Goal: Task Accomplishment & Management: Use online tool/utility

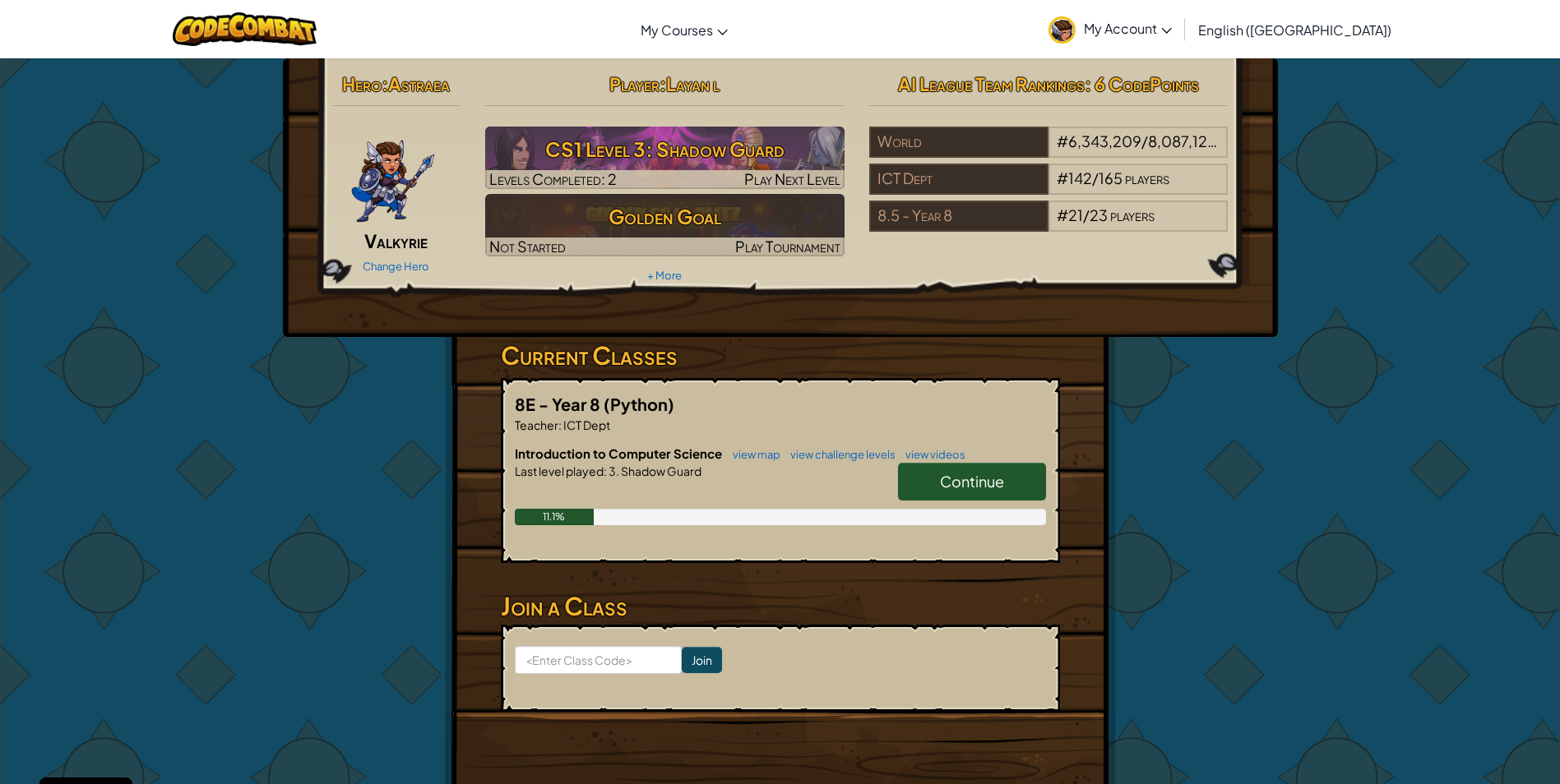
click at [957, 489] on span "Continue" at bounding box center [972, 481] width 64 height 18
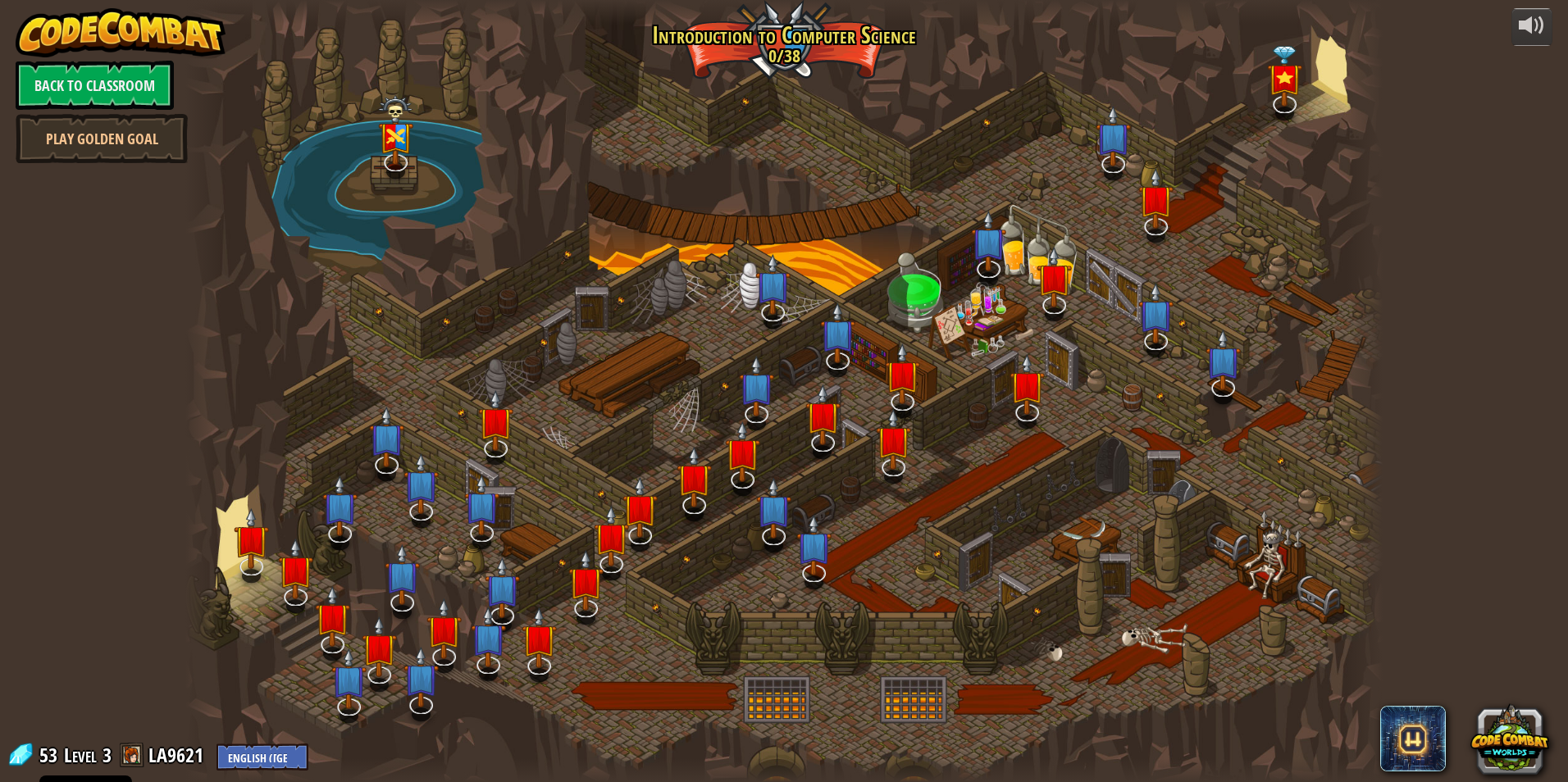
click at [611, 474] on div at bounding box center [784, 391] width 1197 height 782
click at [622, 439] on div at bounding box center [784, 391] width 1197 height 782
click at [114, 140] on link "Play Golden Goal" at bounding box center [101, 138] width 172 height 49
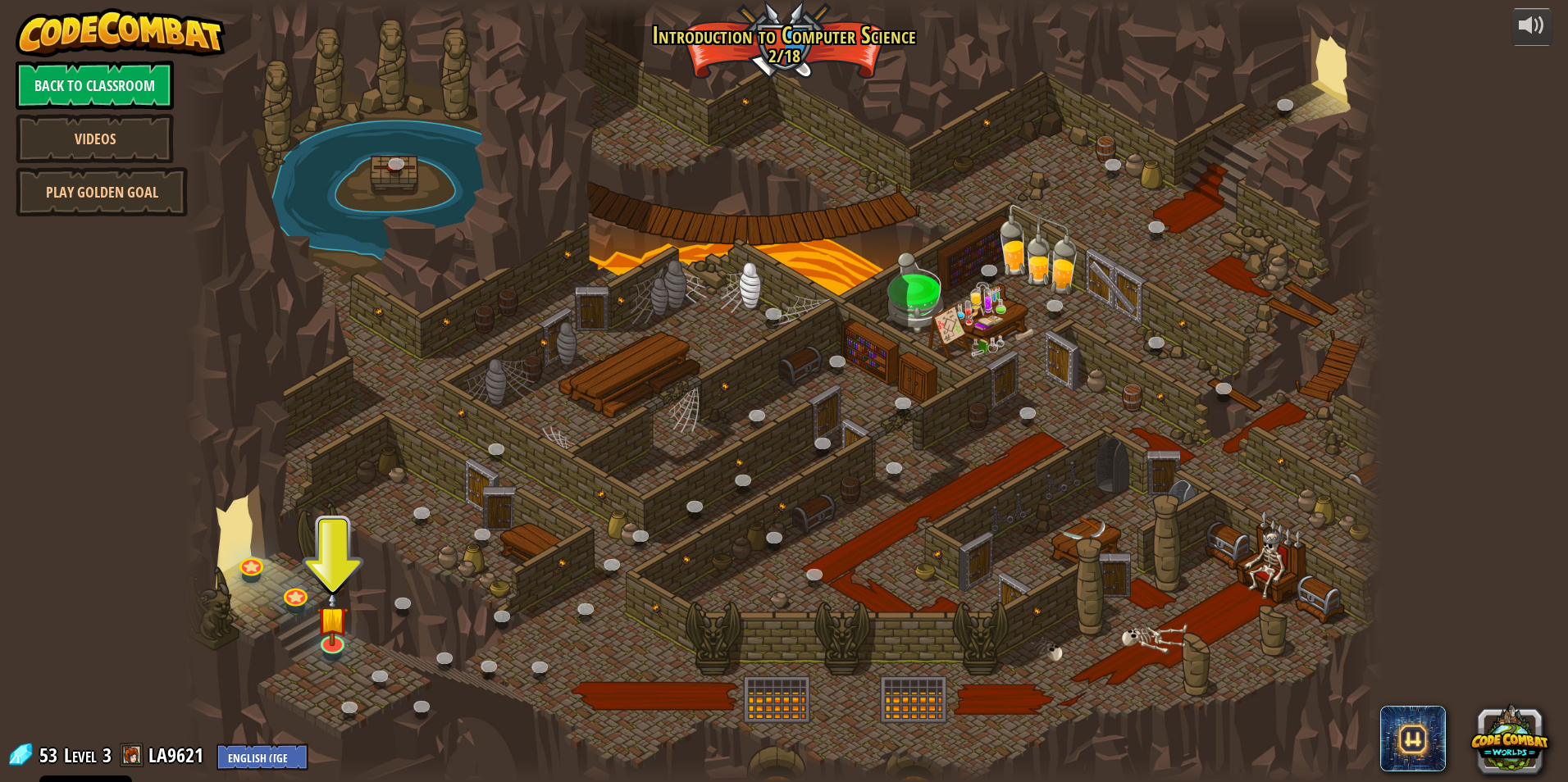
drag, startPoint x: 306, startPoint y: 668, endPoint x: 361, endPoint y: 646, distance: 59.2
click at [326, 657] on div "25. Kithgard Gates (Locked) Escape the Kithgard dungeons, and don't let the gua…" at bounding box center [784, 391] width 1197 height 782
click at [316, 623] on img at bounding box center [332, 605] width 32 height 74
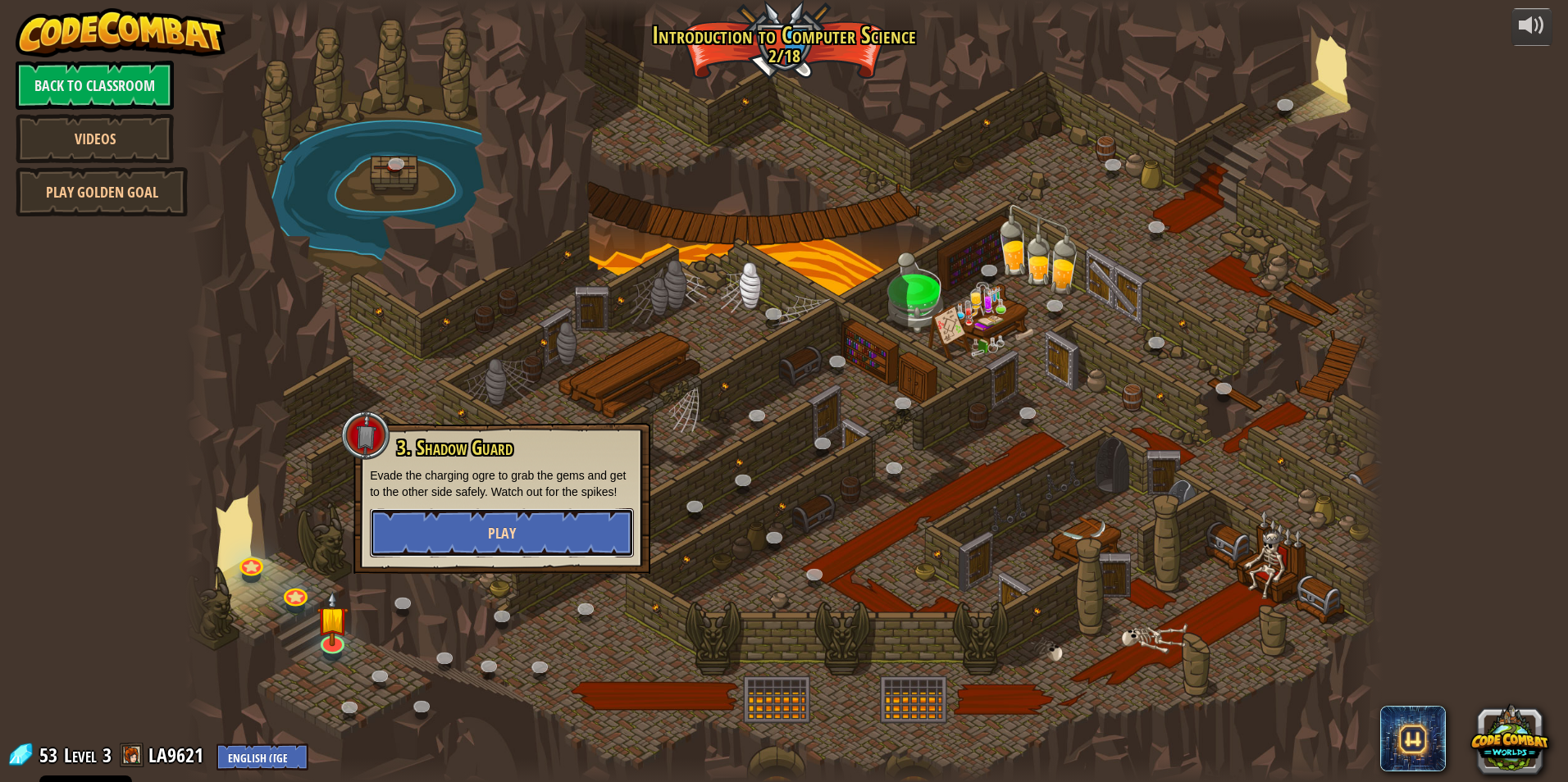
click at [489, 537] on span "Play" at bounding box center [502, 533] width 28 height 20
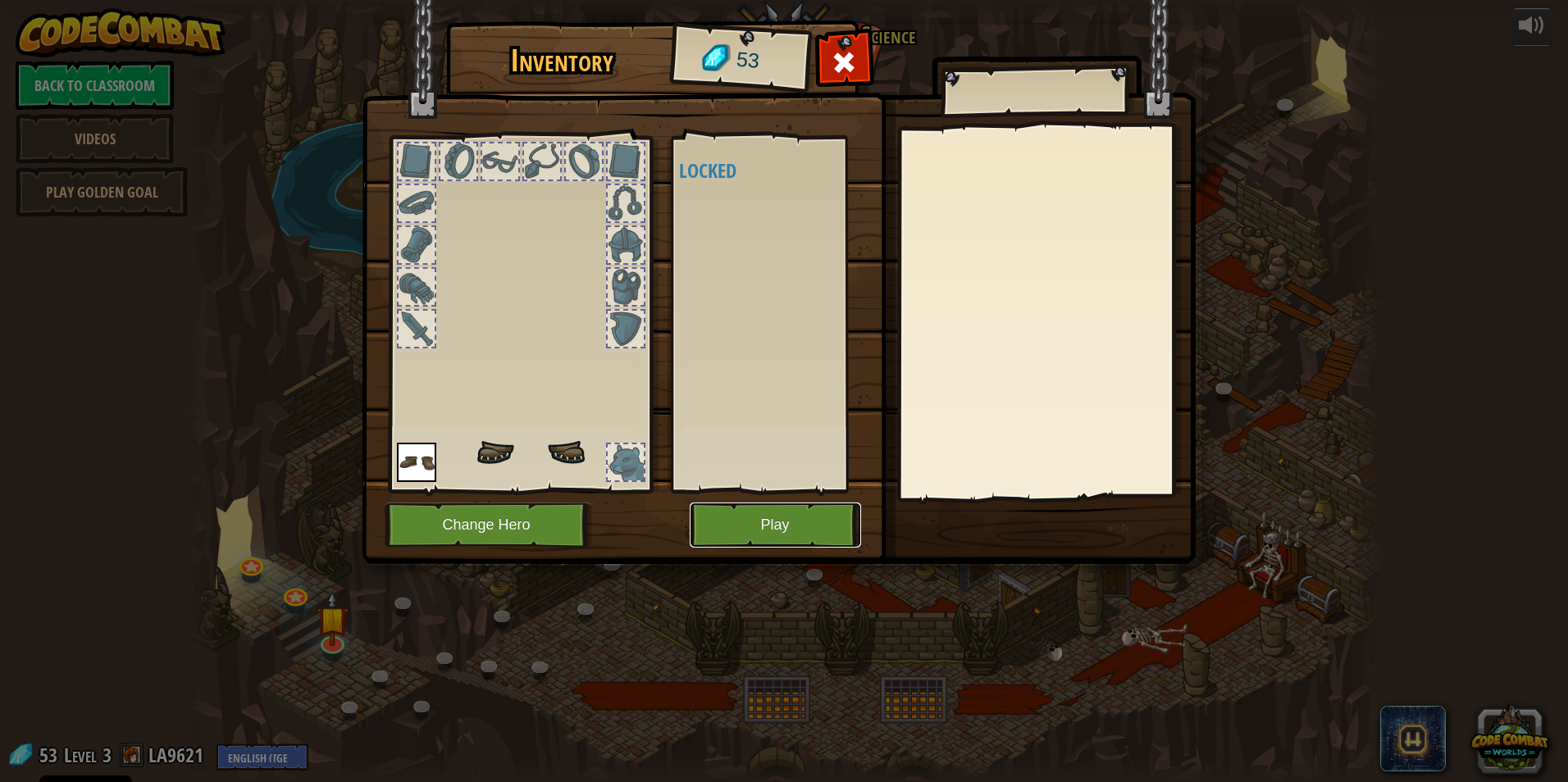
click at [734, 526] on button "Play" at bounding box center [775, 525] width 172 height 45
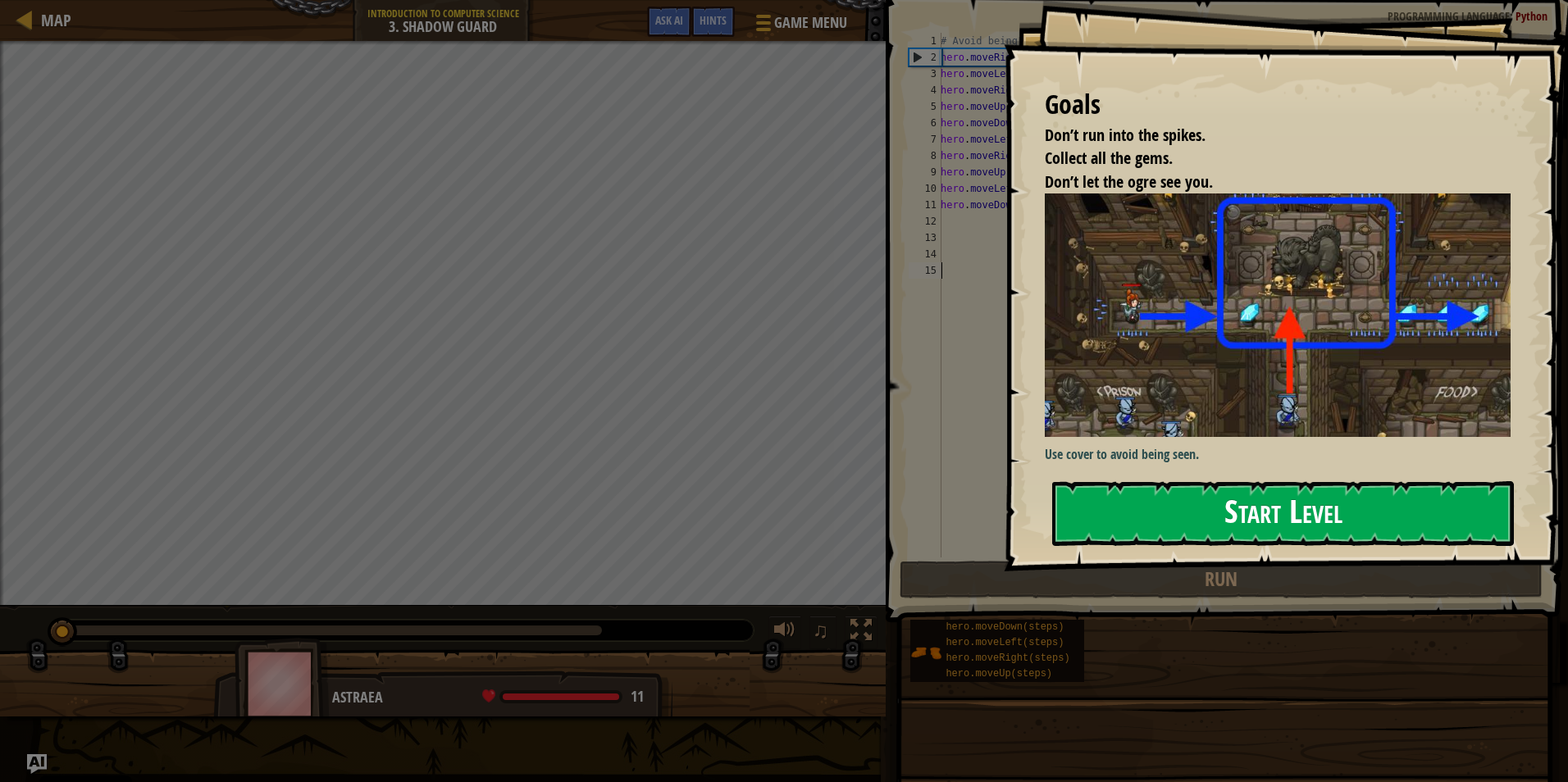
click at [1300, 490] on button "Start Level" at bounding box center [1283, 513] width 462 height 65
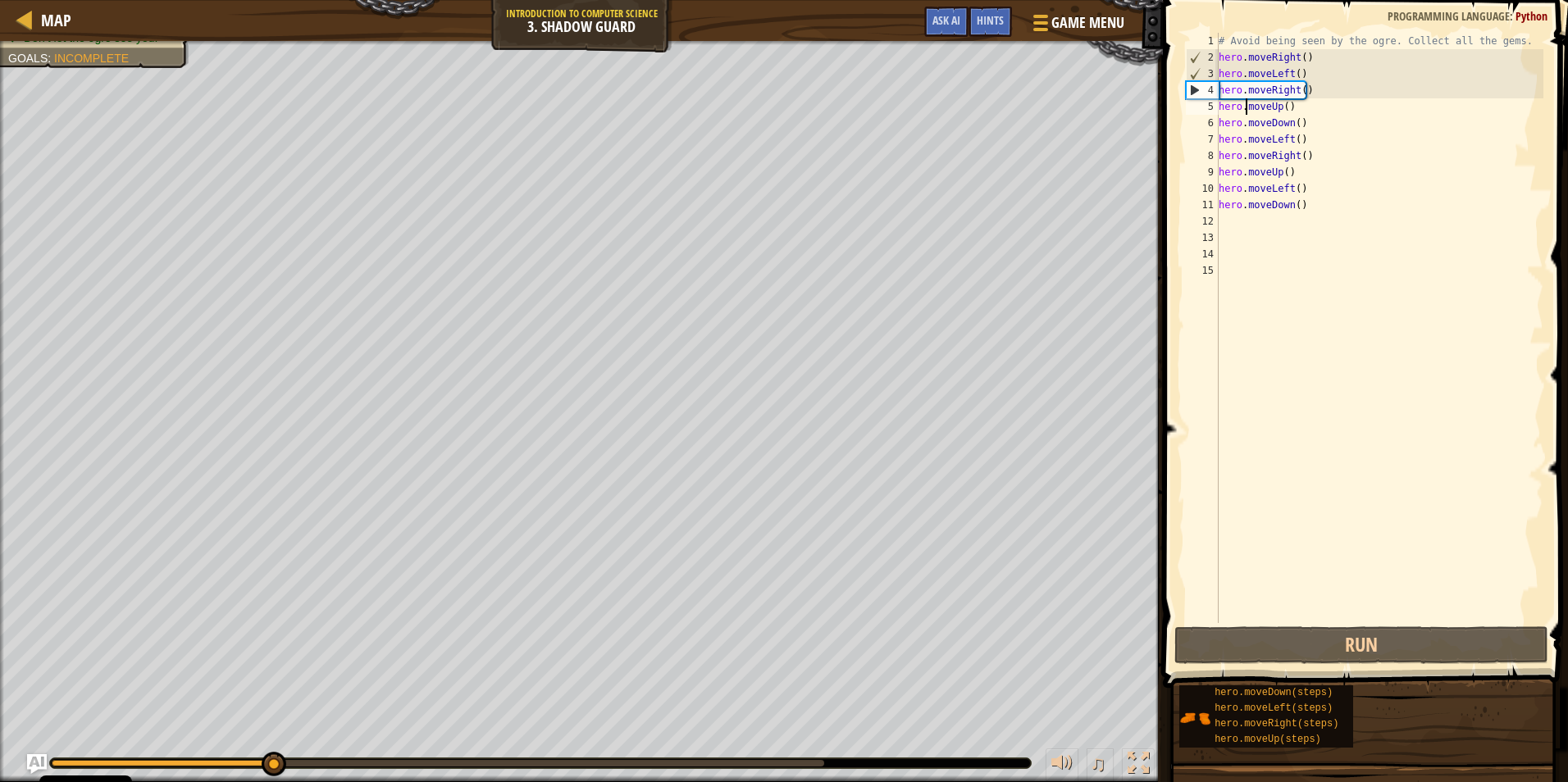
click at [1245, 112] on div "# Avoid being seen by the ogre. Collect all the gems. hero . moveRight ( ) hero…" at bounding box center [1380, 344] width 328 height 623
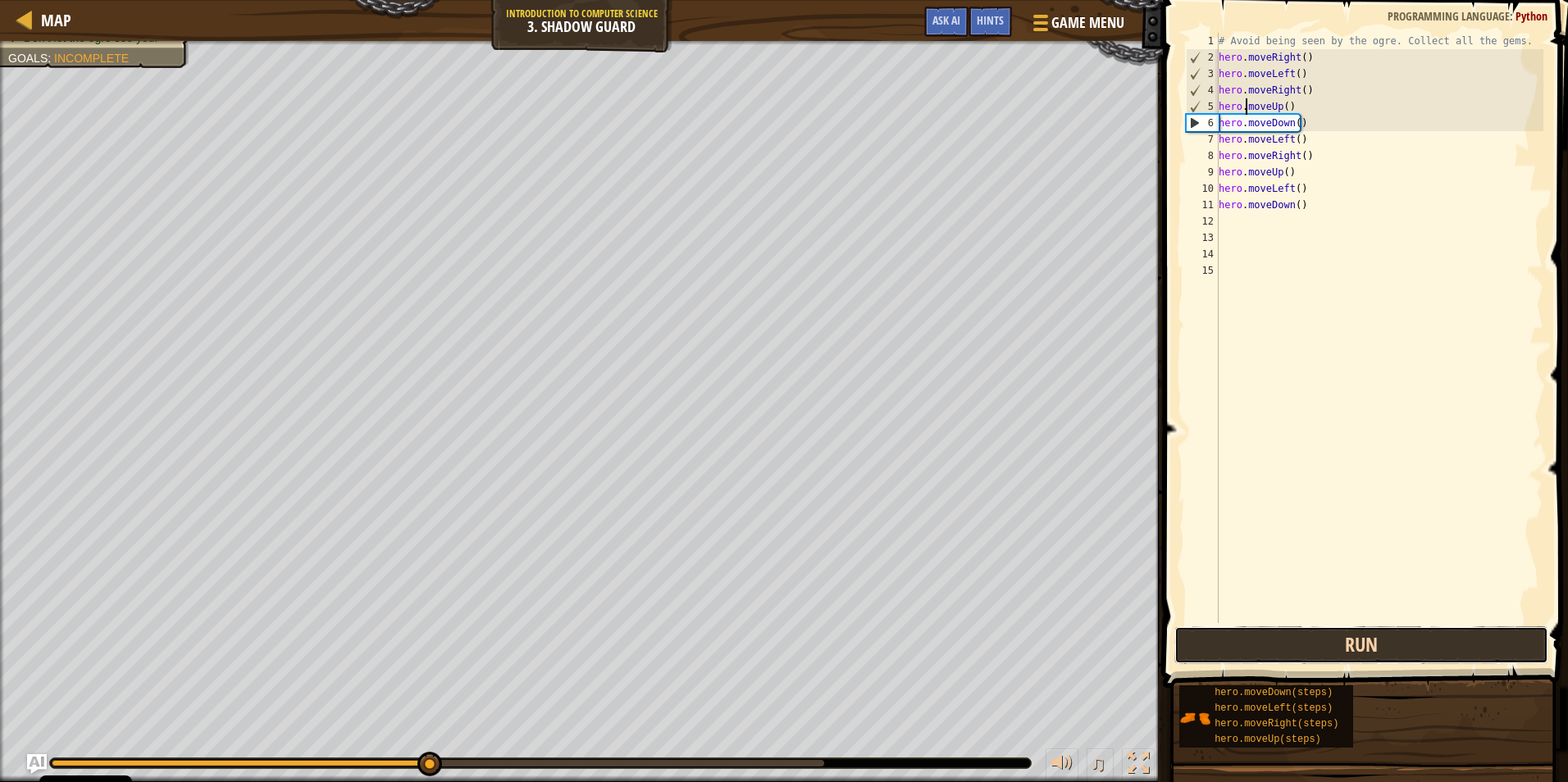
click at [1313, 631] on button "Run" at bounding box center [1360, 645] width 374 height 38
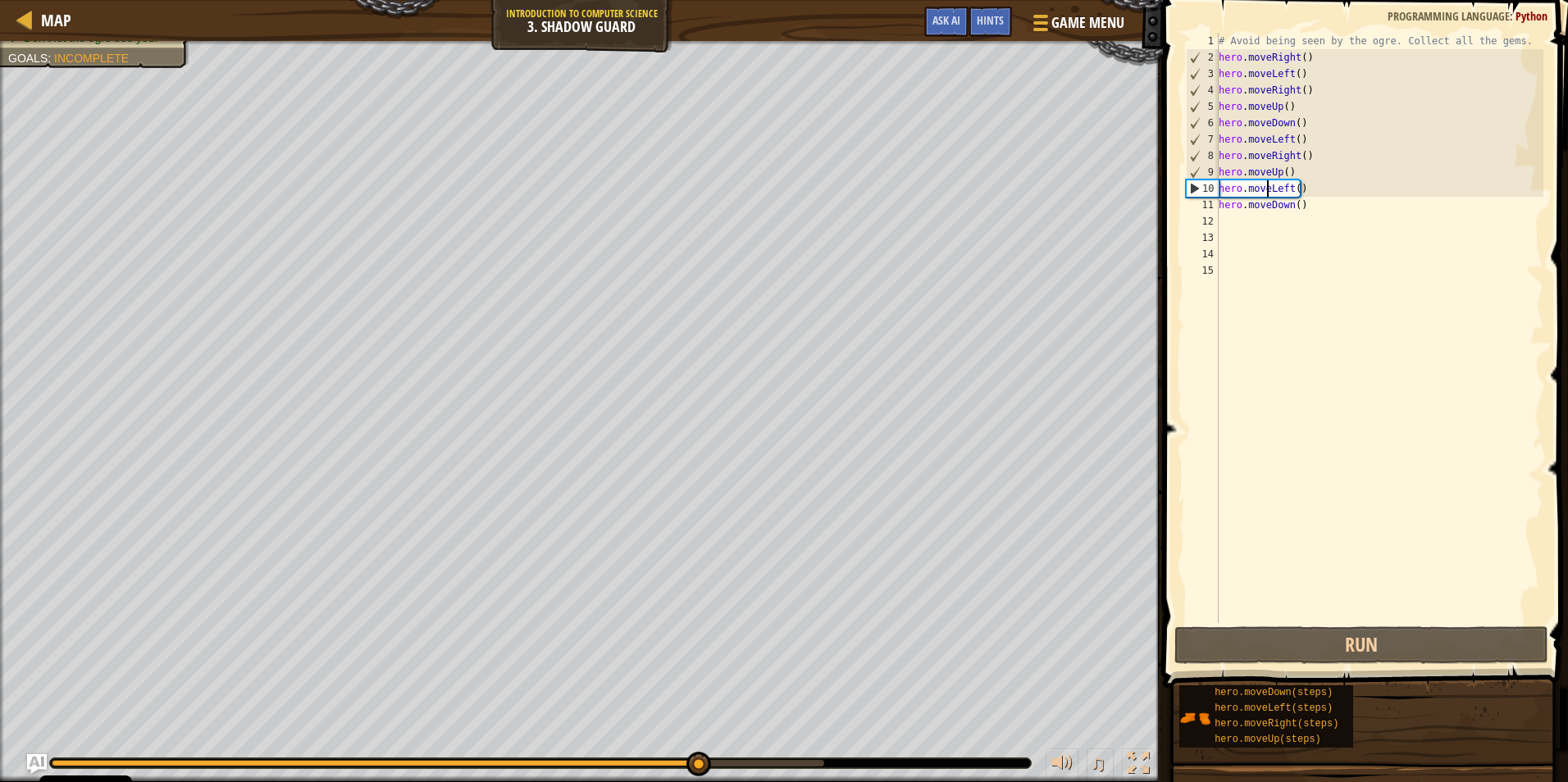
click at [1268, 188] on div "# Avoid being seen by the ogre. Collect all the gems. hero . moveRight ( ) hero…" at bounding box center [1380, 344] width 328 height 623
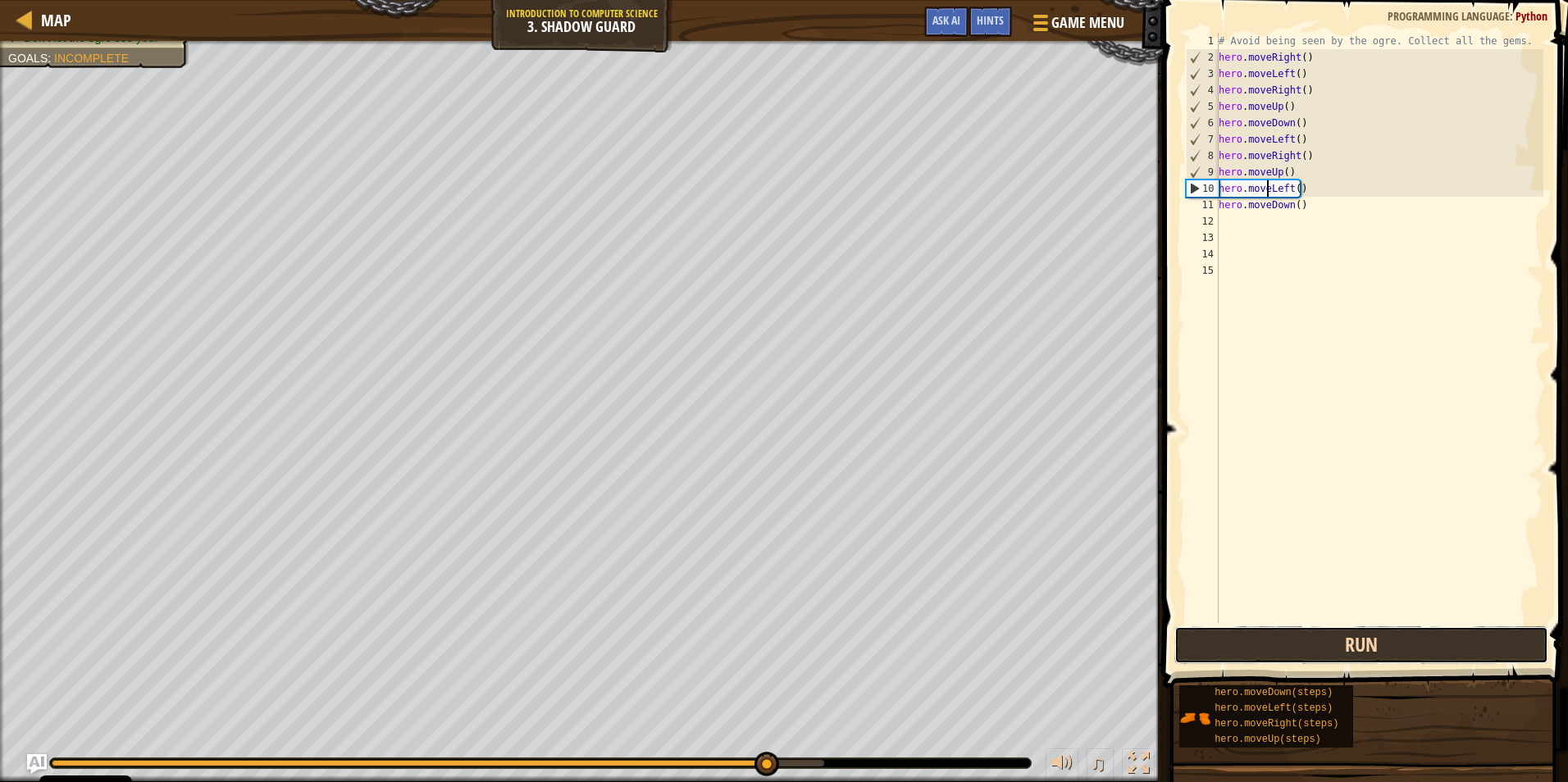
click at [1309, 633] on button "Run" at bounding box center [1360, 645] width 374 height 38
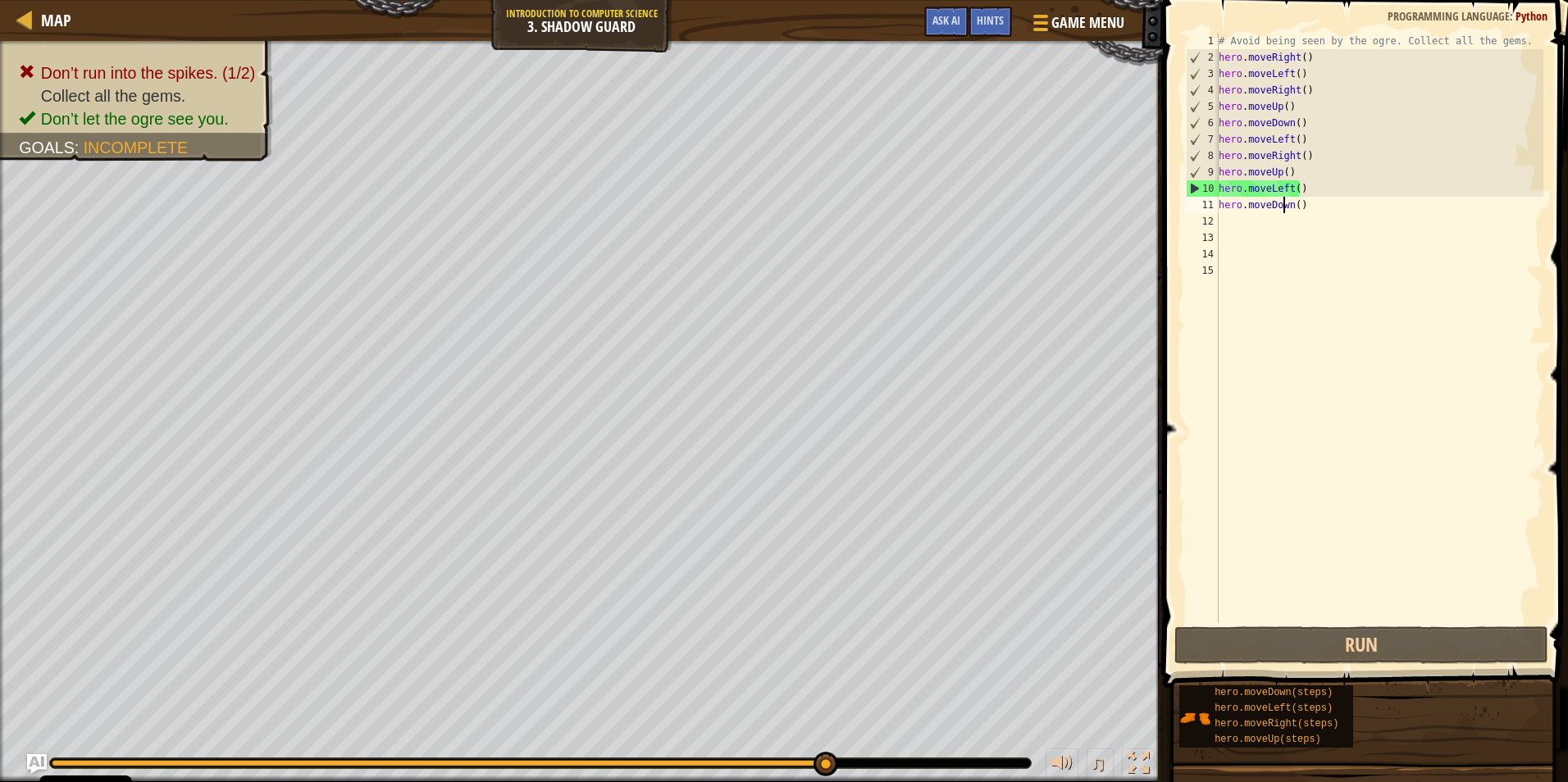
click at [1282, 204] on div "# Avoid being seen by the ogre. Collect all the gems. hero . moveRight ( ) hero…" at bounding box center [1380, 344] width 328 height 623
click at [1304, 209] on div "# Avoid being seen by the ogre. Collect all the gems. hero . moveRight ( ) hero…" at bounding box center [1380, 344] width 328 height 623
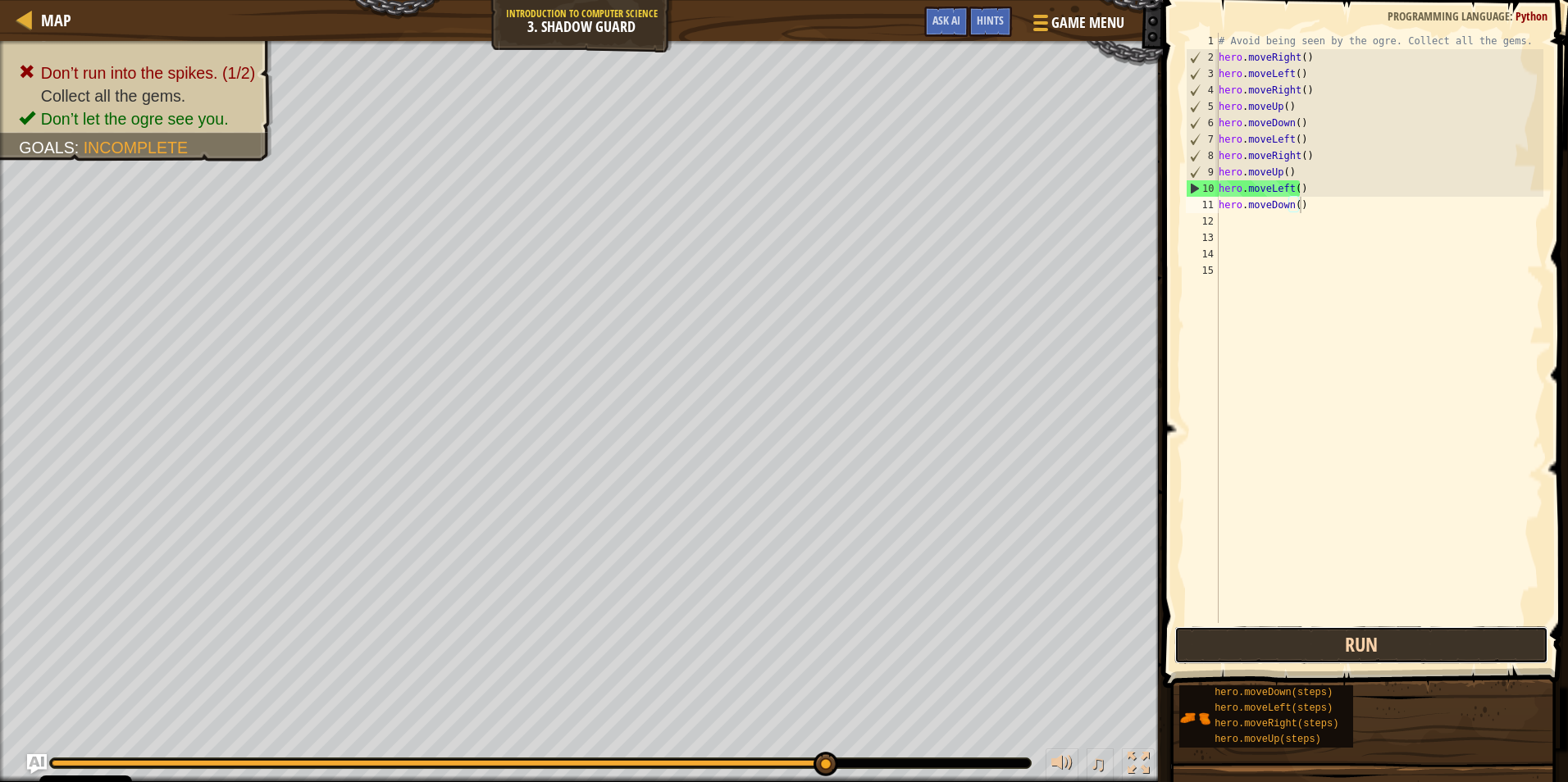
click at [1296, 649] on button "Run" at bounding box center [1360, 645] width 374 height 38
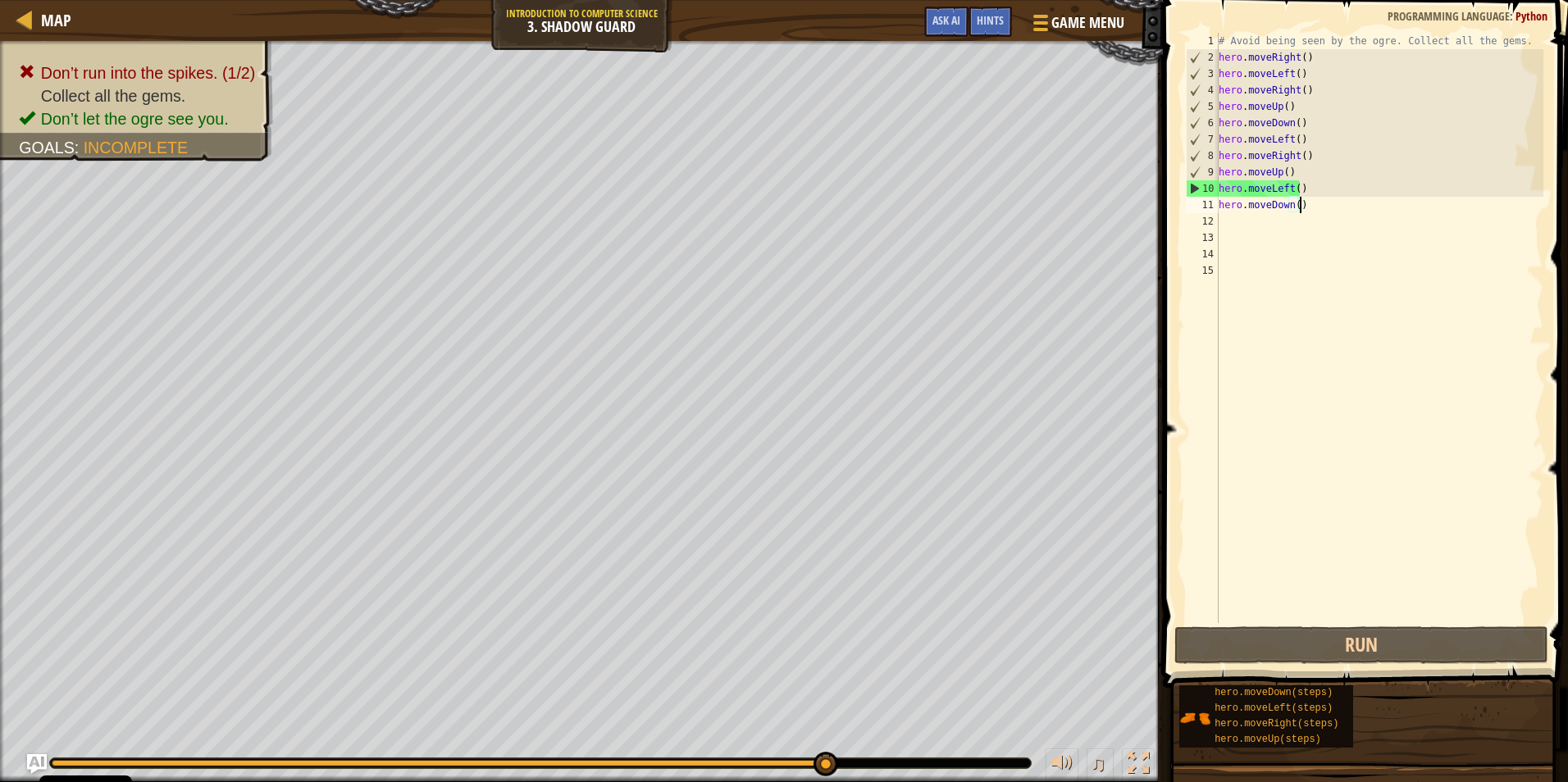
click at [1309, 204] on div "# Avoid being seen by the ogre. Collect all the gems. hero . moveRight ( ) hero…" at bounding box center [1380, 344] width 328 height 623
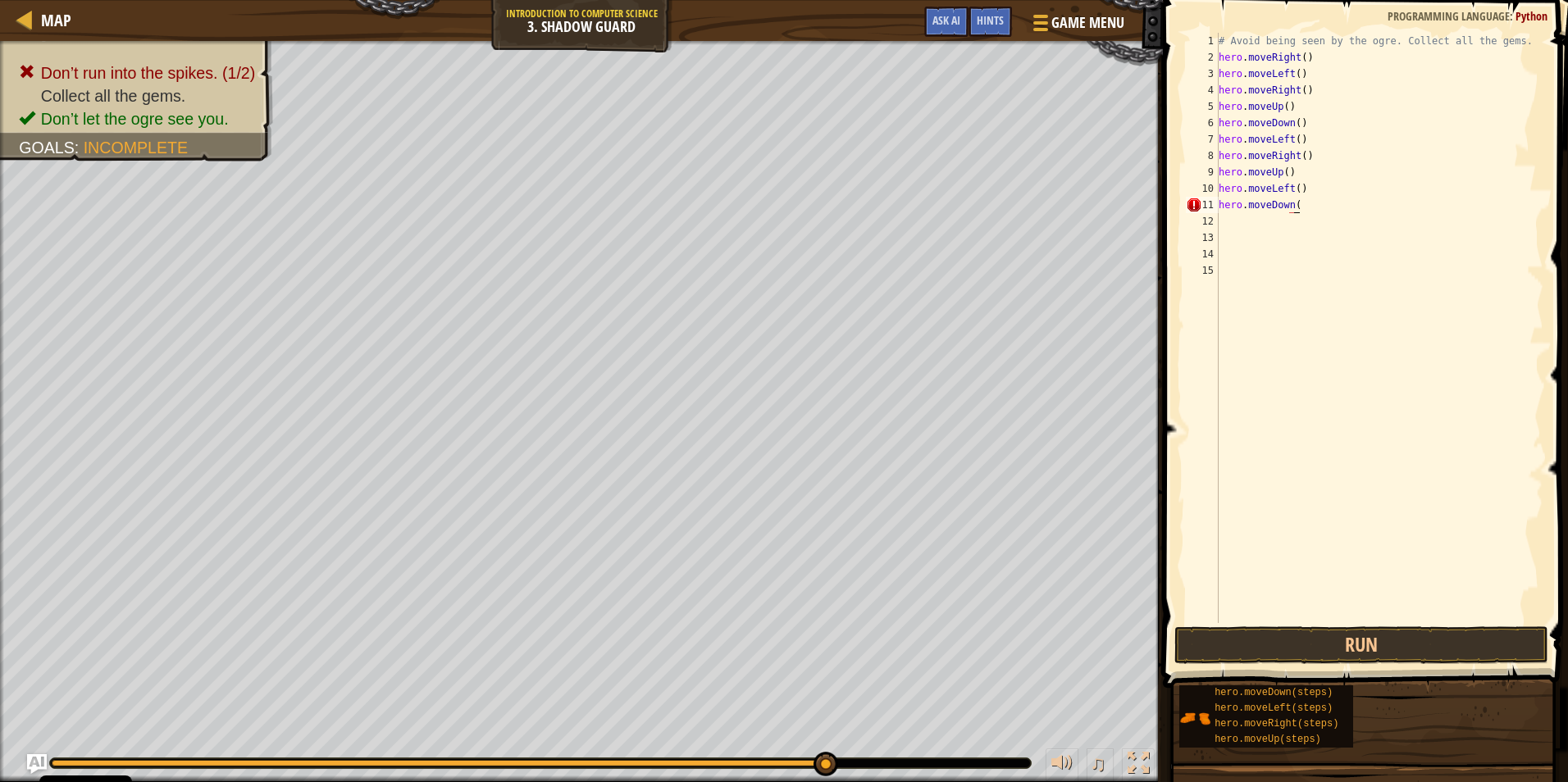
scroll to position [8, 5]
click at [1300, 207] on div "# Avoid being seen by the ogre. Collect all the gems. hero . moveRight ( ) hero…" at bounding box center [1380, 344] width 328 height 623
click at [1245, 61] on div "# Avoid being seen by the ogre. Collect all the gems. hero . moveRight ( ) hero…" at bounding box center [1380, 344] width 328 height 623
drag, startPoint x: 1263, startPoint y: 204, endPoint x: 1279, endPoint y: 209, distance: 16.8
click at [1264, 204] on div "# Avoid being seen by the ogre. Collect all the gems. hero . moveRight ( ) hero…" at bounding box center [1380, 344] width 328 height 623
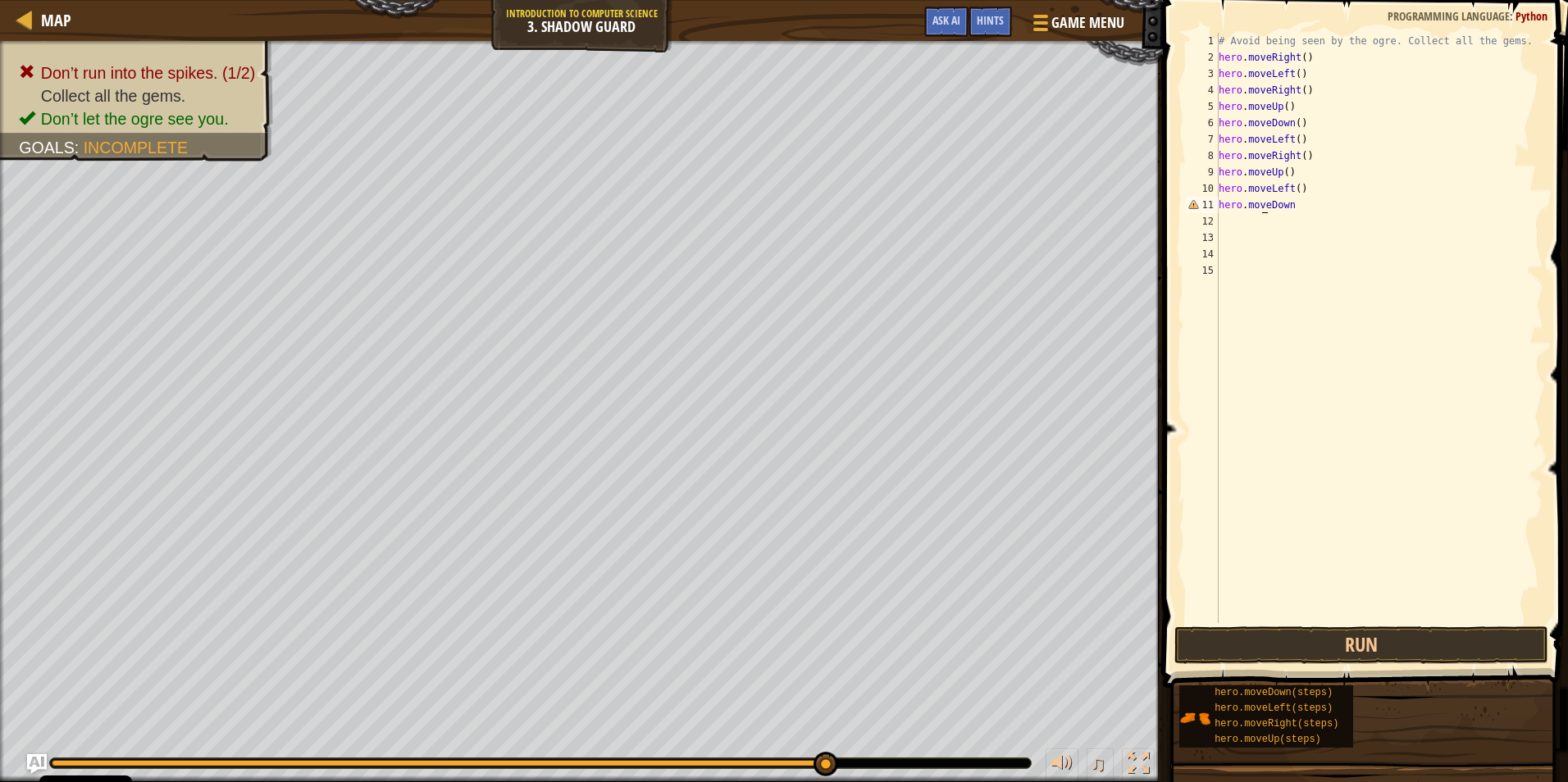
click at [1287, 210] on div "# Avoid being seen by the ogre. Collect all the gems. hero . moveRight ( ) hero…" at bounding box center [1380, 344] width 328 height 623
type textarea "hero.d"
click at [1322, 225] on div "hero. [PERSON_NAME] own press enter" at bounding box center [1370, 251] width 310 height 74
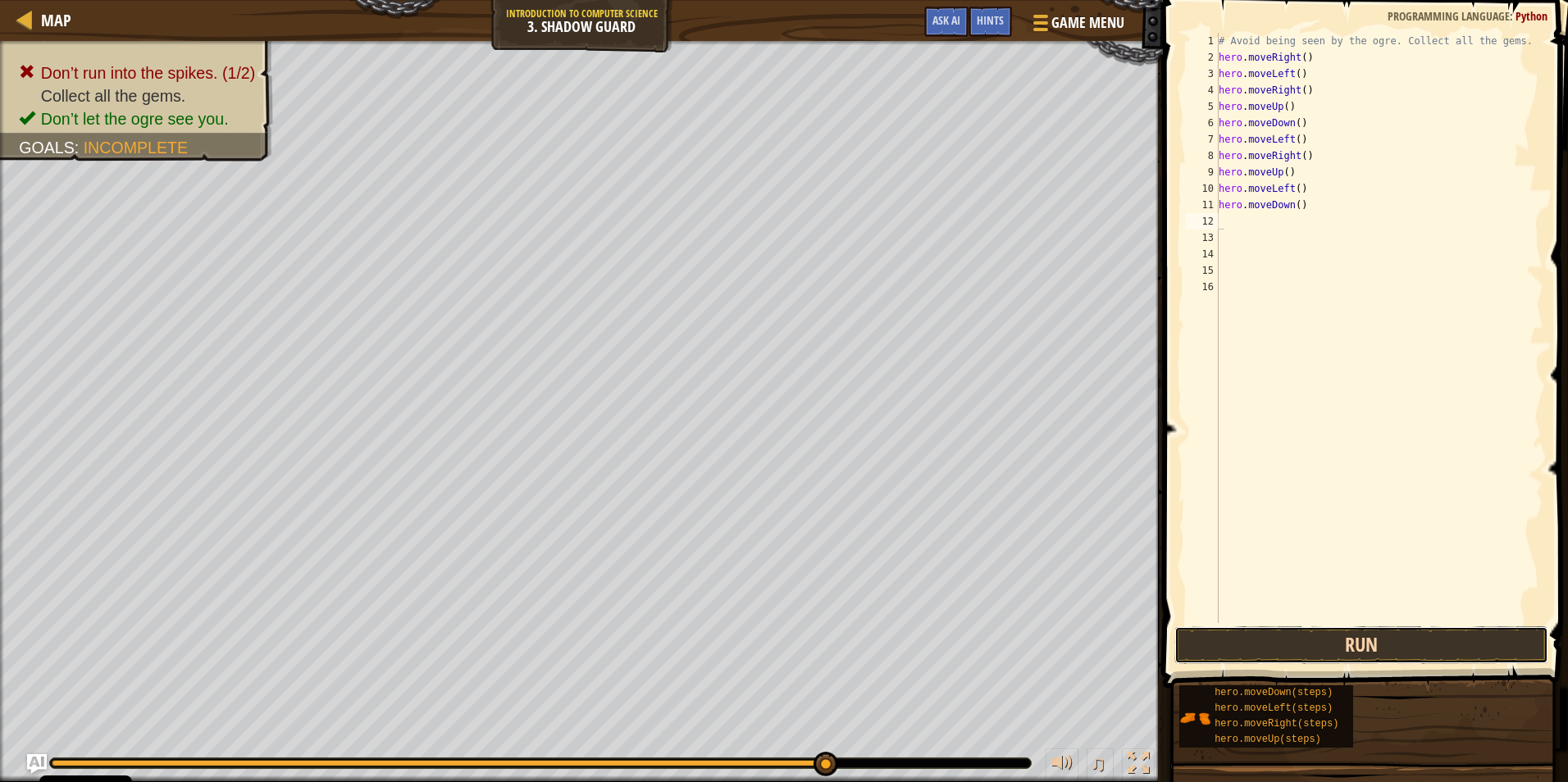
click at [1342, 648] on button "Run" at bounding box center [1360, 645] width 374 height 38
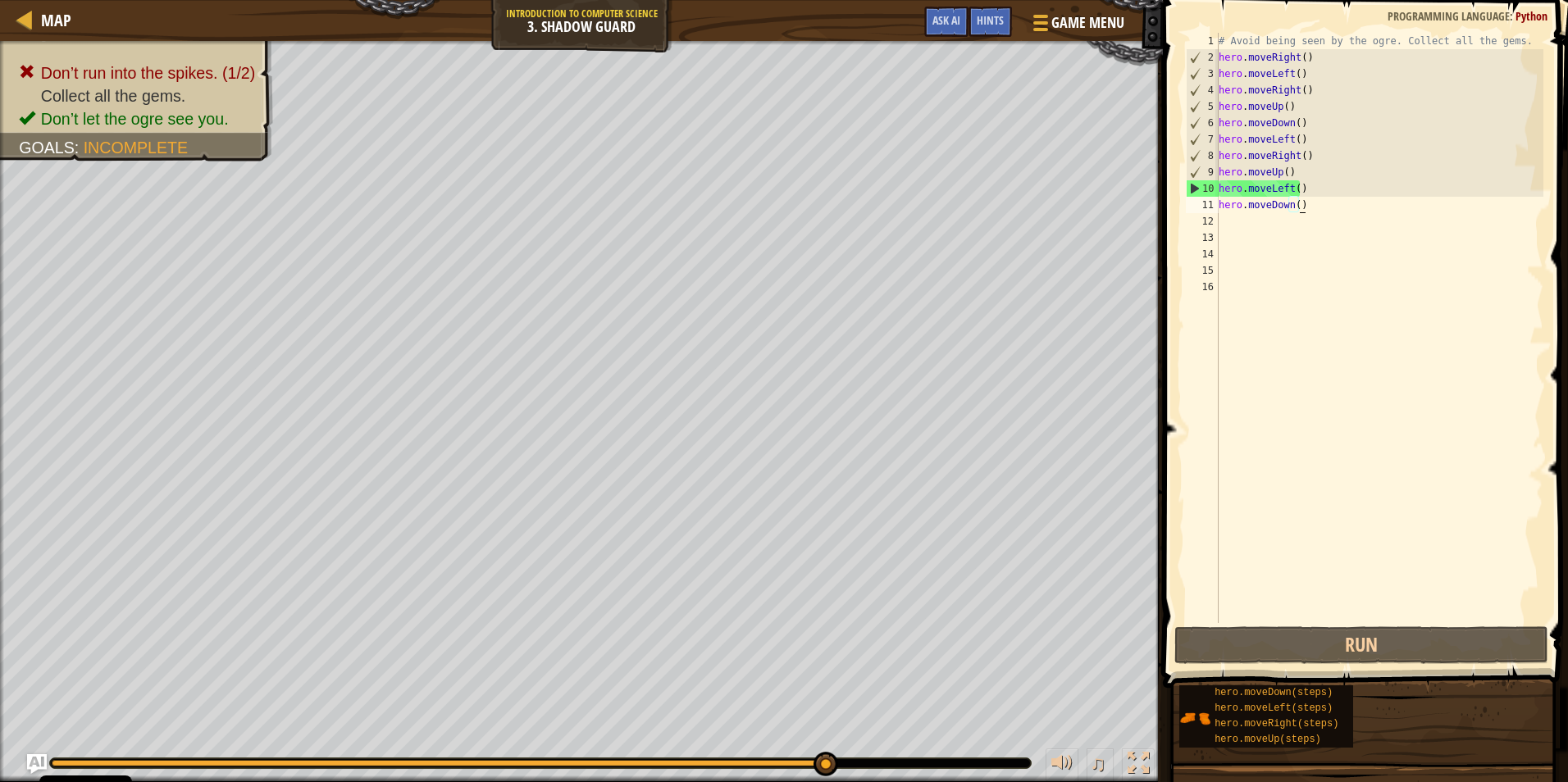
click at [1304, 210] on div "# Avoid being seen by the ogre. Collect all the gems. hero . moveRight ( ) hero…" at bounding box center [1380, 344] width 328 height 623
type textarea "hero.moveDown()"
drag, startPoint x: 1281, startPoint y: 203, endPoint x: 1358, endPoint y: 281, distance: 109.6
click at [1357, 275] on div "# Avoid being seen by the ogre. Collect all the gems. hero . moveRight ( ) hero…" at bounding box center [1380, 344] width 328 height 623
click at [1352, 282] on div "# Avoid being seen by the ogre. Collect all the gems. hero . moveRight ( ) hero…" at bounding box center [1380, 344] width 328 height 623
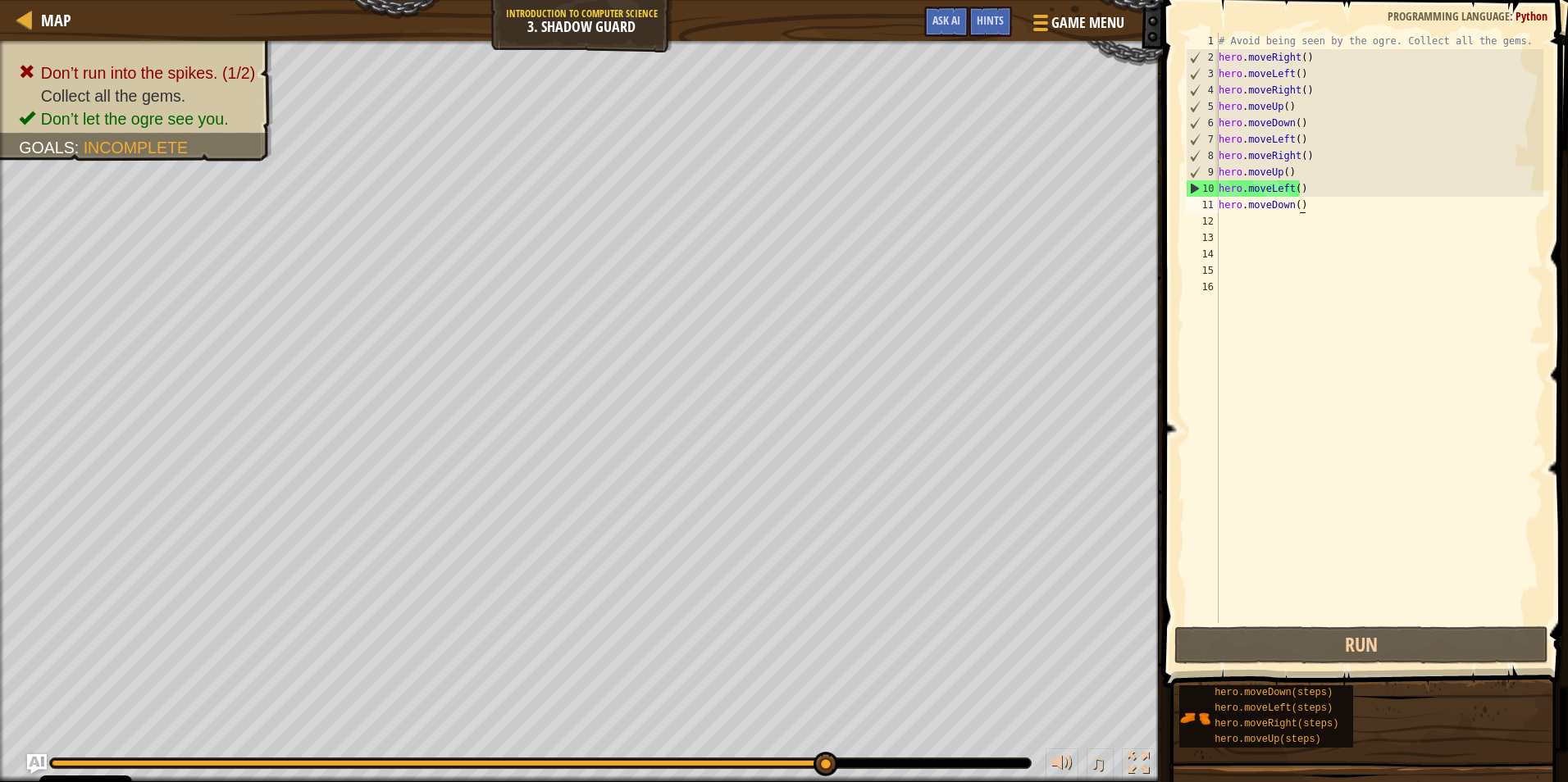
click at [1300, 202] on div "# Avoid being seen by the ogre. Collect all the gems. hero . moveRight ( ) hero…" at bounding box center [1380, 344] width 328 height 623
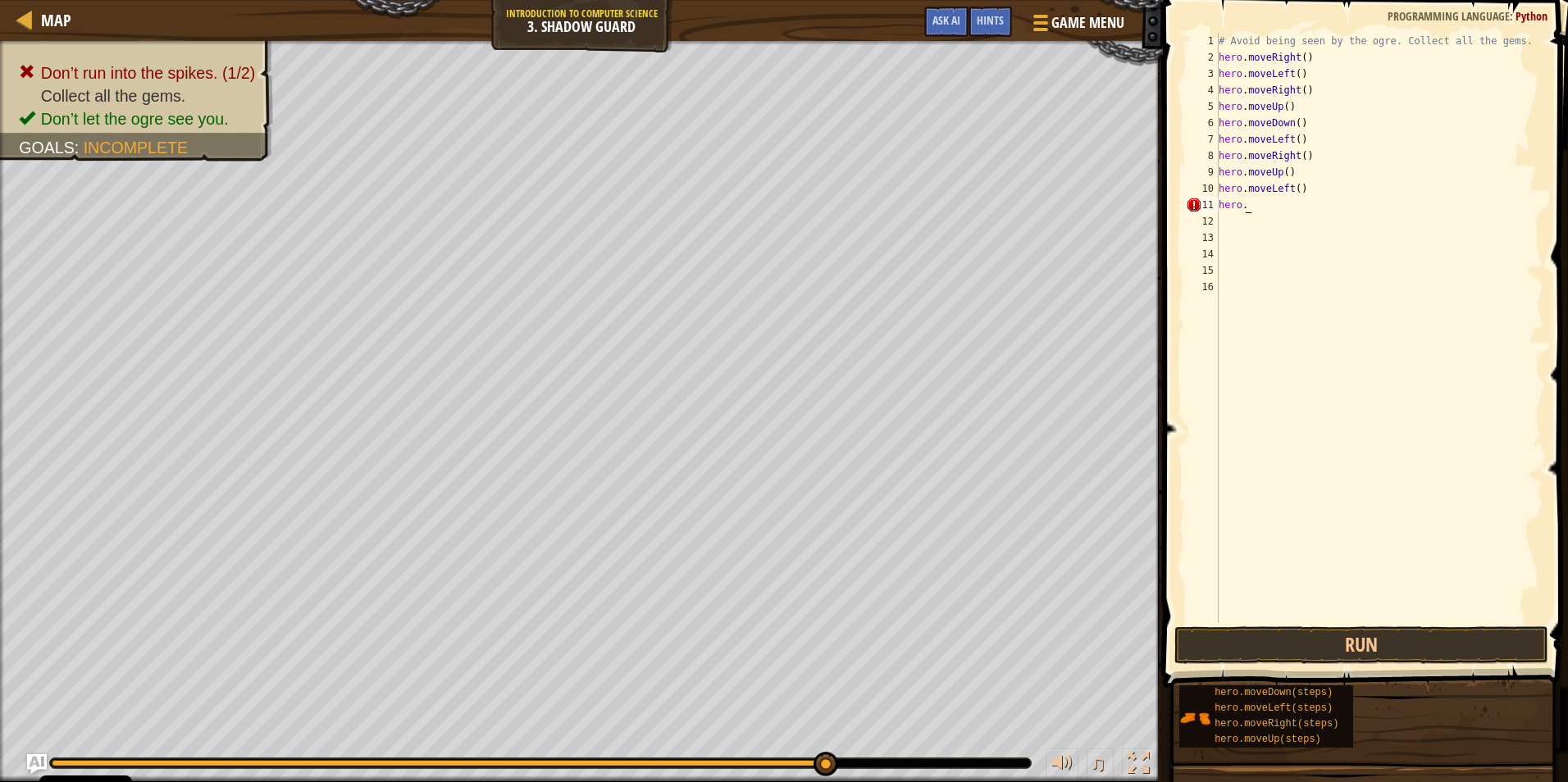
click at [1258, 212] on div "# Avoid being seen by the ogre. Collect all the gems. hero . moveRight ( ) hero…" at bounding box center [1380, 344] width 328 height 623
type textarea "hero.R"
click at [1261, 229] on div "hero. move R ight press enter" at bounding box center [1370, 251] width 310 height 74
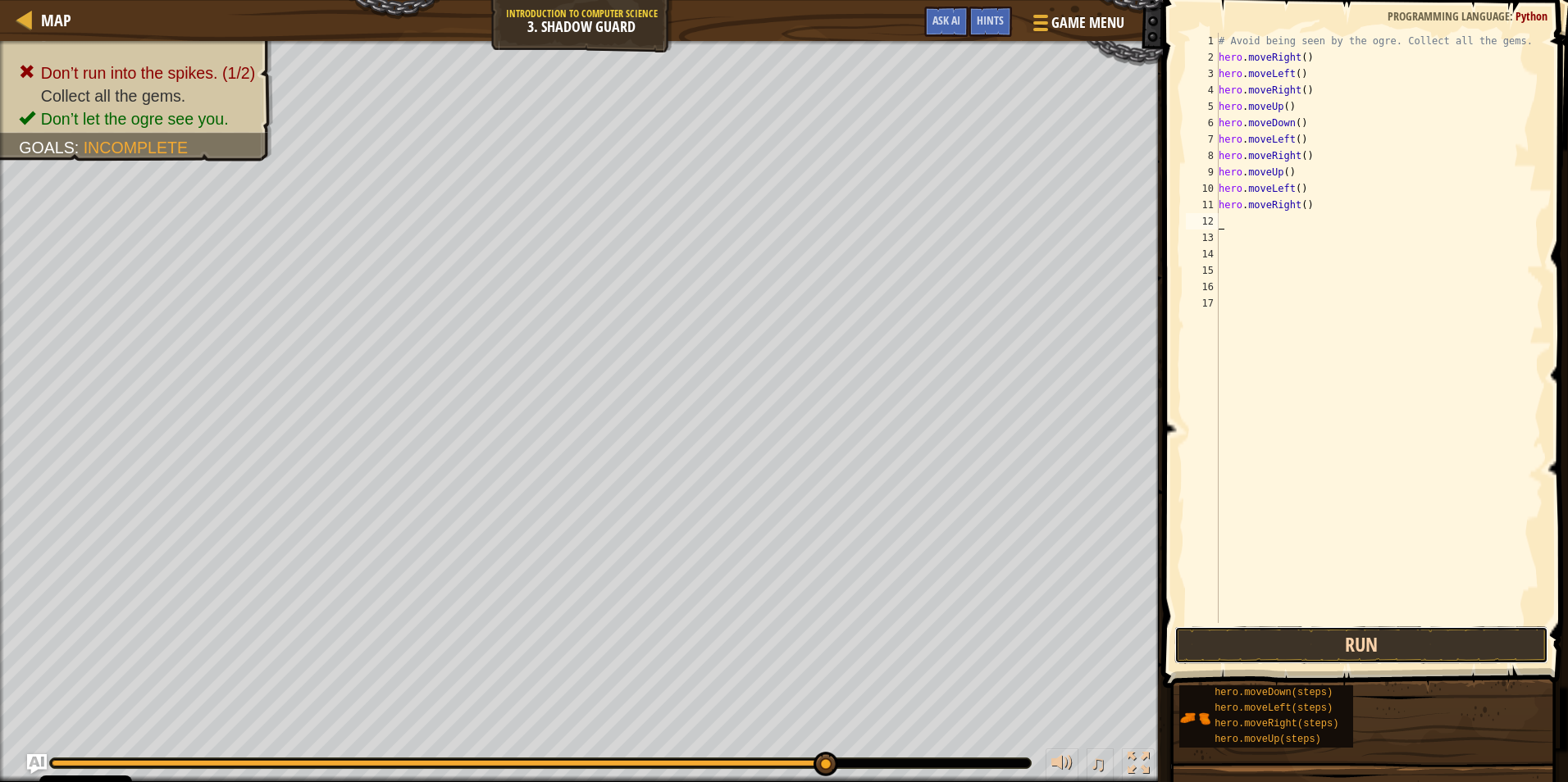
click at [1298, 646] on button "Run" at bounding box center [1360, 645] width 374 height 38
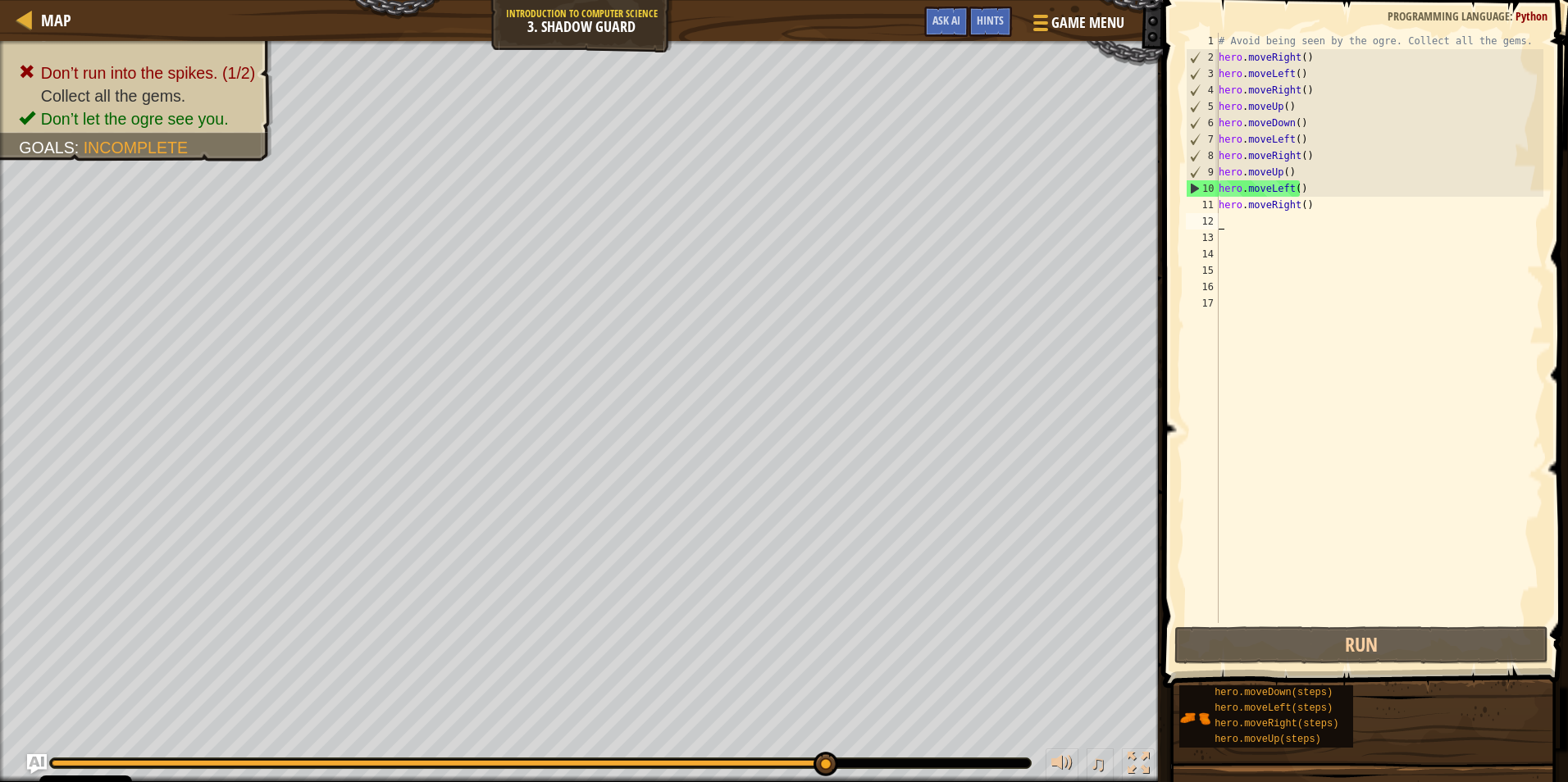
click at [1311, 214] on div "# Avoid being seen by the ogre. Collect all the gems. hero . moveRight ( ) hero…" at bounding box center [1380, 344] width 328 height 623
click at [1252, 232] on div "# Avoid being seen by the ogre. Collect all the gems. hero . moveRight ( ) hero…" at bounding box center [1380, 344] width 328 height 623
click at [1216, 224] on div "12" at bounding box center [1202, 221] width 33 height 16
click at [1221, 219] on div "# Avoid being seen by the ogre. Collect all the gems. hero . moveRight ( ) hero…" at bounding box center [1380, 344] width 328 height 623
type textarea "h"
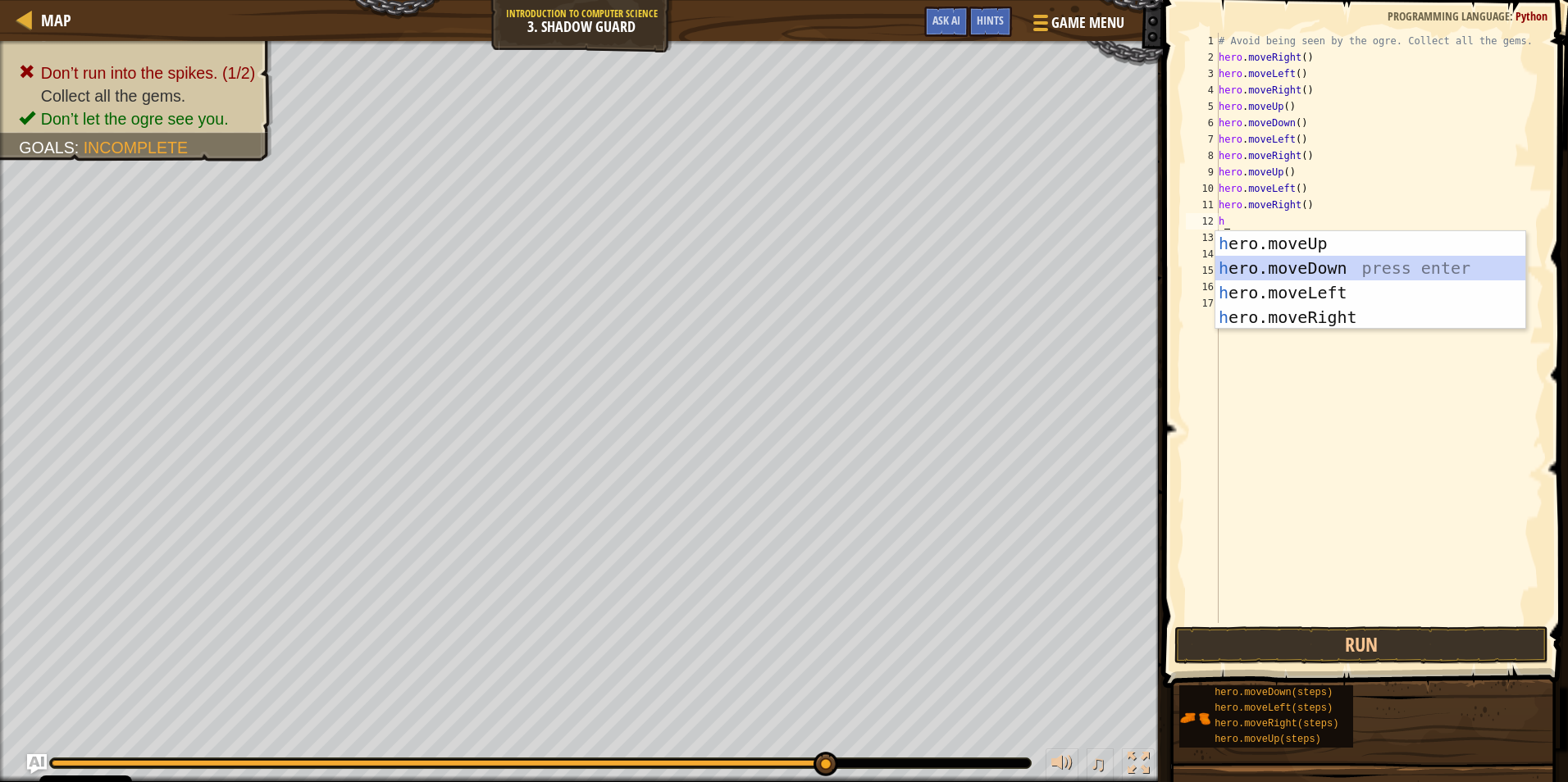
click at [1261, 269] on div "h ero.moveUp press enter h ero.moveDown press enter h ero.moveLeft press enter …" at bounding box center [1370, 305] width 310 height 147
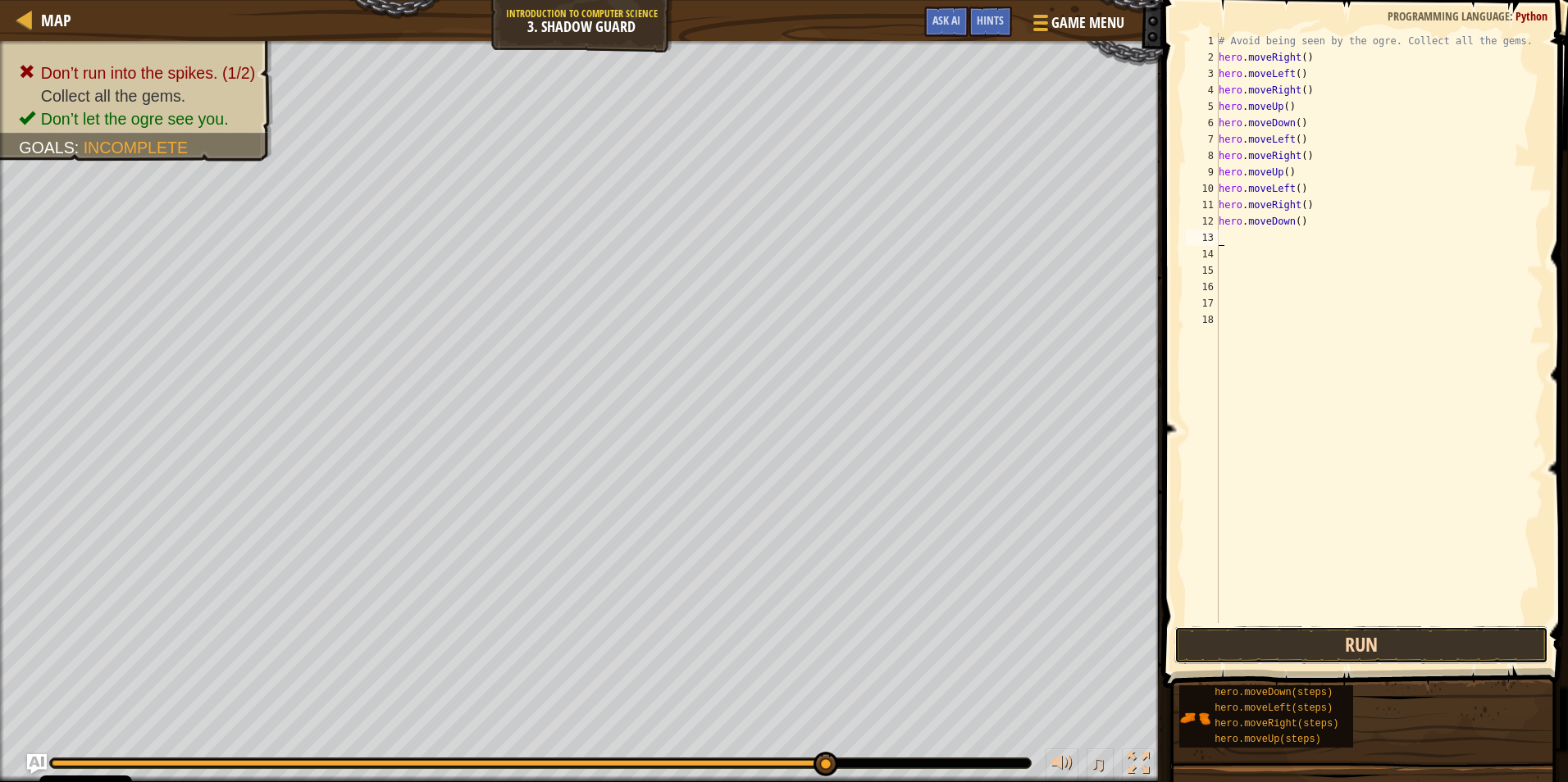
click at [1299, 643] on button "Run" at bounding box center [1360, 645] width 374 height 38
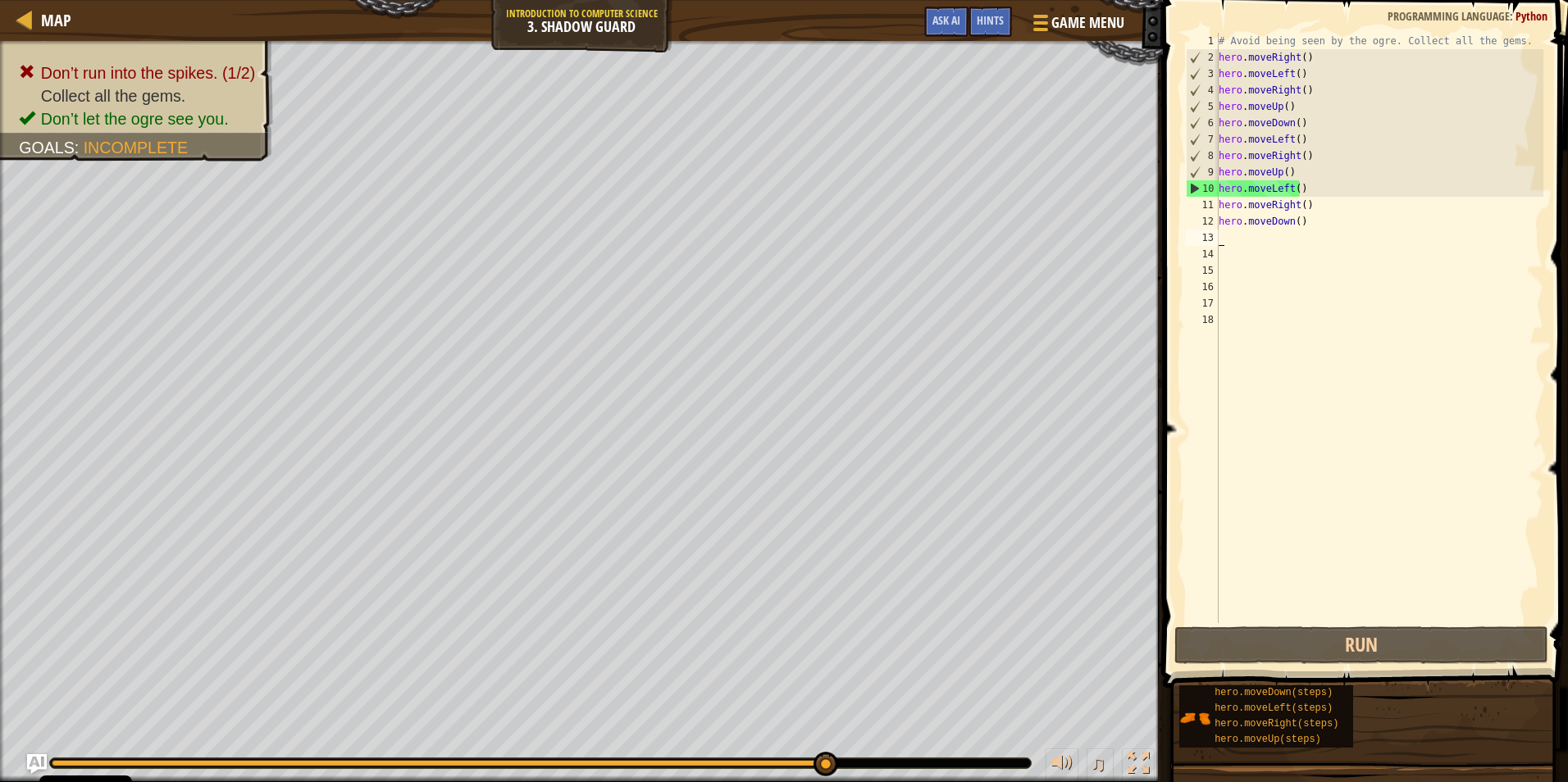
click at [1302, 208] on div "# Avoid being seen by the ogre. Collect all the gems. hero . moveRight ( ) hero…" at bounding box center [1380, 344] width 328 height 623
click at [1301, 209] on div "# Avoid being seen by the ogre. Collect all the gems. hero . moveRight ( ) hero…" at bounding box center [1380, 344] width 328 height 623
click at [1306, 208] on div "# Avoid being seen by the ogre. Collect all the gems. hero . moveRight ( ) hero…" at bounding box center [1380, 344] width 328 height 623
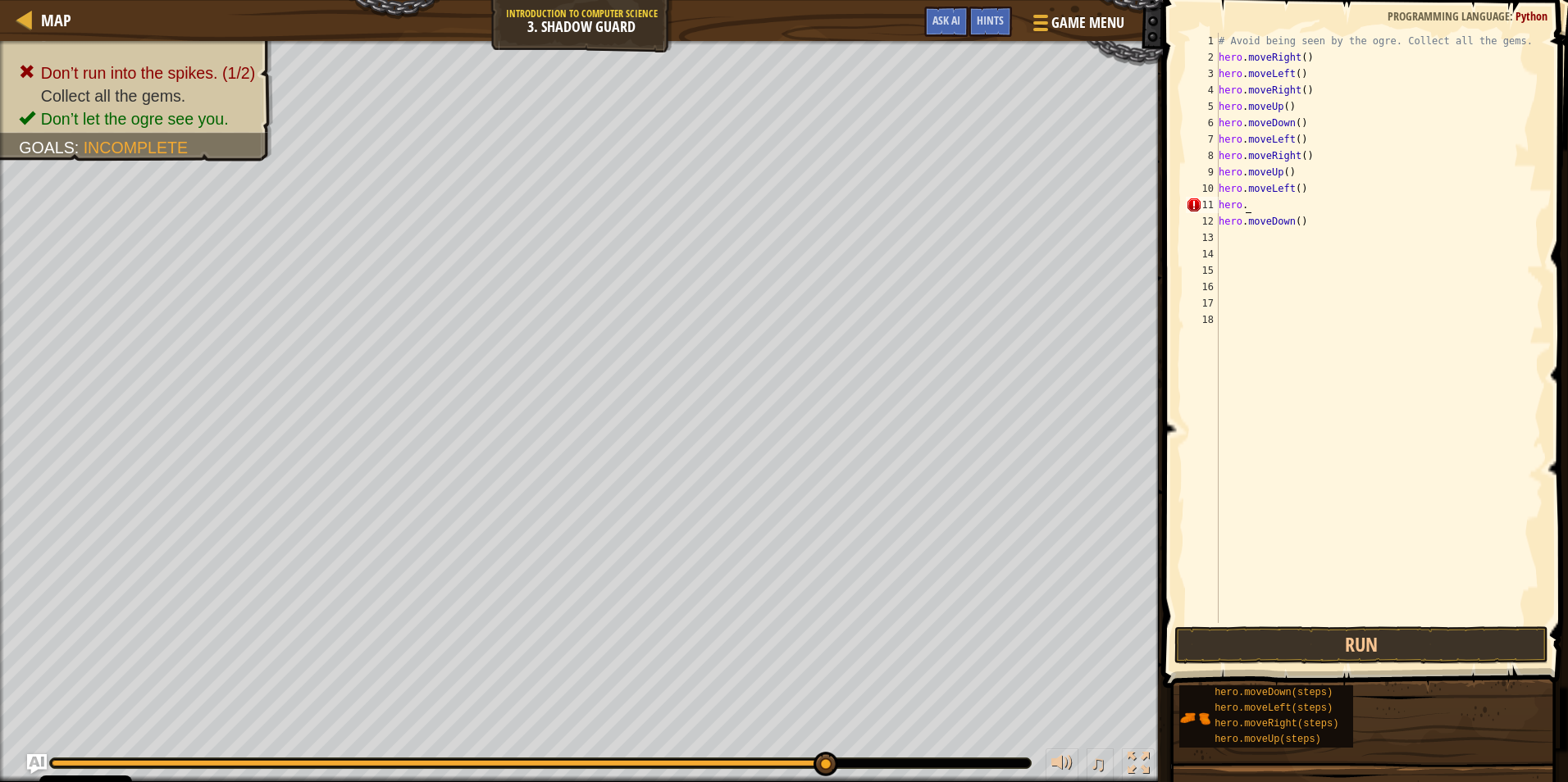
type textarea "hero.d"
click at [1307, 221] on div "hero. [PERSON_NAME] own press enter" at bounding box center [1370, 251] width 310 height 74
click at [1326, 651] on button "Run" at bounding box center [1360, 645] width 374 height 38
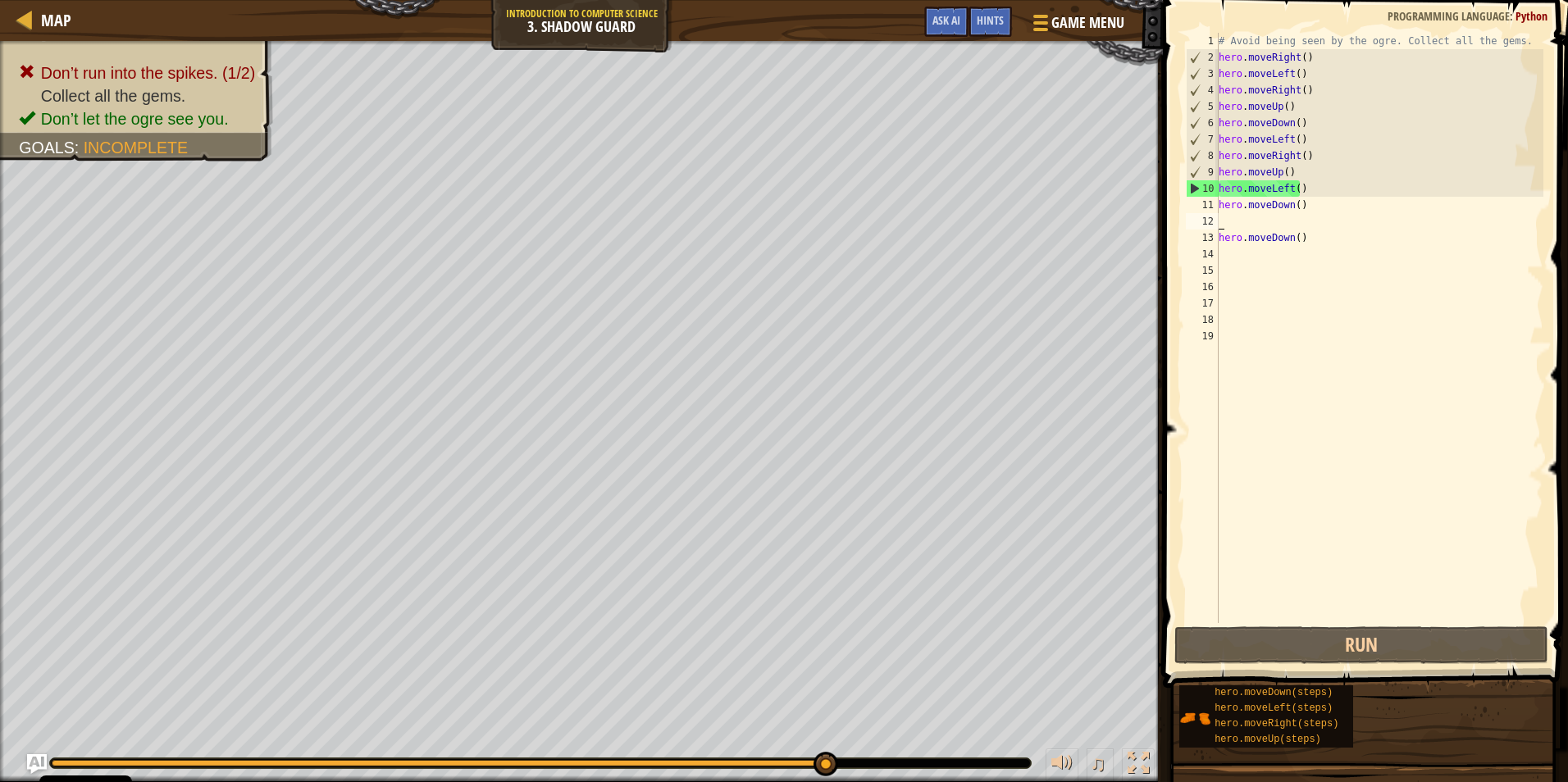
click at [1306, 210] on div "# Avoid being seen by the ogre. Collect all the gems. hero . moveRight ( ) hero…" at bounding box center [1380, 344] width 328 height 623
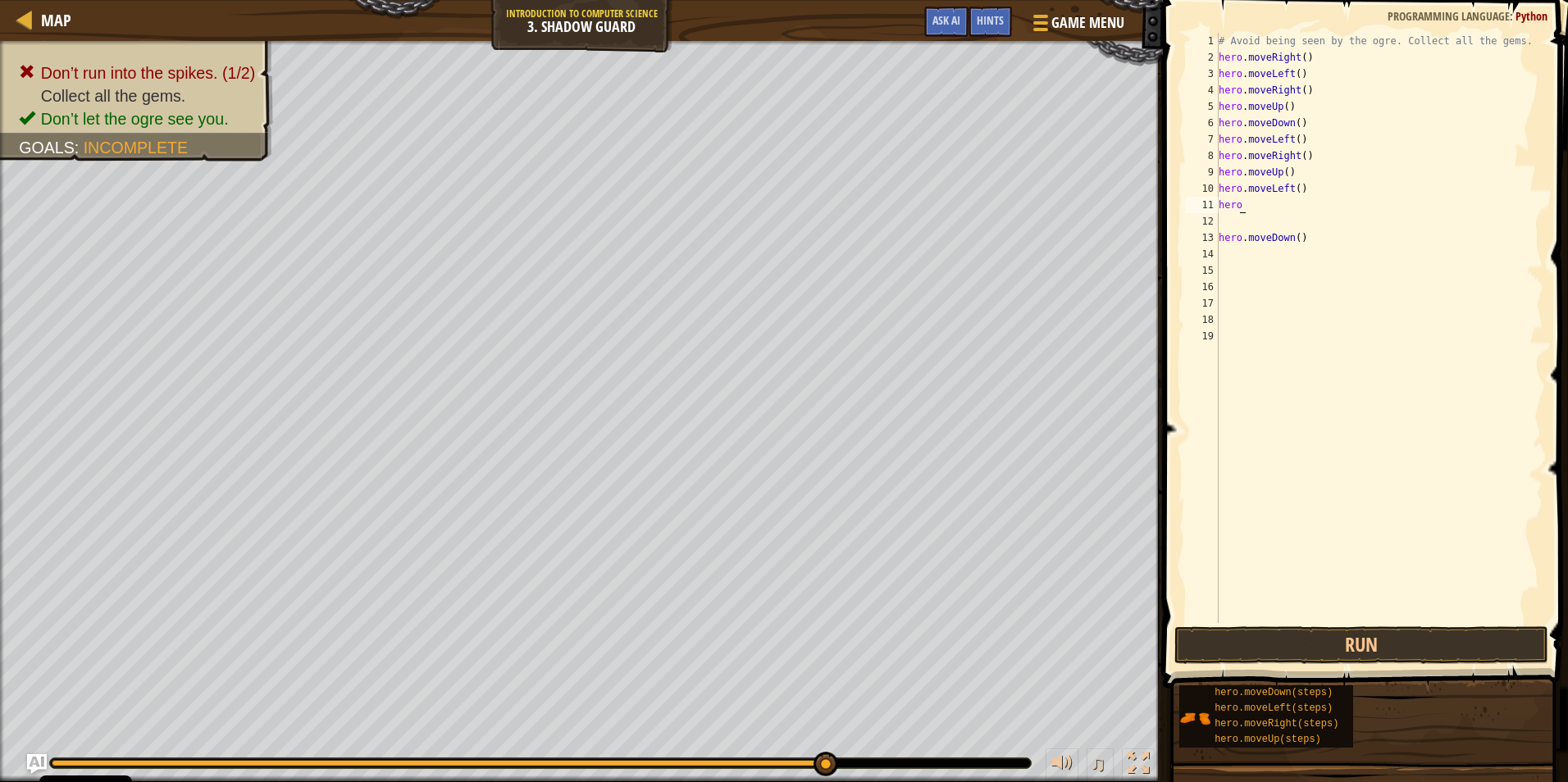
type textarea "hero."
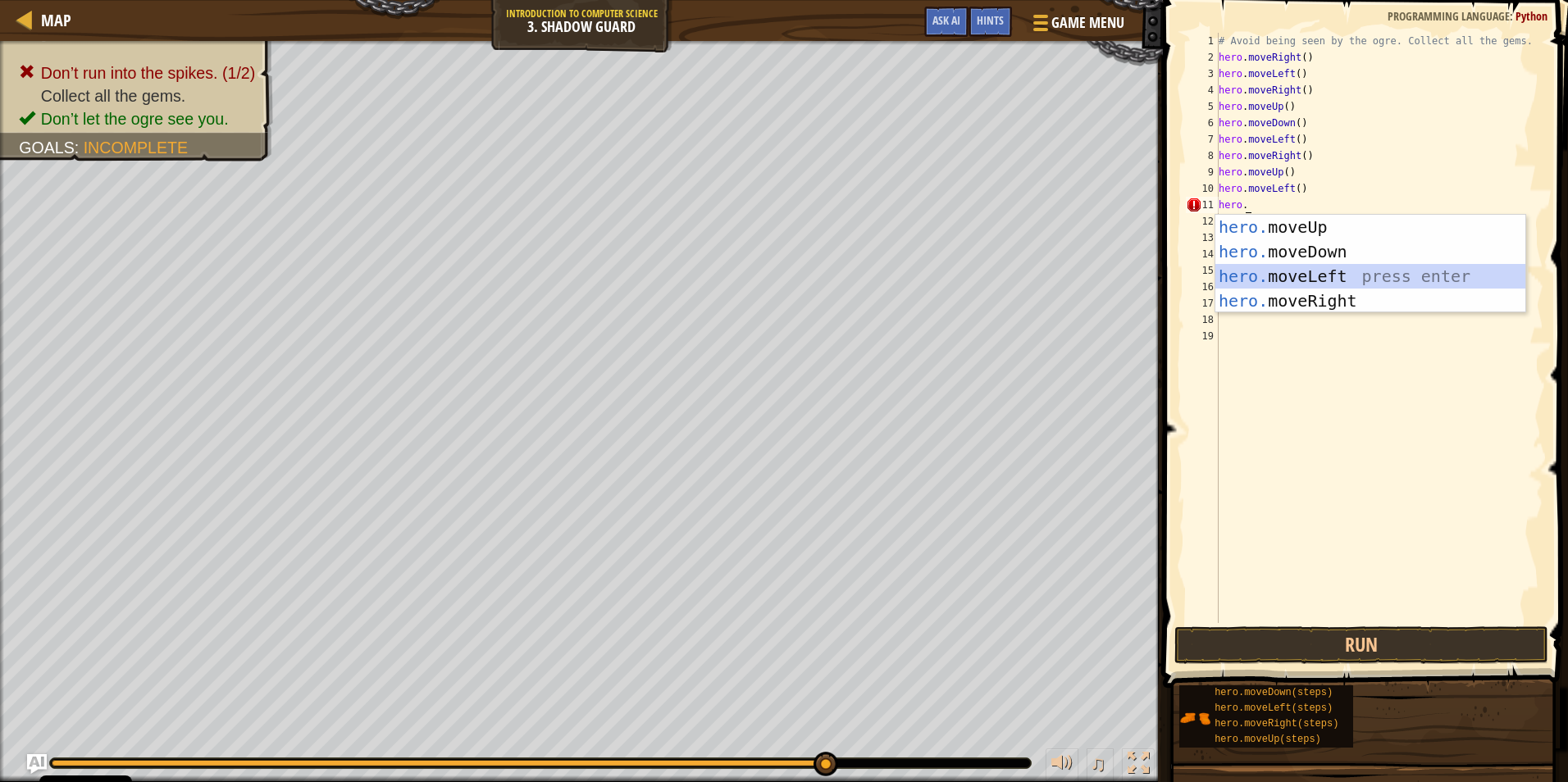
click at [1289, 277] on div "hero. moveUp press enter hero. moveDown press enter hero. moveLeft press enter …" at bounding box center [1370, 288] width 310 height 147
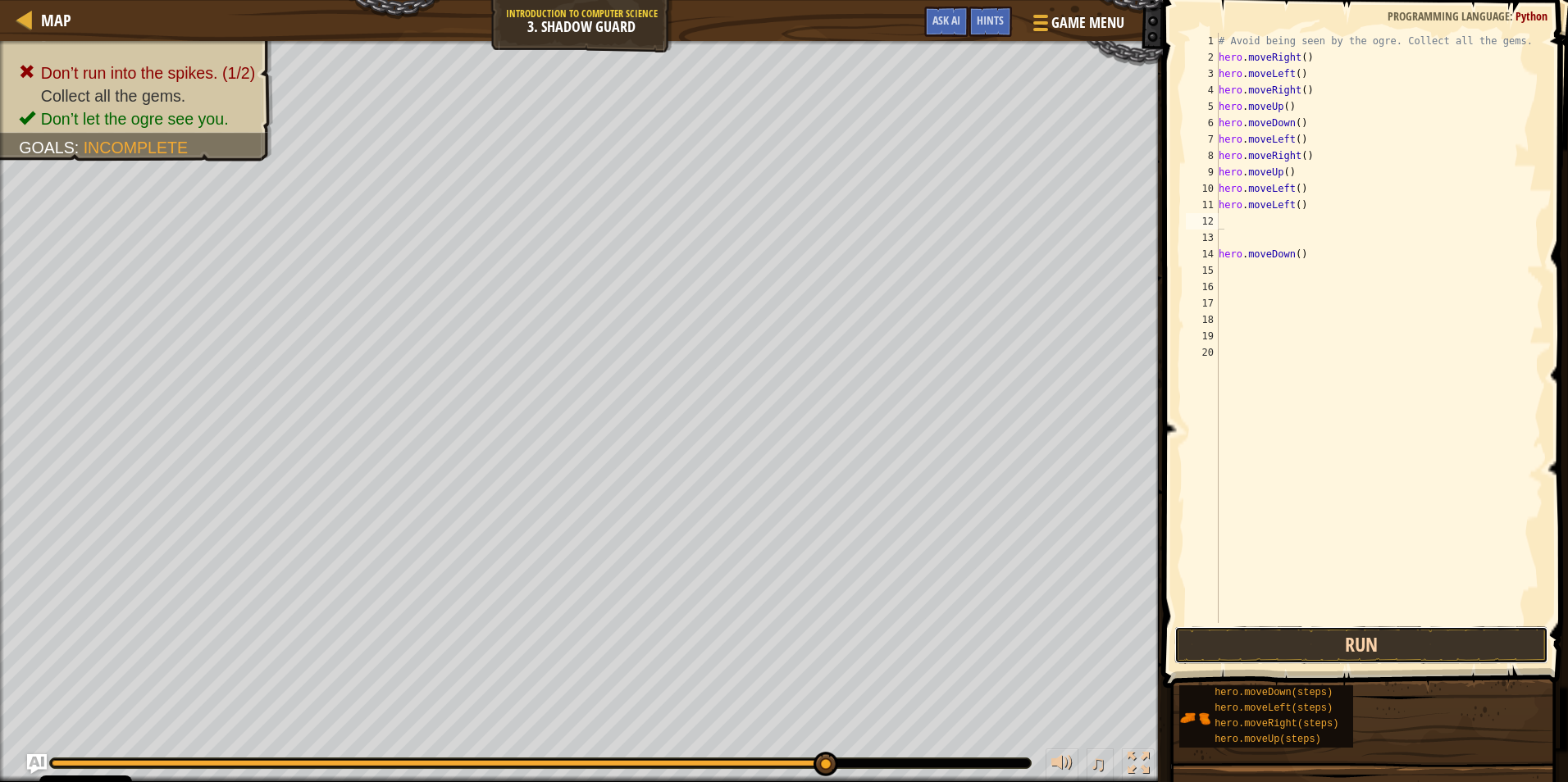
click at [1366, 644] on button "Run" at bounding box center [1360, 645] width 374 height 38
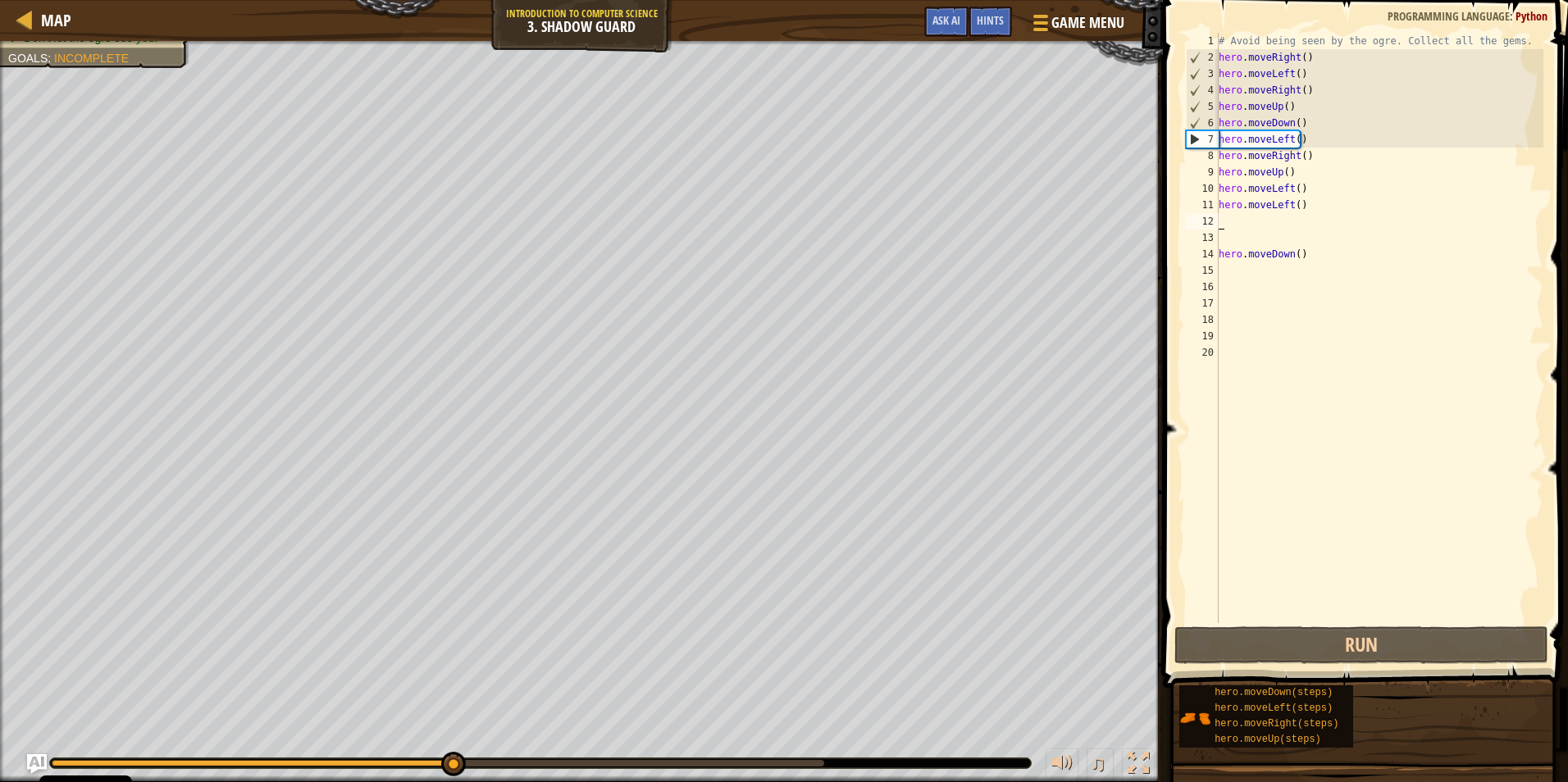
click at [1225, 220] on div "# Avoid being seen by the ogre. Collect all the gems. hero . moveRight ( ) hero…" at bounding box center [1380, 344] width 328 height 623
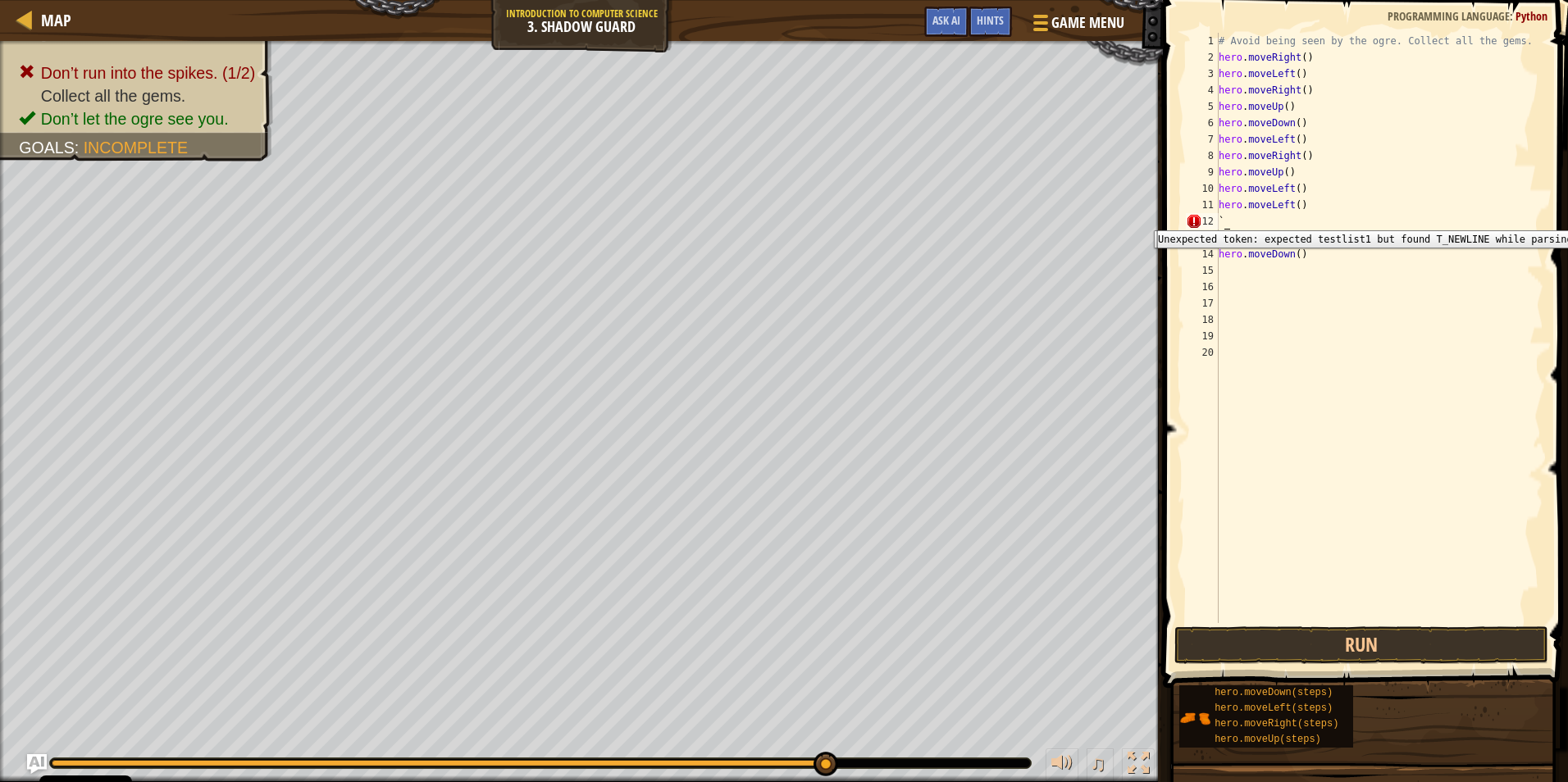
click at [1218, 218] on div "12" at bounding box center [1202, 221] width 33 height 16
type textarea "`"
click at [1226, 222] on div "# Avoid being seen by the ogre. Collect all the gems. hero . moveRight ( ) hero…" at bounding box center [1380, 344] width 328 height 623
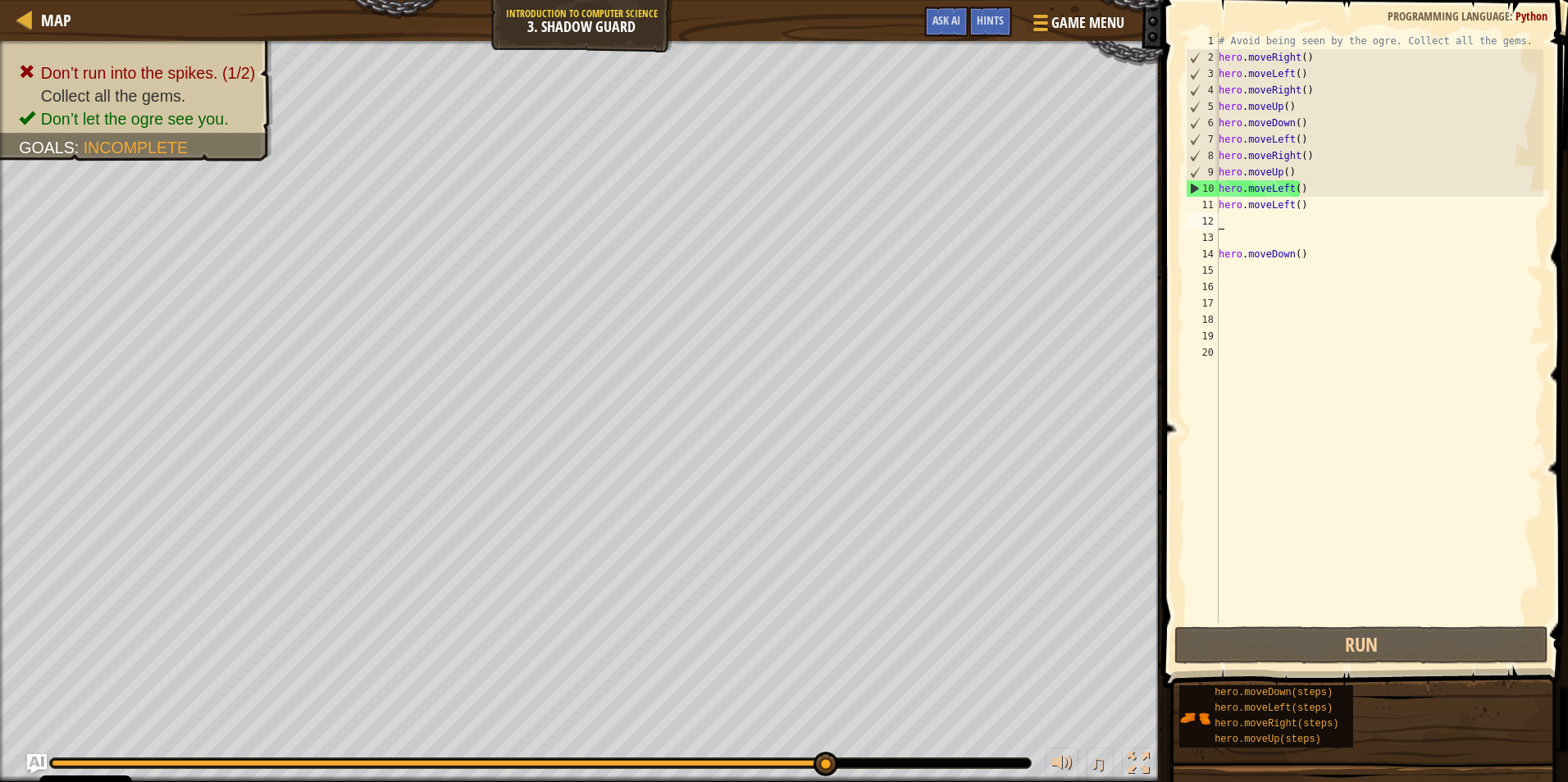
click at [1298, 213] on div "# Avoid being seen by the ogre. Collect all the gems. hero . moveRight ( ) hero…" at bounding box center [1380, 344] width 328 height 623
drag, startPoint x: 1298, startPoint y: 213, endPoint x: 1240, endPoint y: 204, distance: 58.7
click at [1240, 204] on div "# Avoid being seen by the ogre. Collect all the gems. hero . moveRight ( ) hero…" at bounding box center [1380, 344] width 328 height 623
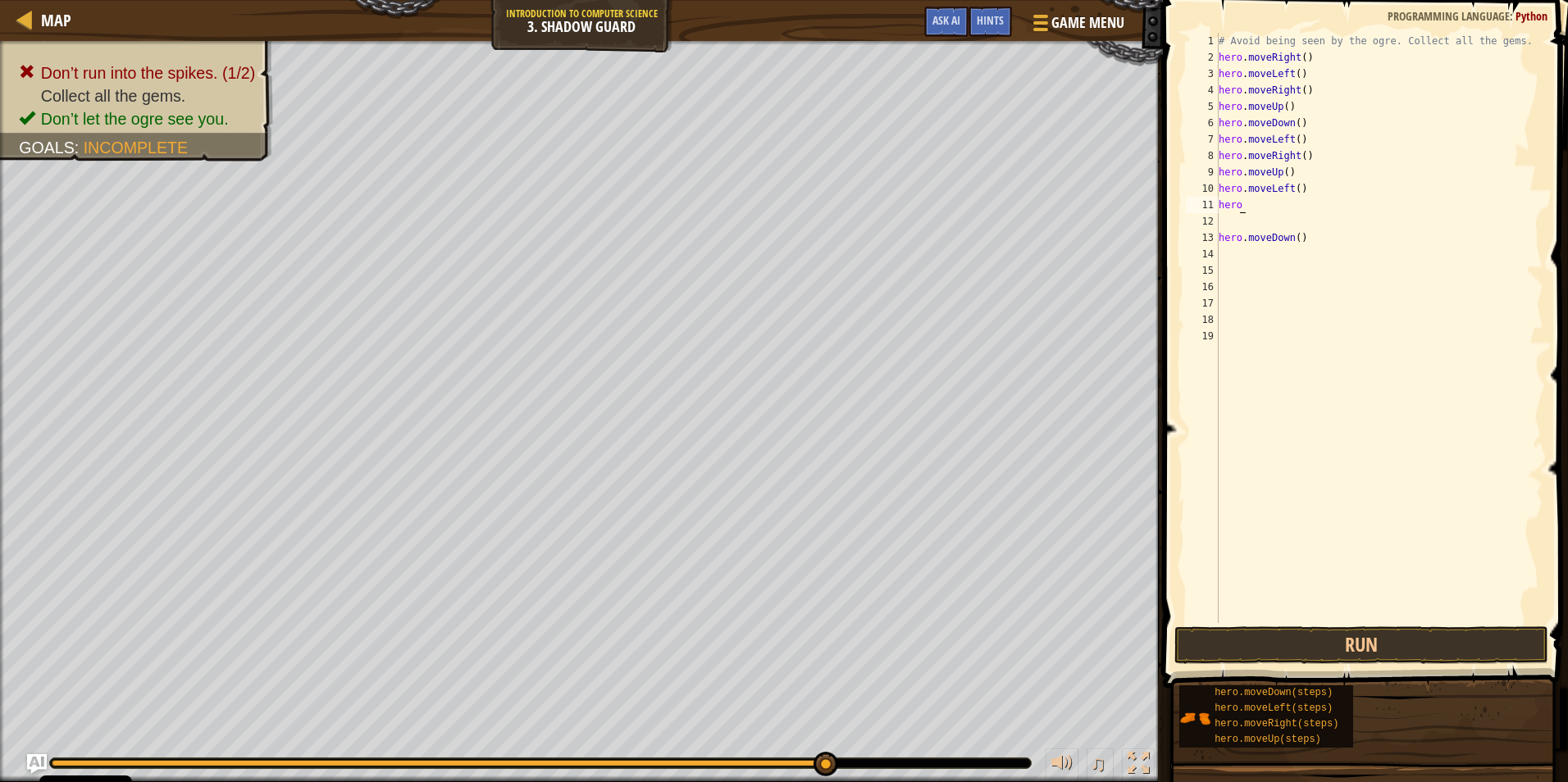
click at [1249, 205] on div "# Avoid being seen by the ogre. Collect all the gems. hero . moveRight ( ) hero…" at bounding box center [1380, 344] width 328 height 623
type textarea "herom"
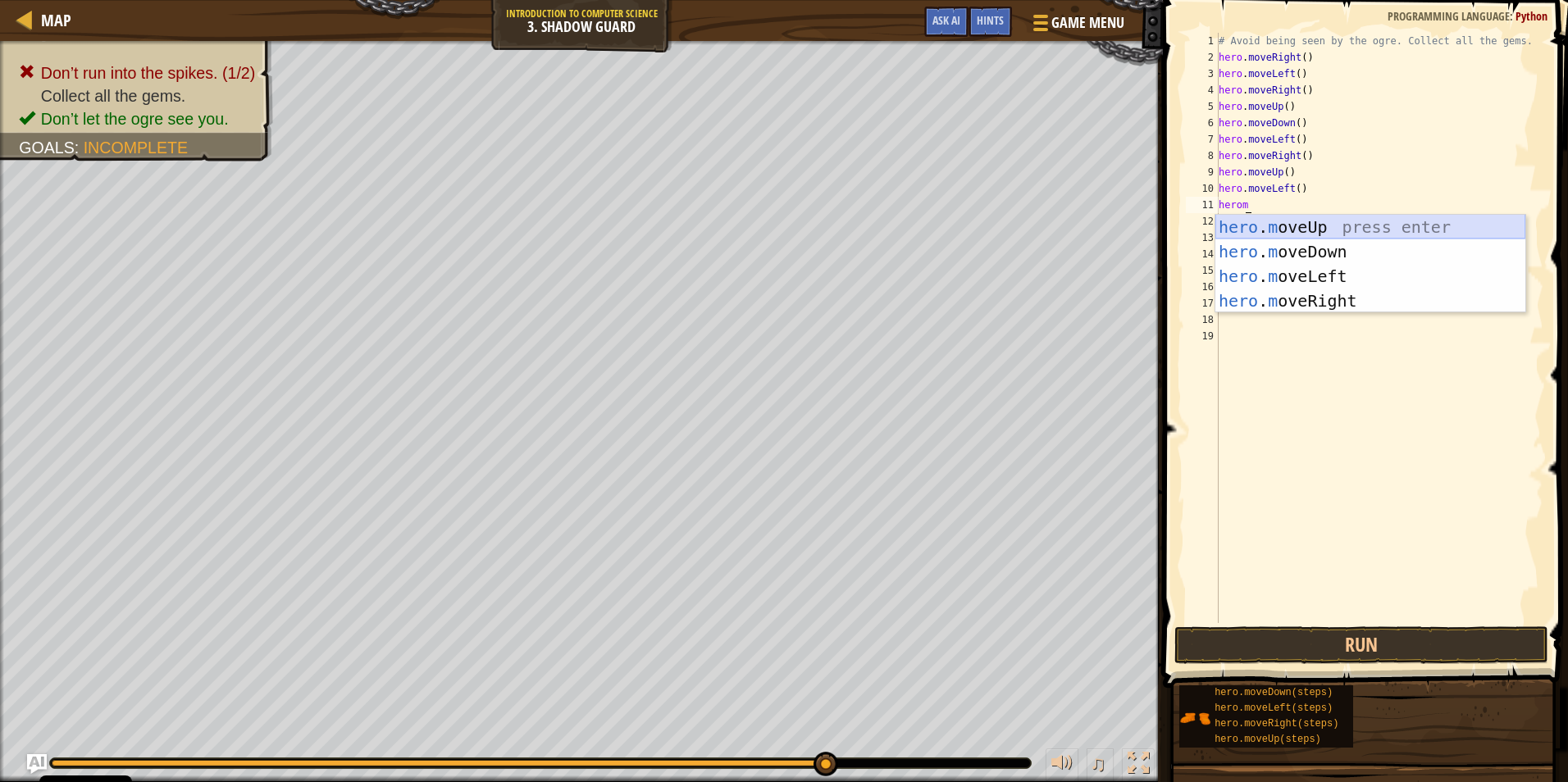
click at [1285, 223] on div "hero . m oveUp press enter hero . m oveDown press enter hero . m oveLeft press …" at bounding box center [1370, 288] width 310 height 147
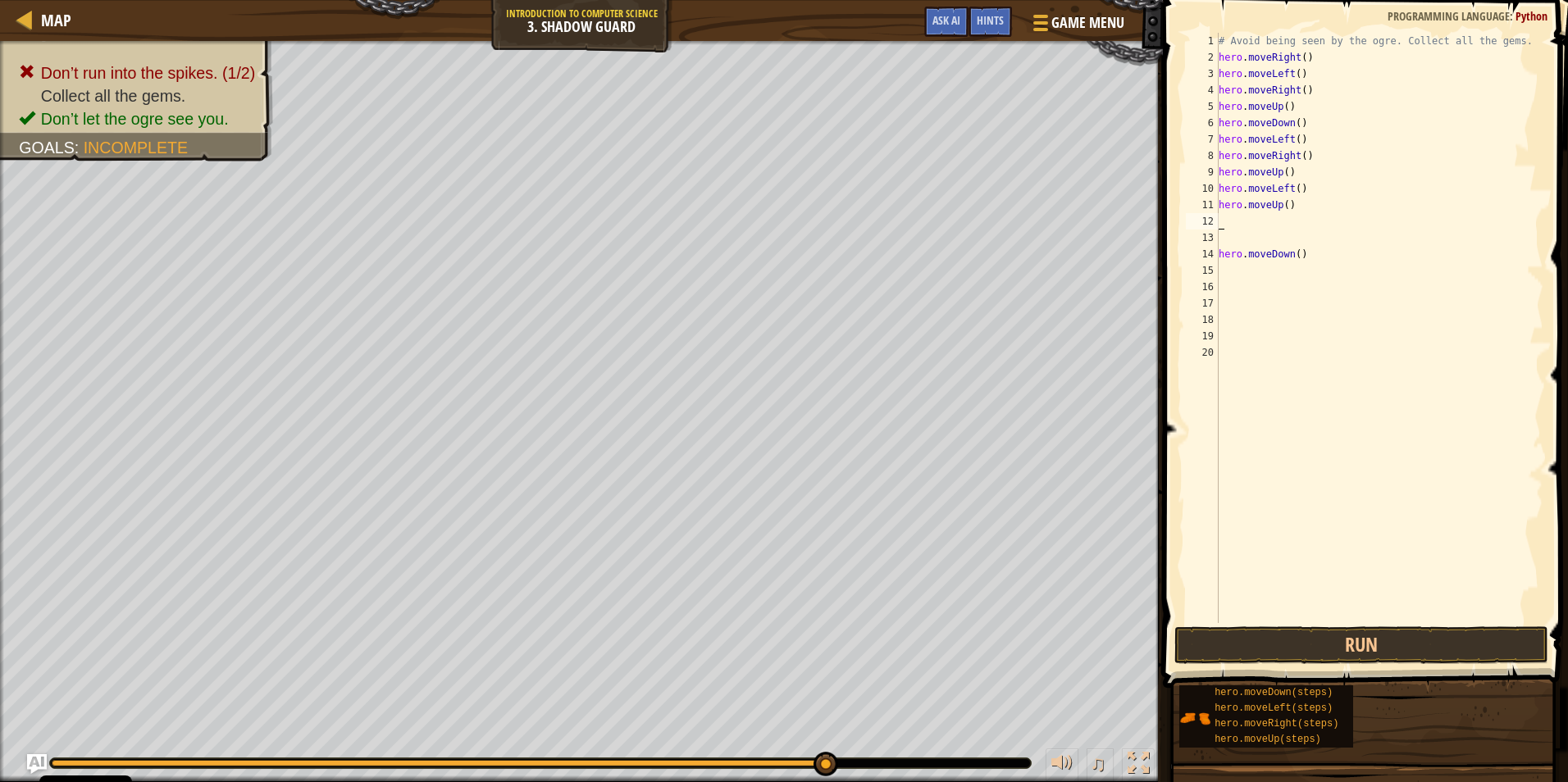
click at [1230, 220] on div "# Avoid being seen by the ogre. Collect all the gems. hero . moveRight ( ) hero…" at bounding box center [1380, 344] width 328 height 623
click at [1311, 646] on button "Run" at bounding box center [1360, 645] width 374 height 38
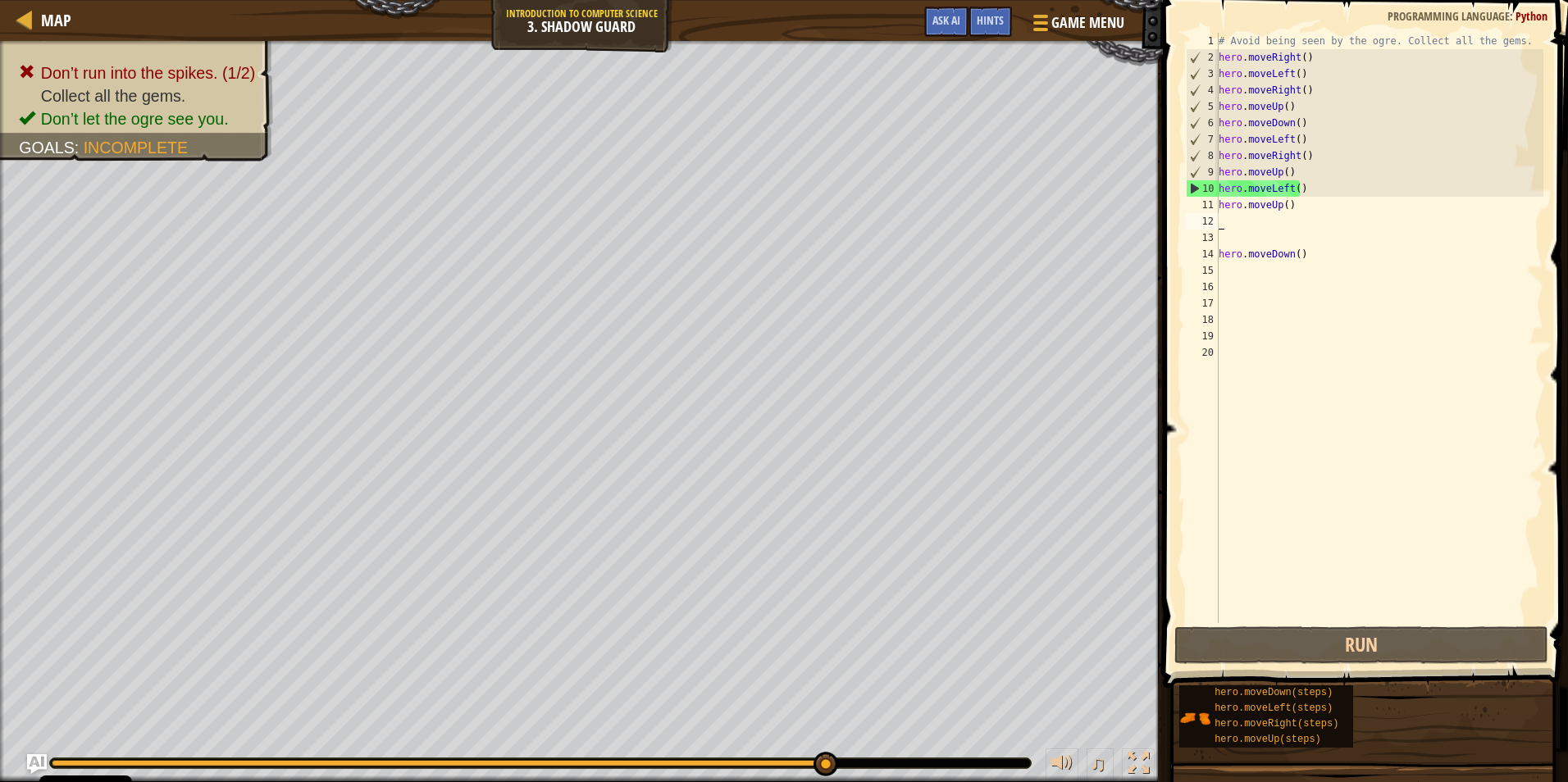
click at [1245, 228] on div "# Avoid being seen by the ogre. Collect all the gems. hero . moveRight ( ) hero…" at bounding box center [1380, 344] width 328 height 623
click at [1243, 222] on div "# Avoid being seen by the ogre. Collect all the gems. hero . moveRight ( ) hero…" at bounding box center [1380, 344] width 328 height 623
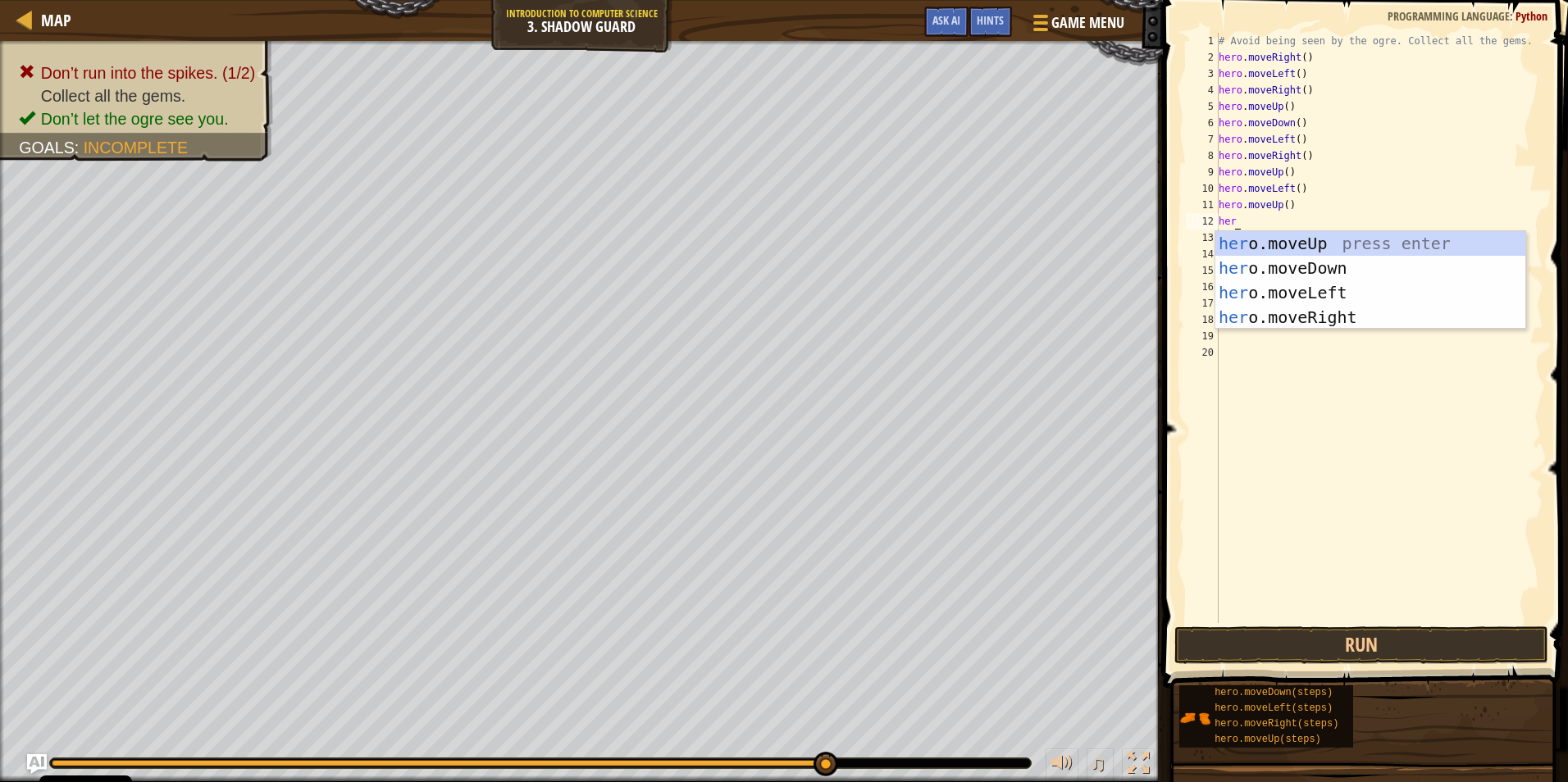
scroll to position [8, 1]
type textarea "herom"
click at [1257, 268] on div "hero . m oveUp press enter hero . m oveDown press enter hero . m oveLeft press …" at bounding box center [1370, 305] width 310 height 147
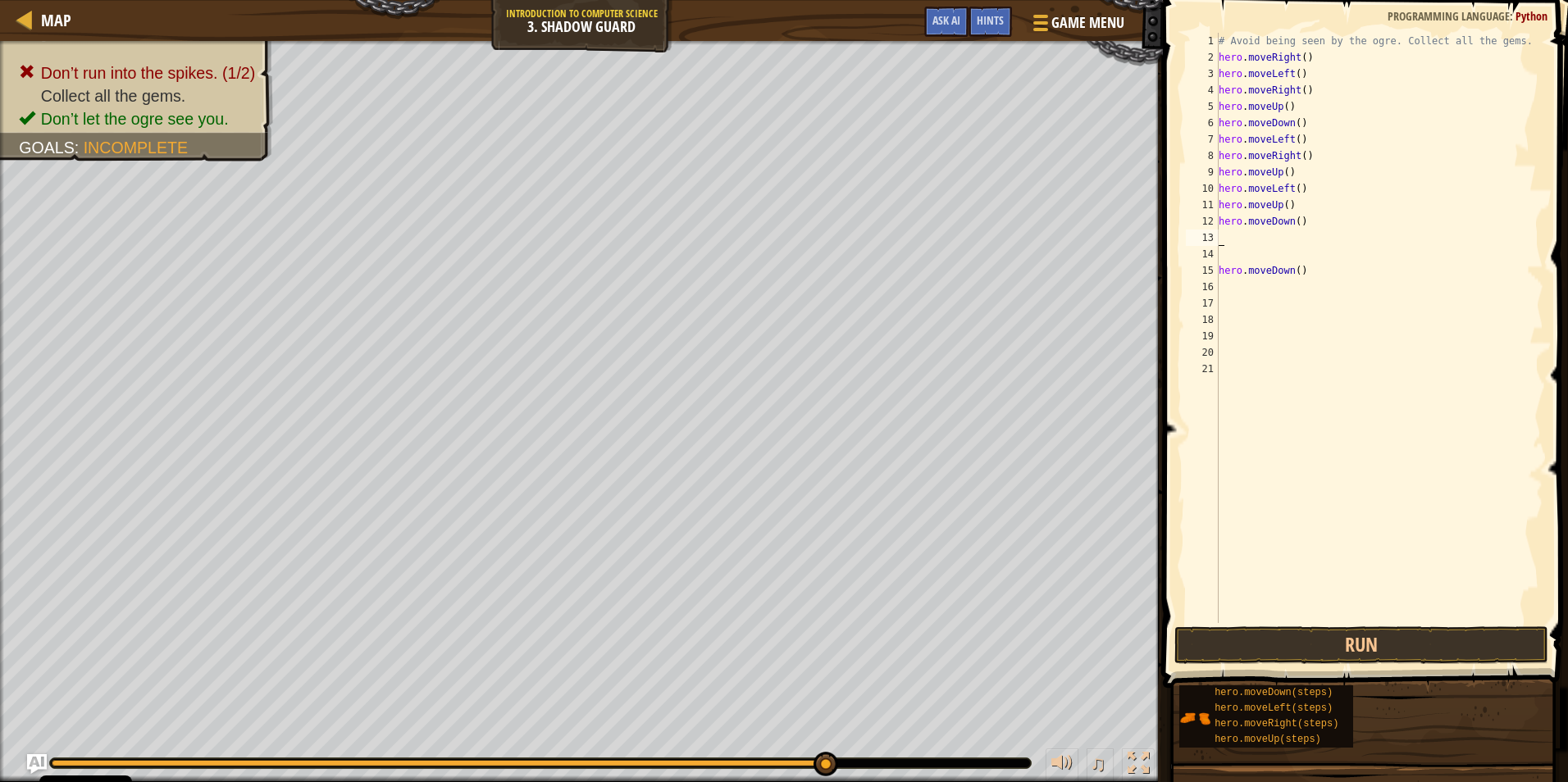
scroll to position [8, 0]
drag, startPoint x: 1242, startPoint y: 247, endPoint x: 1239, endPoint y: 232, distance: 15.3
click at [1242, 242] on div "# Avoid being seen by the ogre. Collect all the gems. hero . moveRight ( ) hero…" at bounding box center [1380, 344] width 328 height 623
click at [1239, 232] on div "# Avoid being seen by the ogre. Collect all the gems. hero . moveRight ( ) hero…" at bounding box center [1380, 328] width 328 height 591
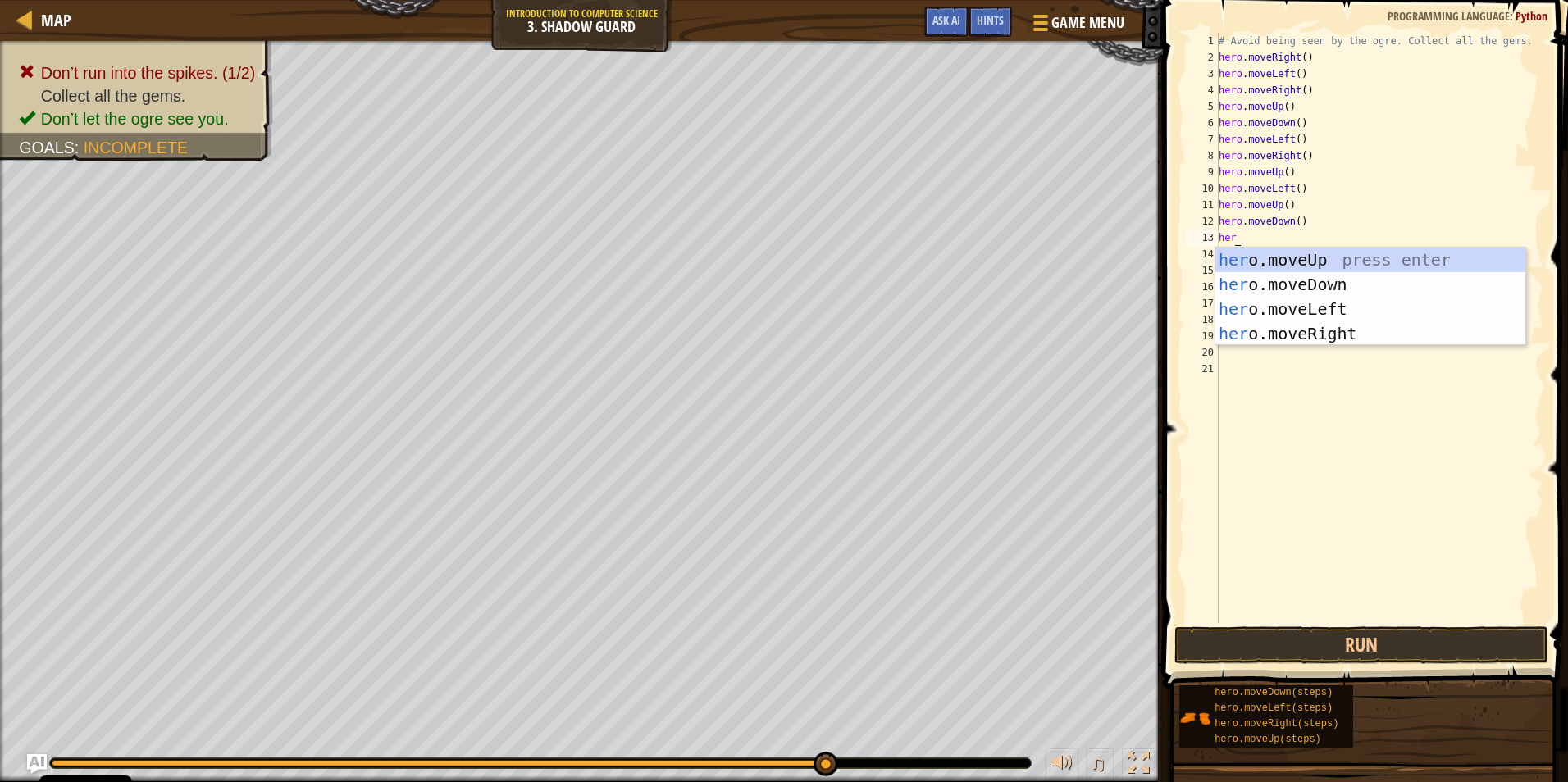
scroll to position [8, 1]
type textarea "hero"
click at [1263, 279] on div "hero .moveUp press enter hero .moveDown press enter hero .moveLeft press enter …" at bounding box center [1370, 321] width 310 height 147
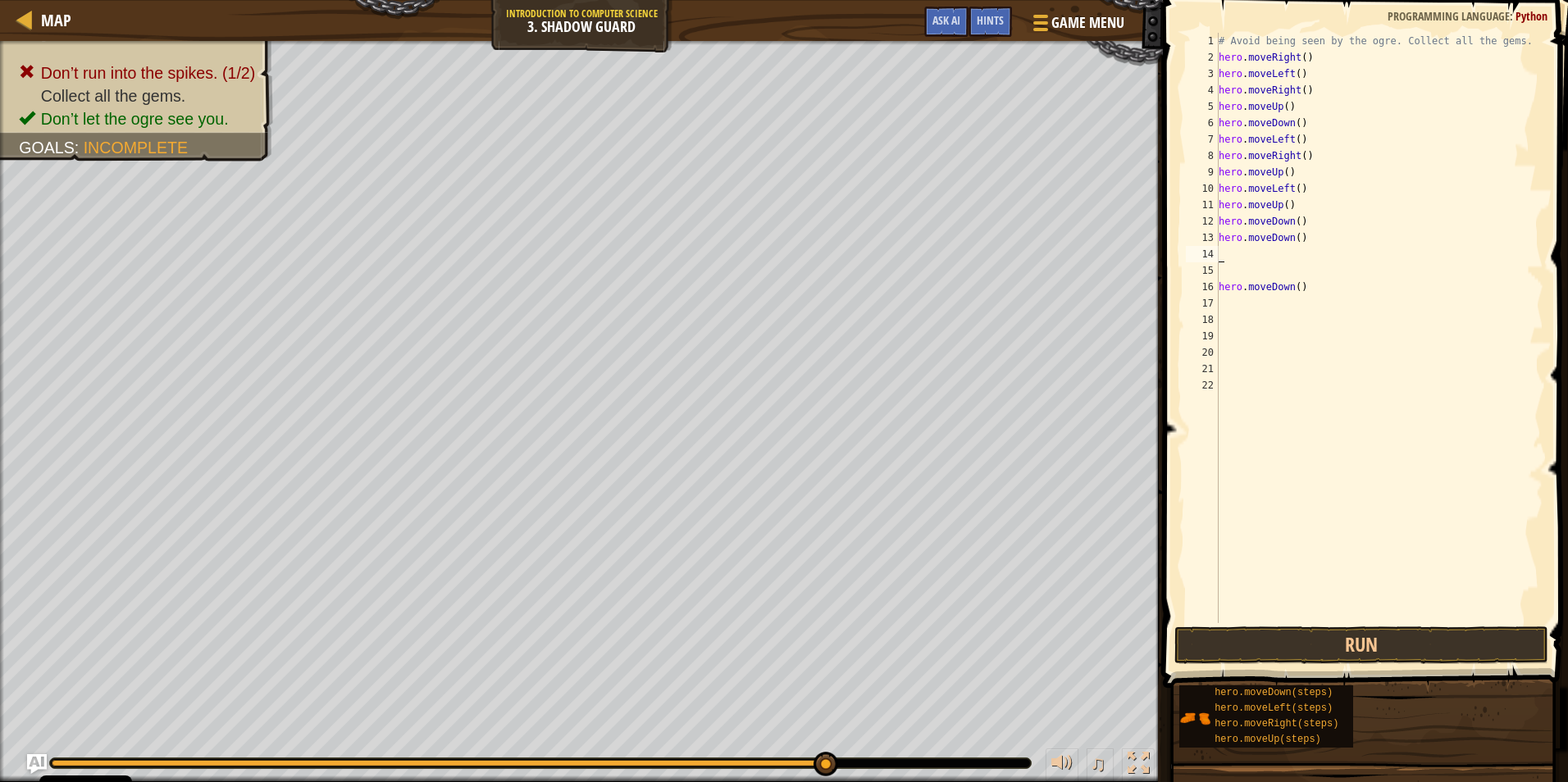
scroll to position [8, 0]
click at [1229, 262] on div "# Avoid being seen by the ogre. Collect all the gems. hero . moveRight ( ) hero…" at bounding box center [1380, 344] width 328 height 623
click at [1228, 253] on div "# Avoid being seen by the ogre. Collect all the gems. hero . moveRight ( ) hero…" at bounding box center [1380, 344] width 328 height 623
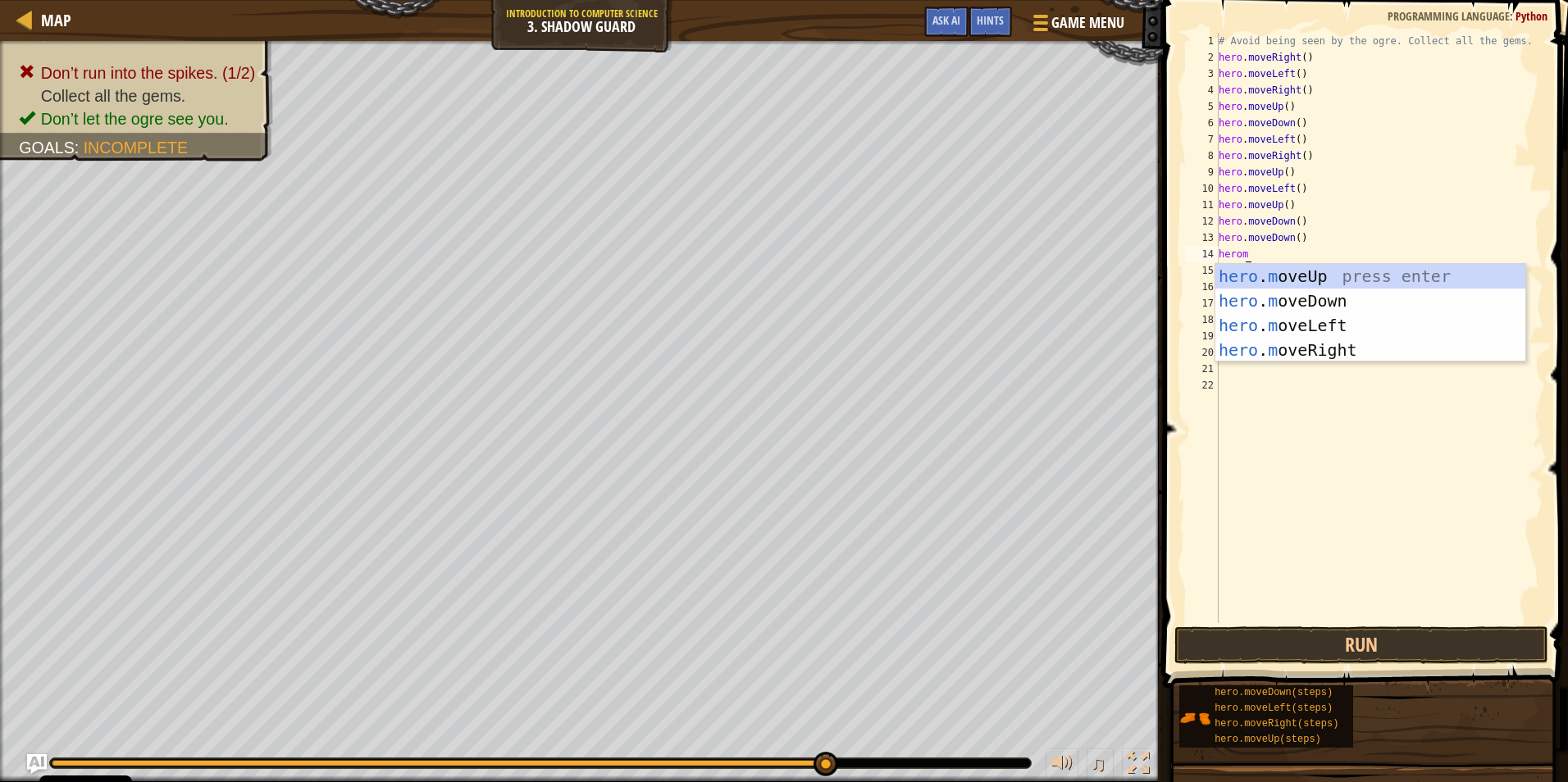
scroll to position [8, 1]
type textarea "herol"
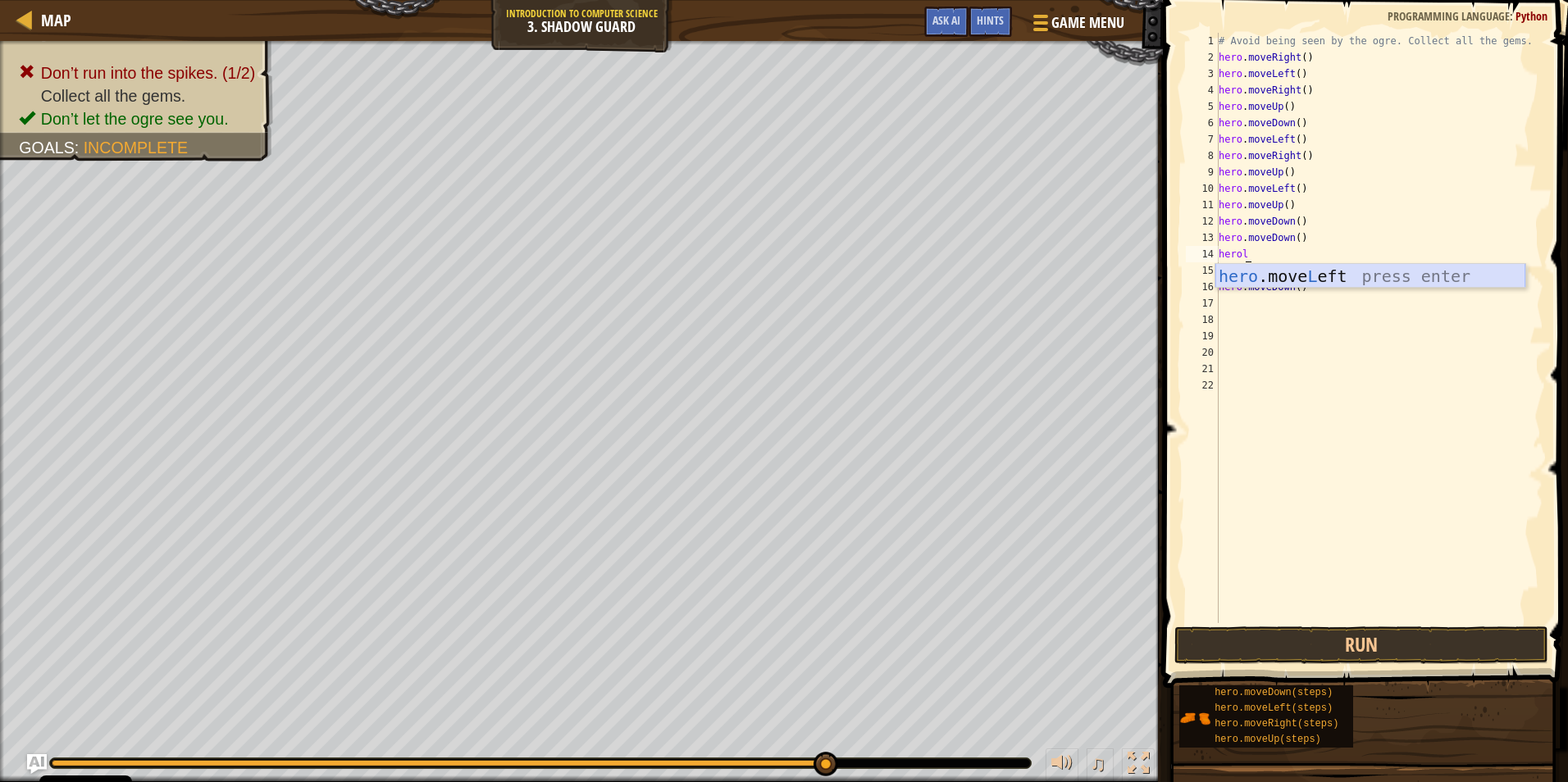
click at [1275, 270] on div "hero .move L eft press enter" at bounding box center [1370, 301] width 310 height 74
click at [1244, 278] on div "# Avoid being seen by the ogre. Collect all the gems. hero . moveRight ( ) hero…" at bounding box center [1380, 344] width 328 height 623
click at [1285, 633] on button "Run" at bounding box center [1360, 645] width 374 height 38
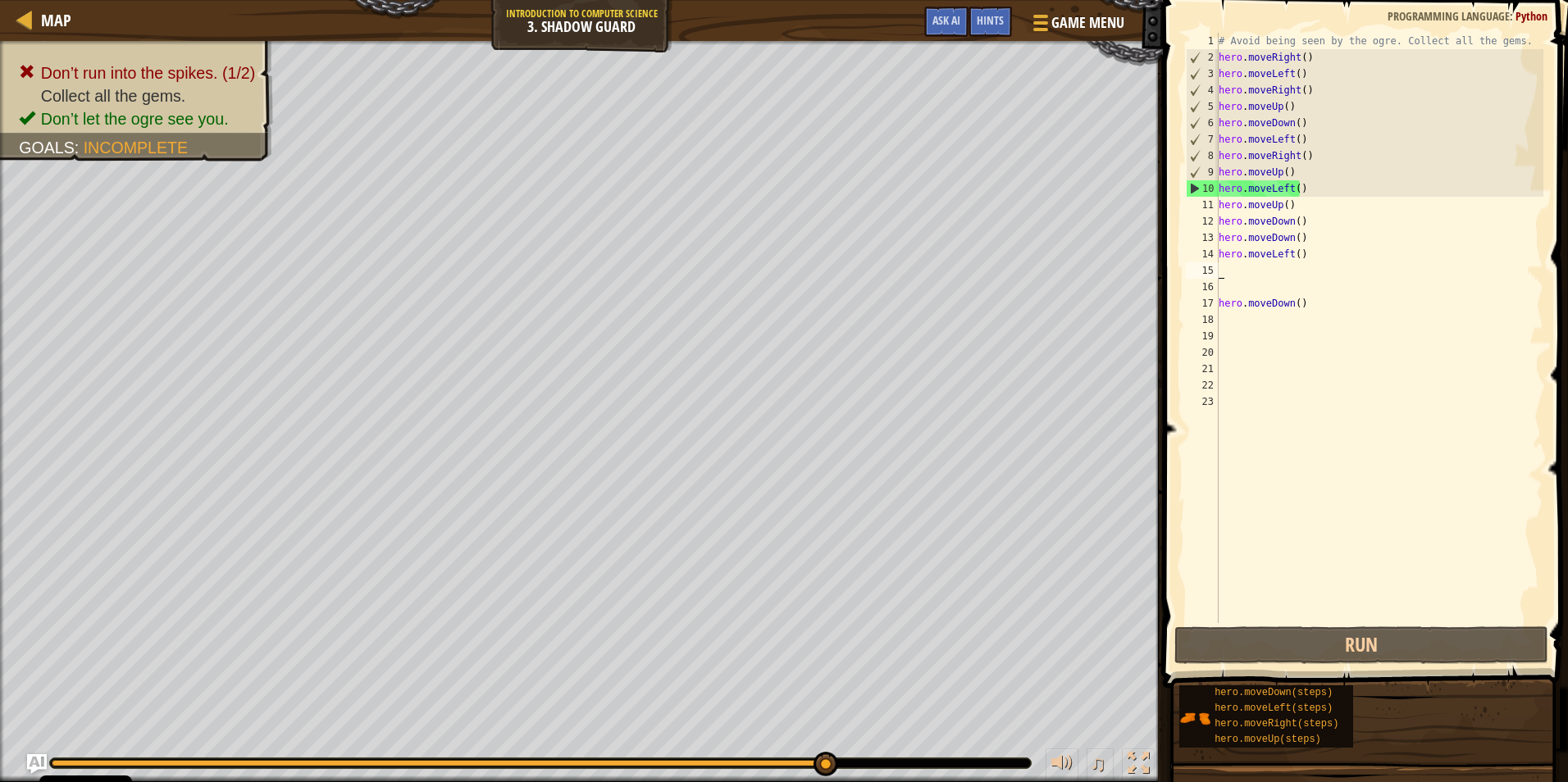
click at [1245, 276] on div "# Avoid being seen by the ogre. Collect all the gems. hero . moveRight ( ) hero…" at bounding box center [1380, 344] width 328 height 623
click at [1242, 269] on div "# Avoid being seen by the ogre. Collect all the gems. hero . moveRight ( ) hero…" at bounding box center [1380, 344] width 328 height 623
click at [1242, 267] on div "# Avoid being seen by the ogre. Collect all the gems. hero . moveRight ( ) hero…" at bounding box center [1380, 344] width 328 height 623
click at [1307, 188] on div "# Avoid being seen by the ogre. Collect all the gems. hero . moveRight ( ) hero…" at bounding box center [1380, 344] width 328 height 623
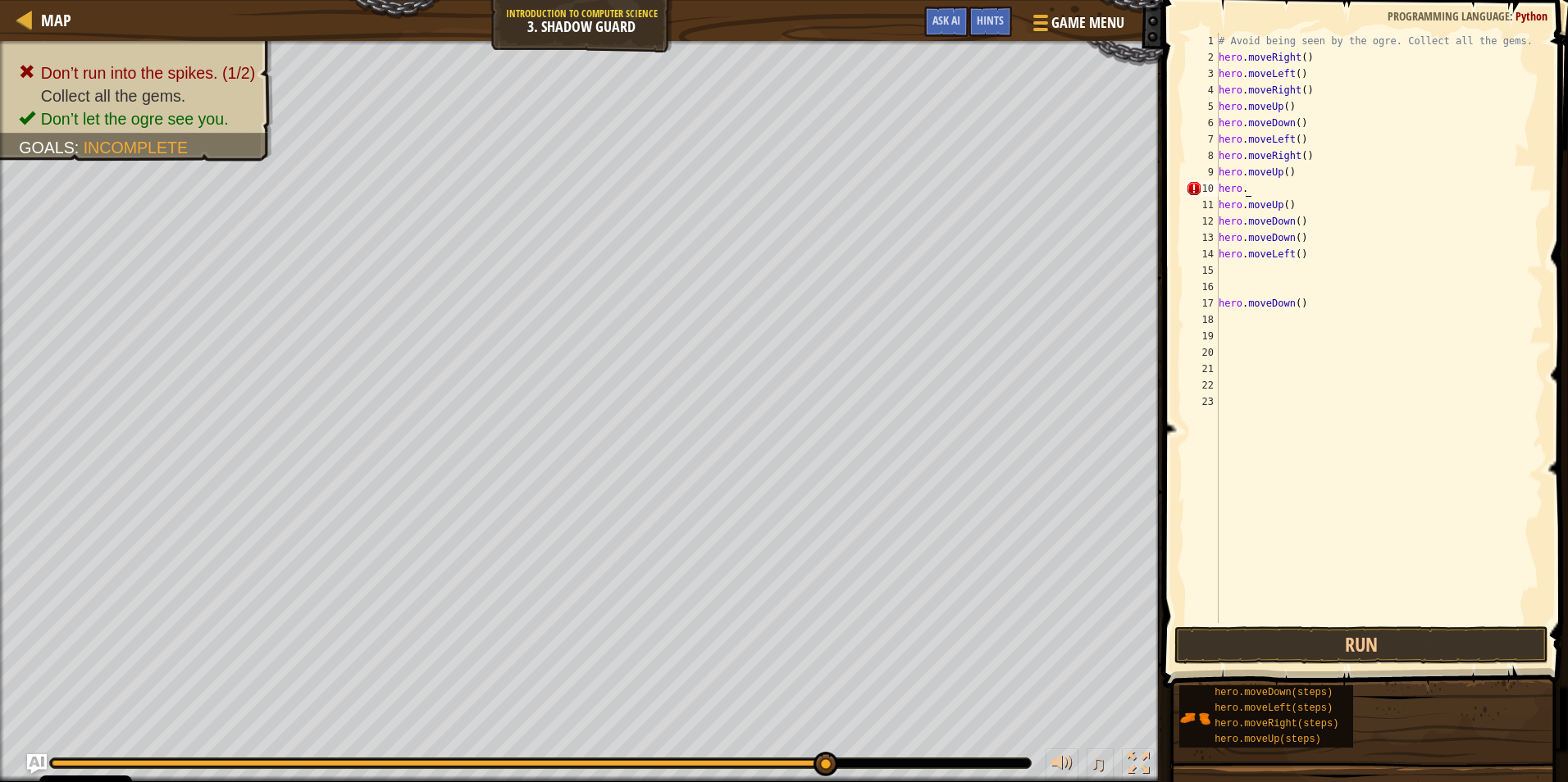
click at [1254, 186] on div "# Avoid being seen by the ogre. Collect all the gems. hero . moveRight ( ) hero…" at bounding box center [1380, 344] width 328 height 623
type textarea "hero.d"
click at [1316, 205] on div "hero. [PERSON_NAME] own press enter" at bounding box center [1370, 236] width 310 height 74
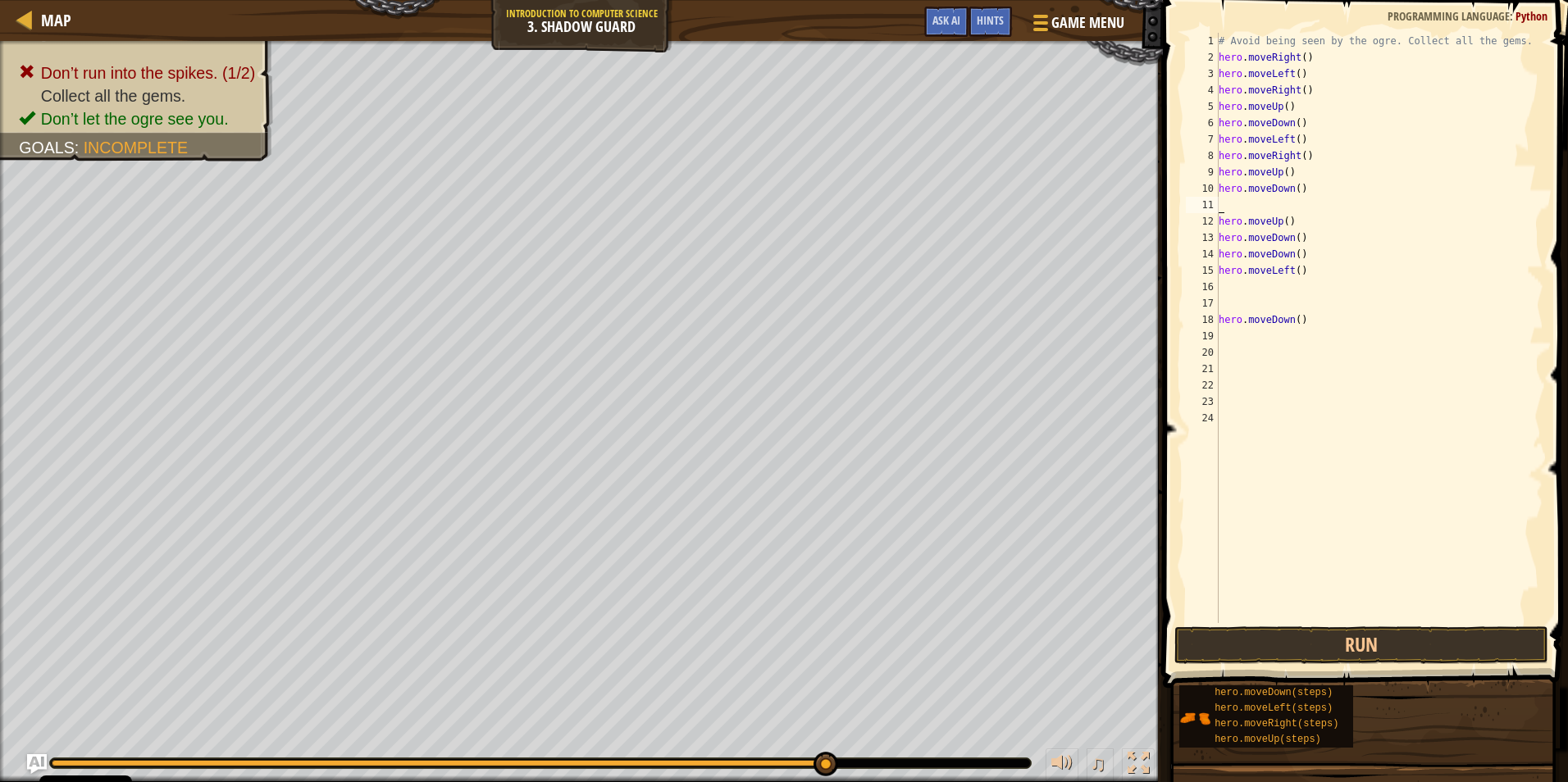
type textarea "l"
click at [1266, 220] on div "hero.move L eft press enter" at bounding box center [1370, 251] width 310 height 74
click at [1252, 225] on div "# Avoid being seen by the ogre. Collect all the gems. hero . moveRight ( ) hero…" at bounding box center [1380, 344] width 328 height 623
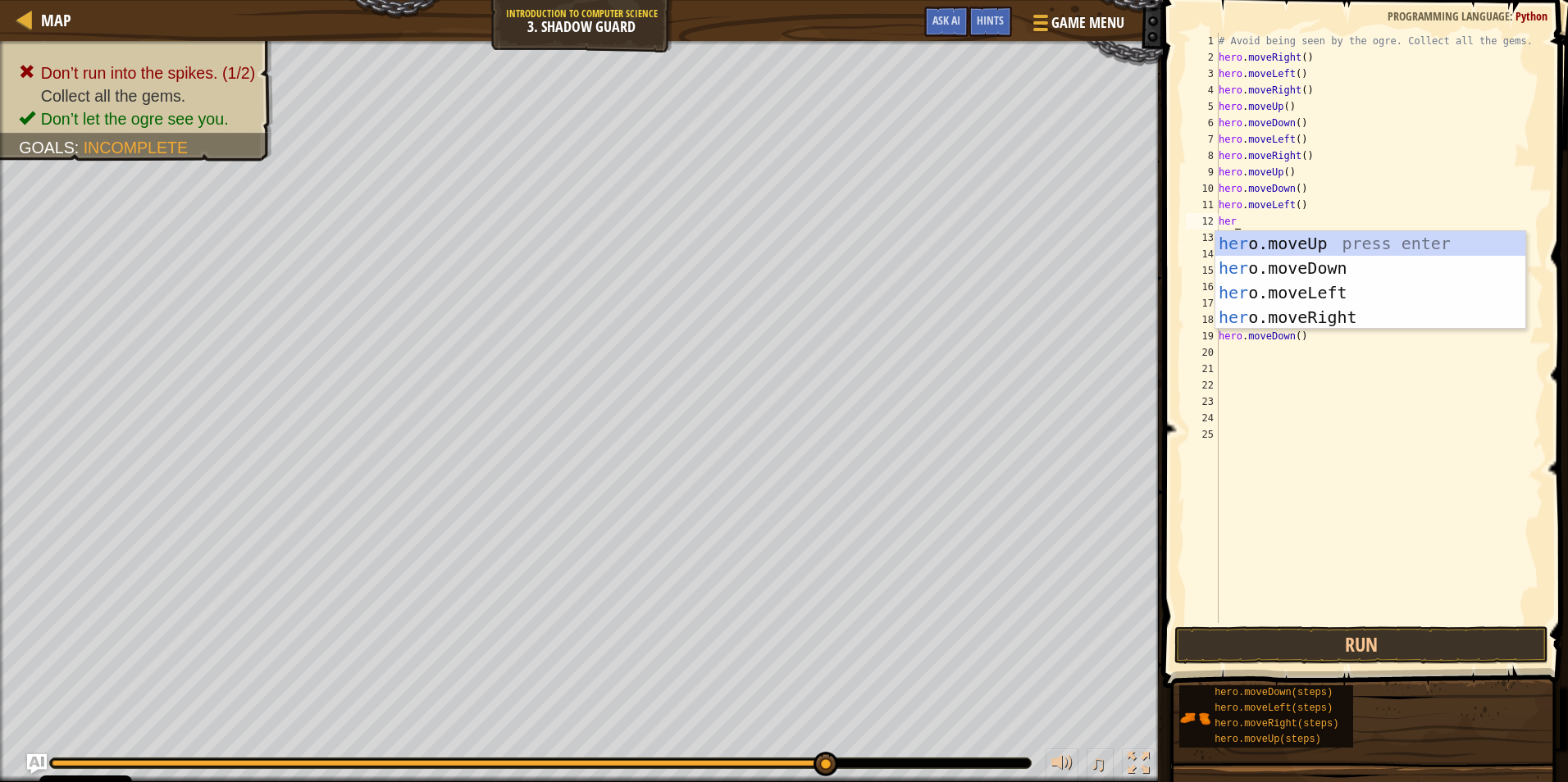
scroll to position [8, 1]
type textarea "hero"
click at [1263, 313] on div "hero .moveUp press enter hero .moveDown press enter hero .moveLeft press enter …" at bounding box center [1370, 305] width 310 height 147
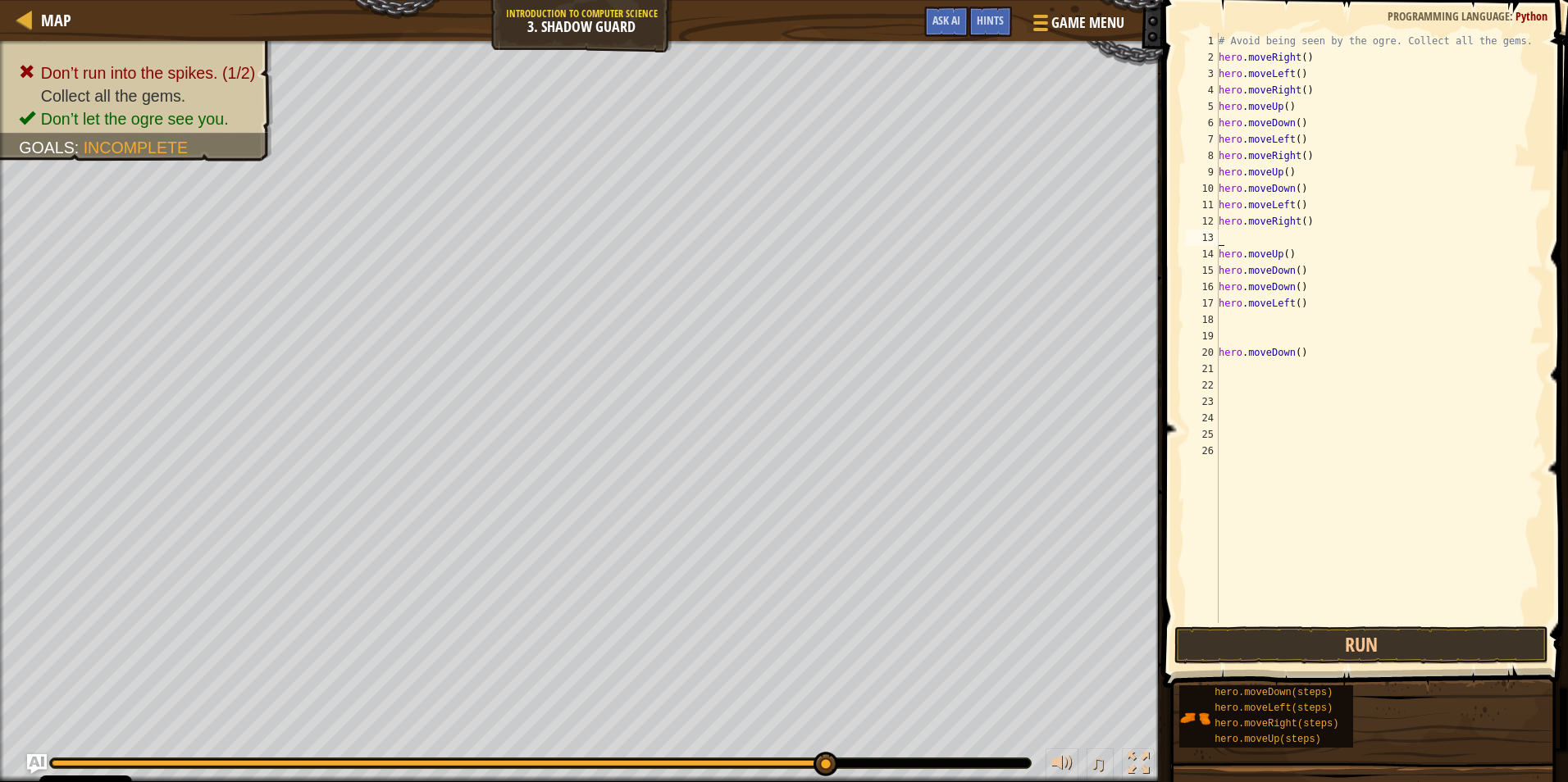
scroll to position [8, 0]
click at [1238, 240] on div "# Avoid being seen by the ogre. Collect all the gems. hero . moveRight ( ) hero…" at bounding box center [1380, 344] width 328 height 623
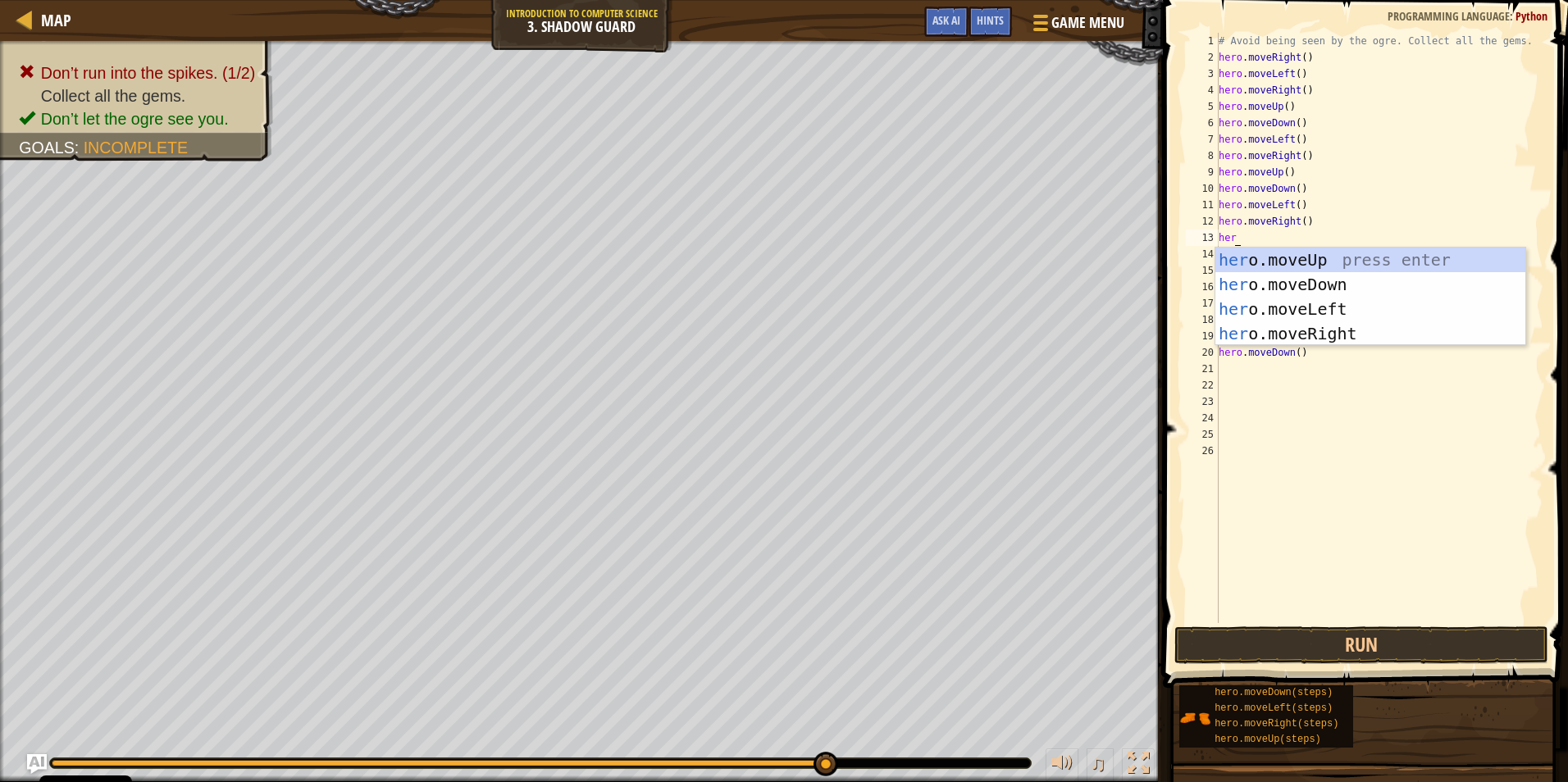
scroll to position [8, 1]
type textarea "hero"
click at [1261, 279] on div "hero .moveUp press enter hero .moveDown press enter hero .moveLeft press enter …" at bounding box center [1370, 321] width 310 height 147
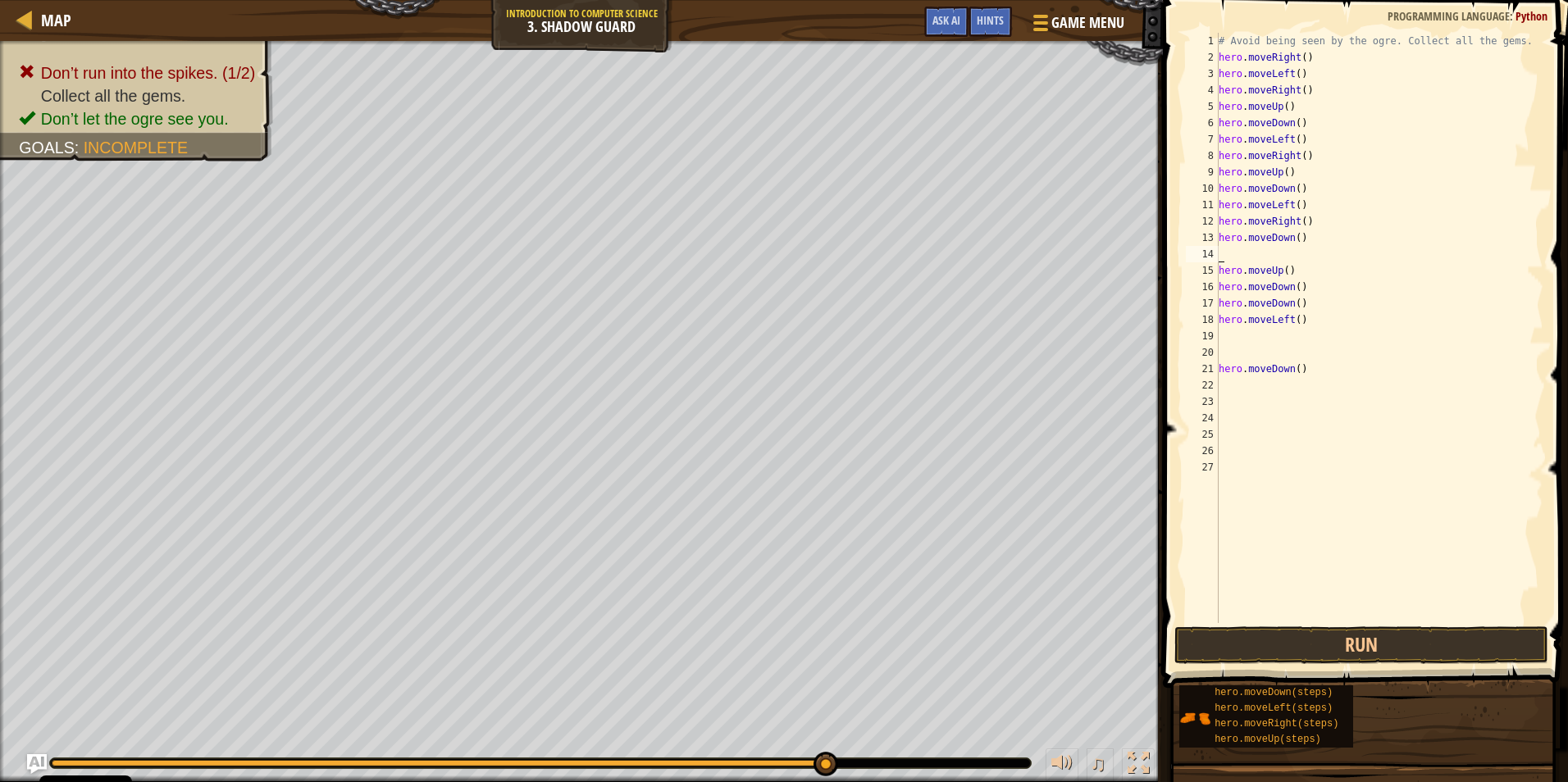
scroll to position [8, 0]
click at [1253, 262] on div "# Avoid being seen by the ogre. Collect all the gems. hero . moveRight ( ) hero…" at bounding box center [1380, 344] width 328 height 623
click at [1247, 253] on div "# Avoid being seen by the ogre. Collect all the gems. hero . moveRight ( ) hero…" at bounding box center [1380, 344] width 328 height 623
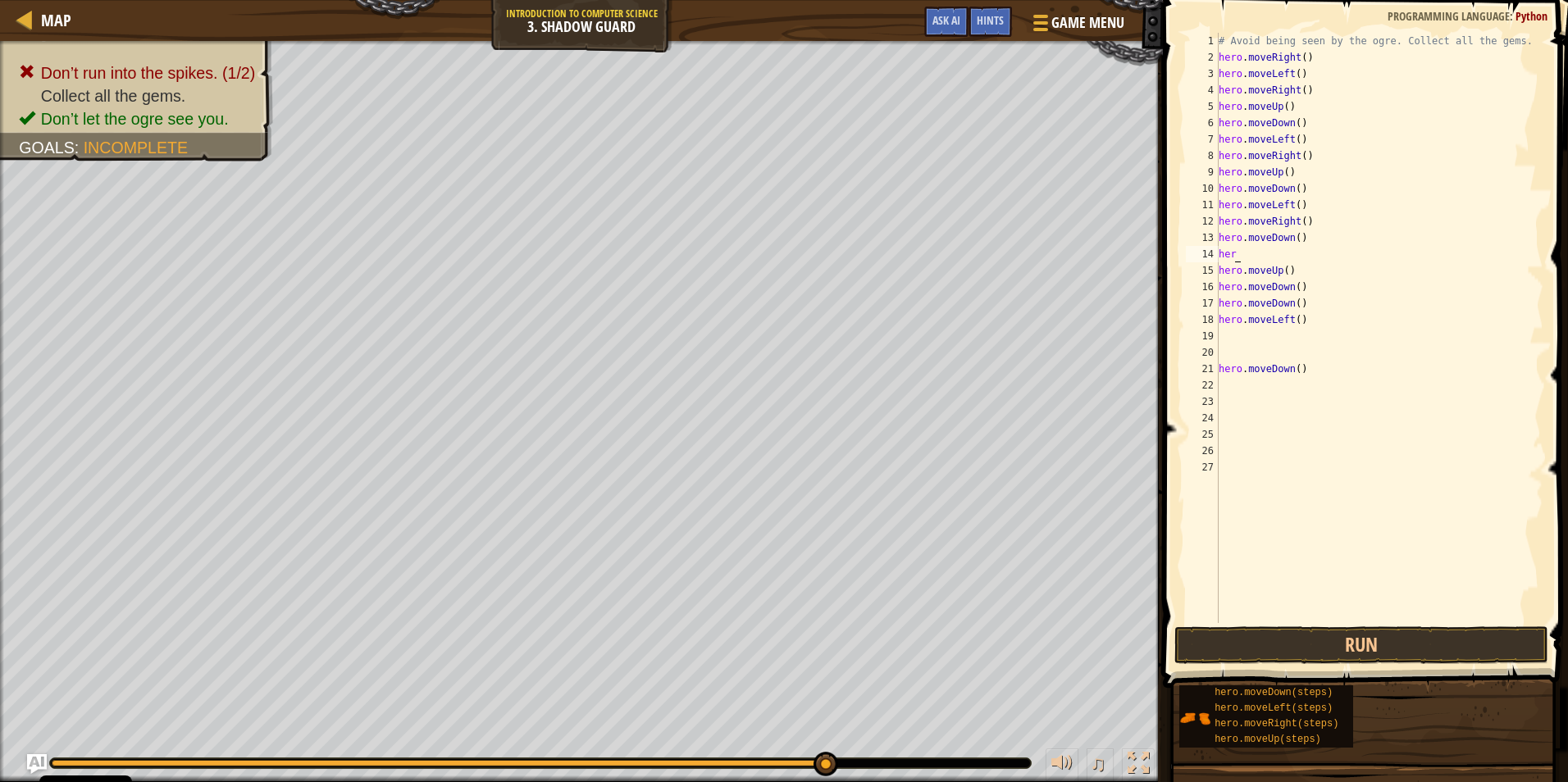
type textarea "hero"
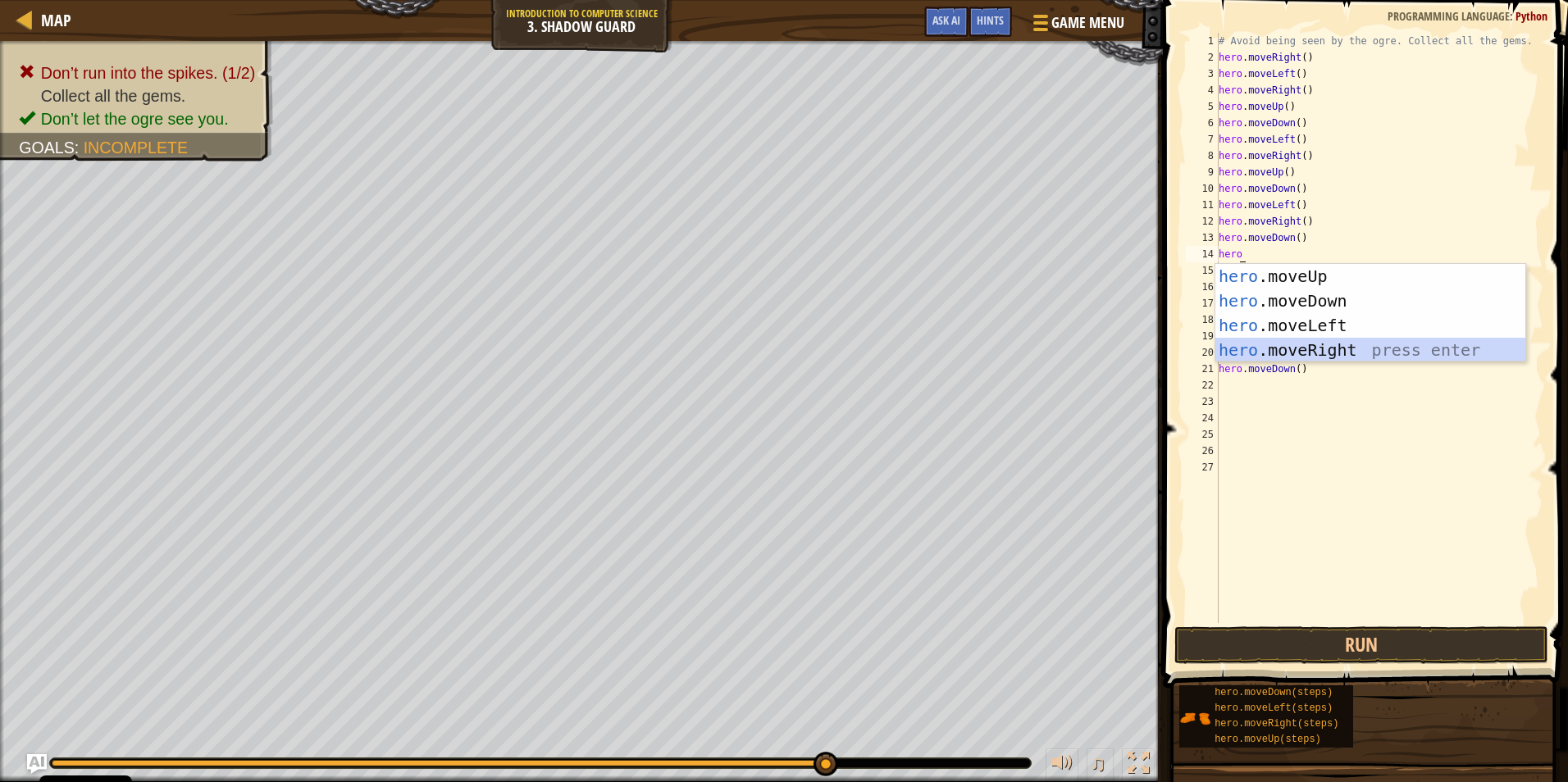
click at [1264, 340] on div "hero .moveUp press enter hero .moveDown press enter hero .moveLeft press enter …" at bounding box center [1370, 338] width 310 height 147
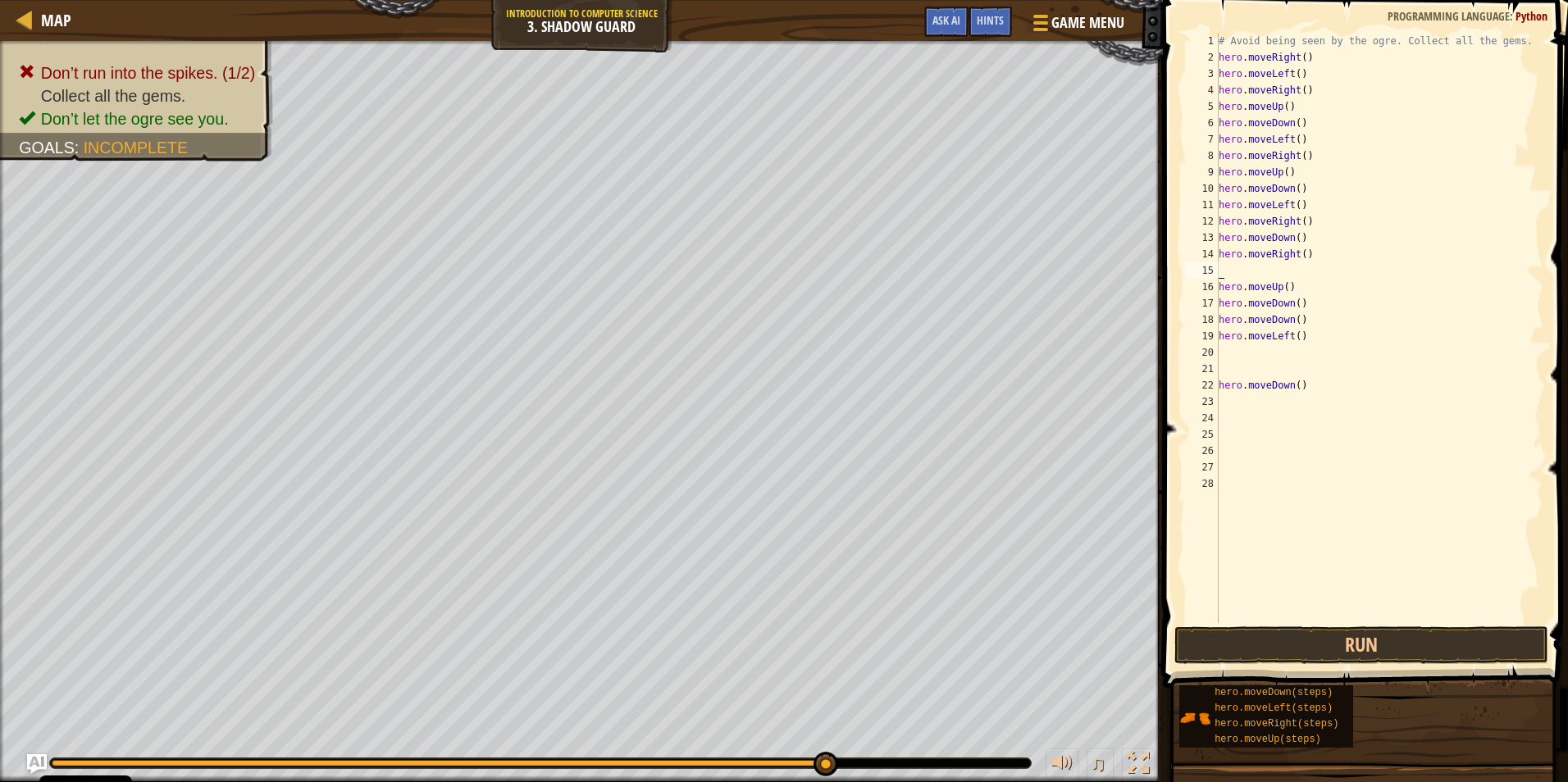
click at [1255, 273] on div "# Avoid being seen by the ogre. Collect all the gems. hero . moveRight ( ) hero…" at bounding box center [1380, 344] width 328 height 623
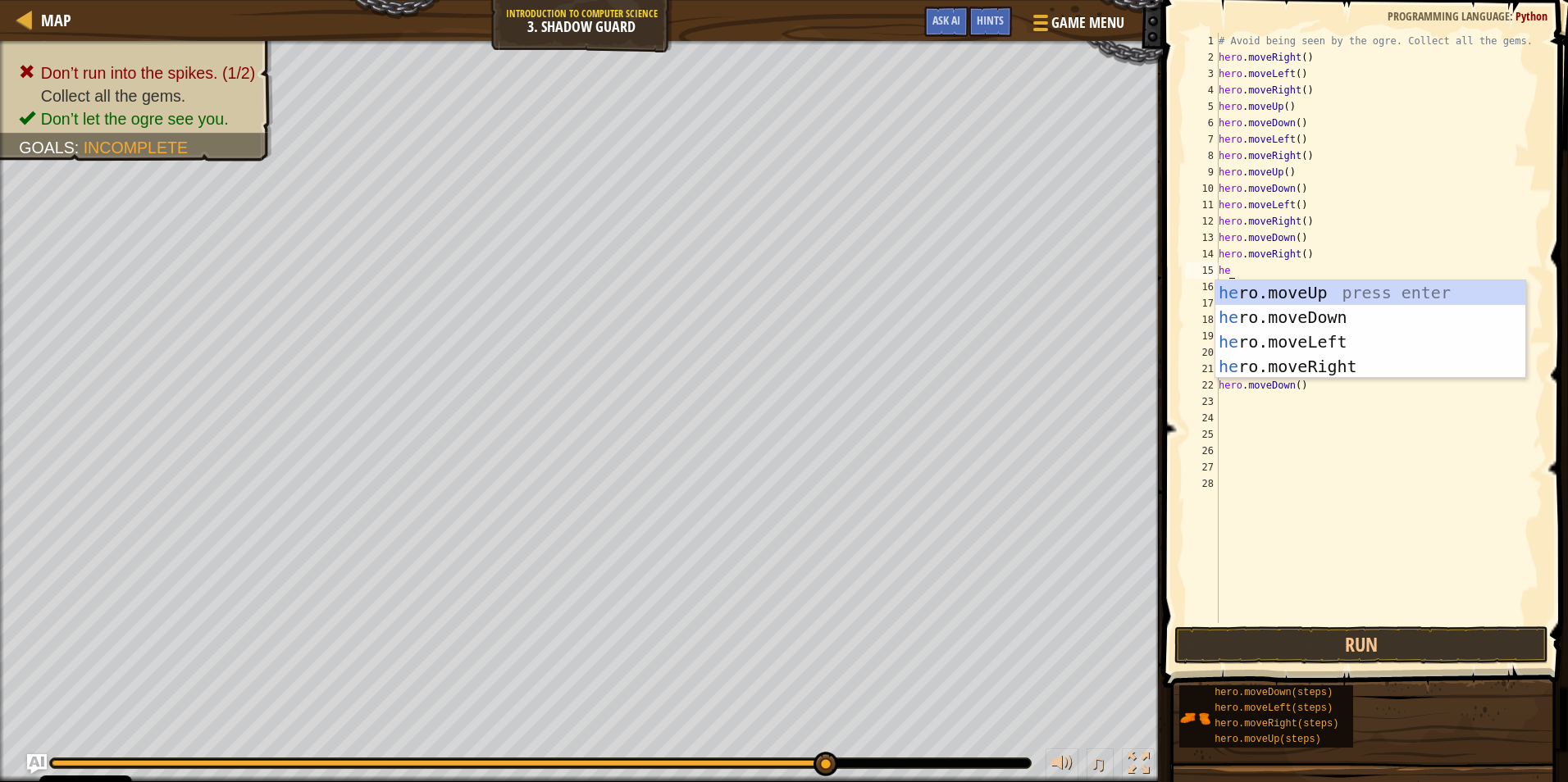
scroll to position [8, 1]
type textarea "herol"
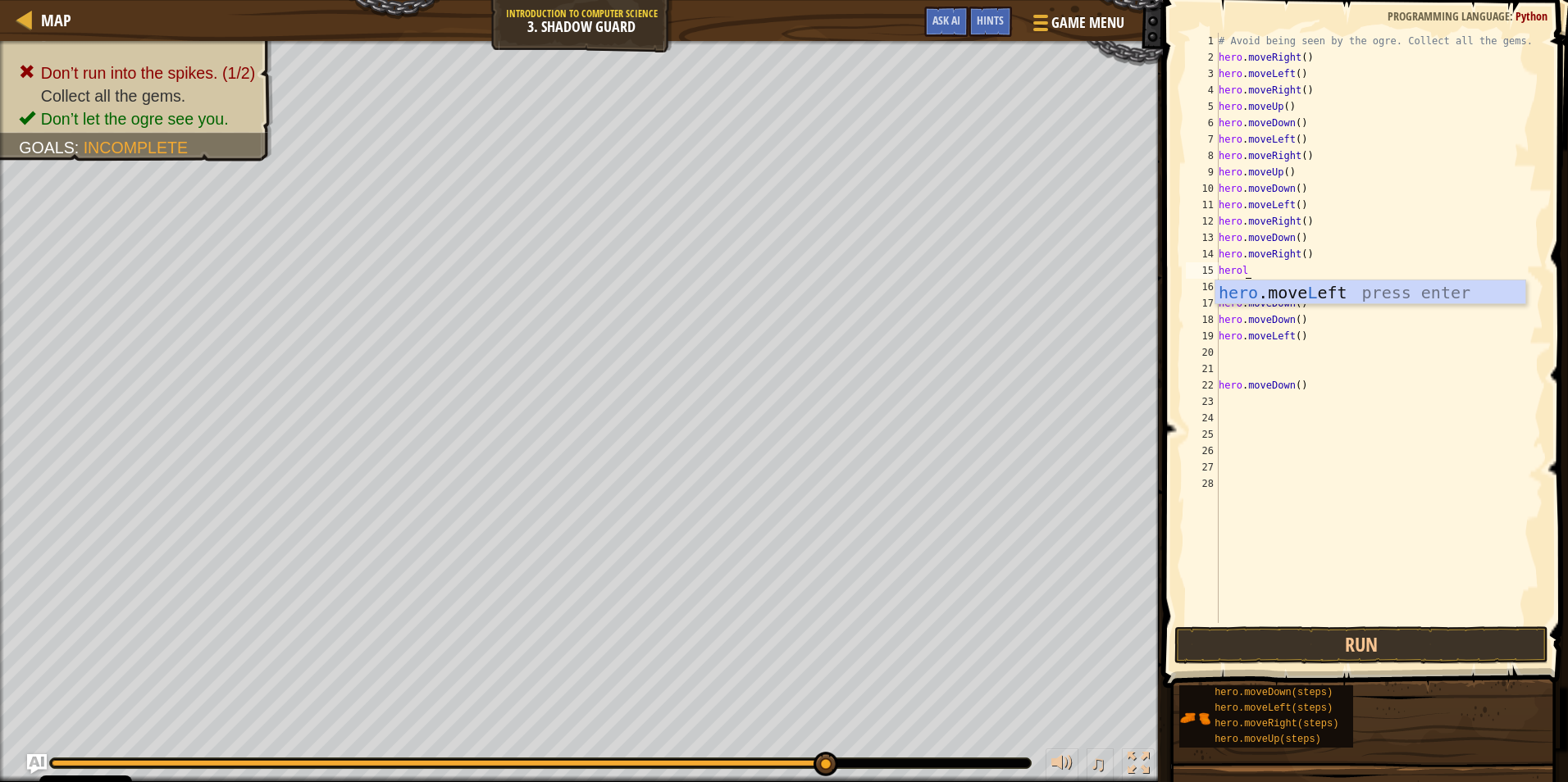
scroll to position [8, 2]
click at [1295, 294] on div "hero .move L eft press enter" at bounding box center [1370, 317] width 310 height 74
click at [1238, 294] on div "# Avoid being seen by the ogre. Collect all the gems. hero . moveRight ( ) hero…" at bounding box center [1380, 344] width 328 height 623
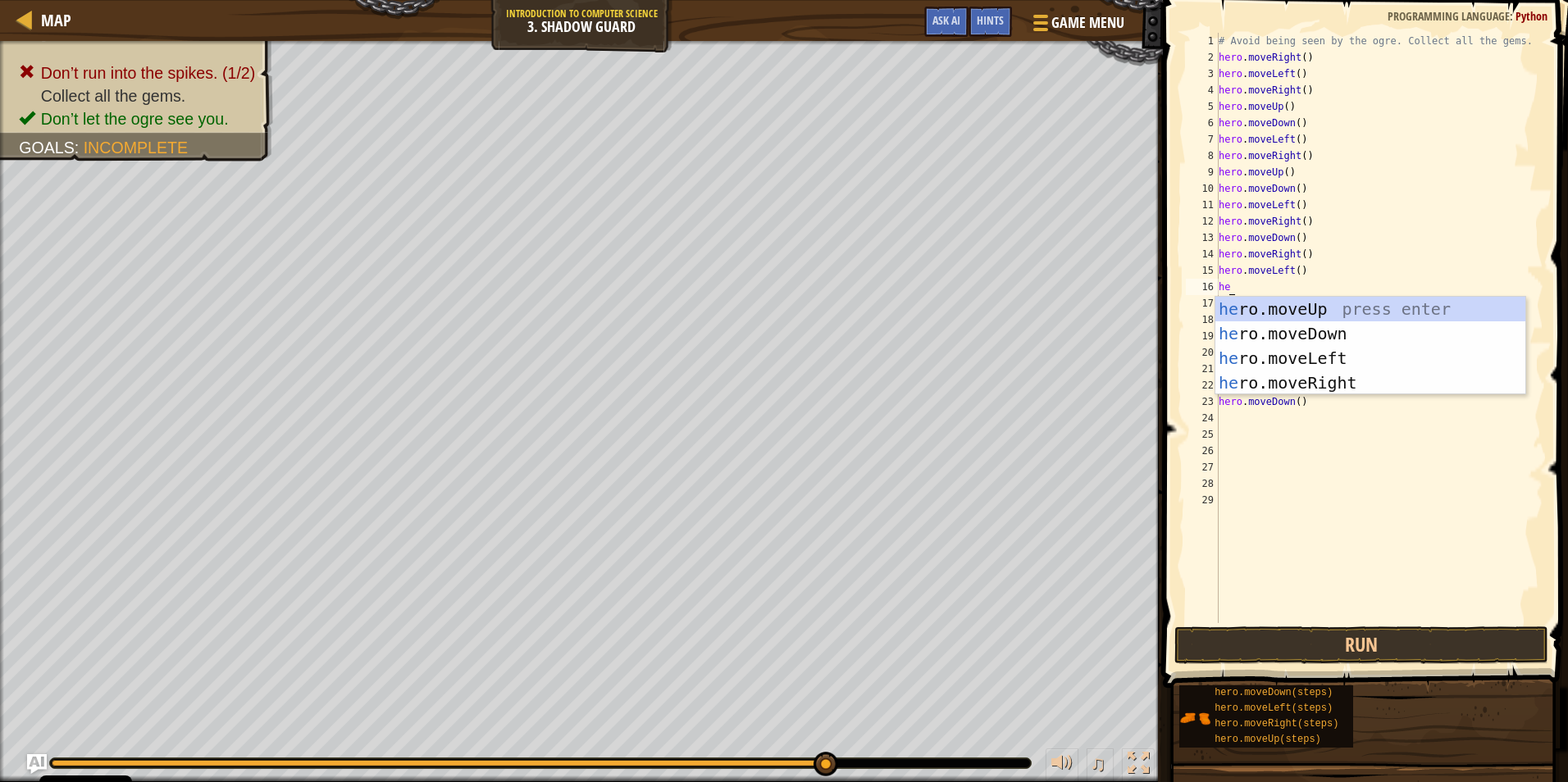
scroll to position [8, 1]
type textarea "hero"
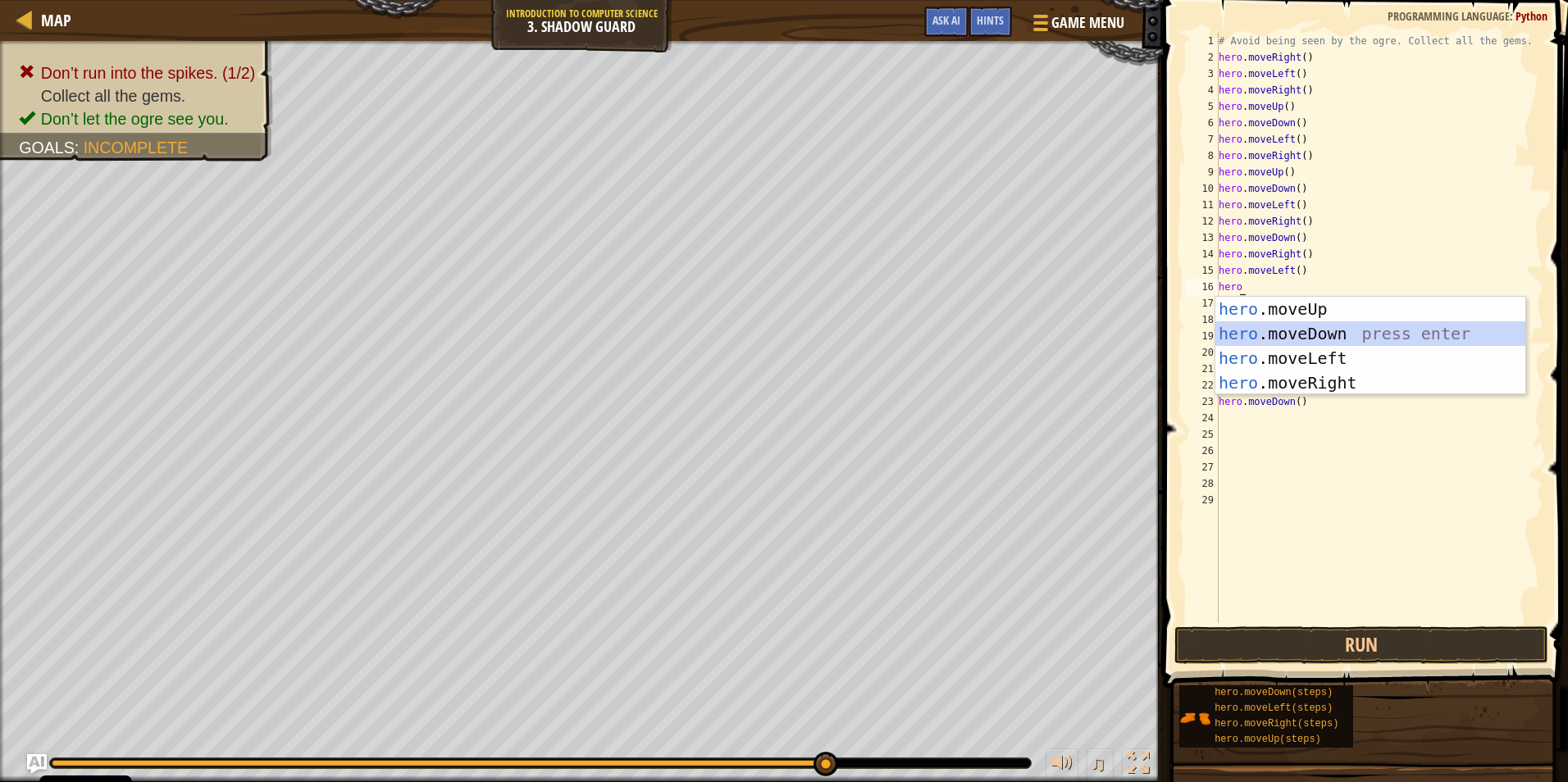
click at [1264, 326] on div "hero .moveUp press enter hero .moveDown press enter hero .moveLeft press enter …" at bounding box center [1370, 371] width 310 height 147
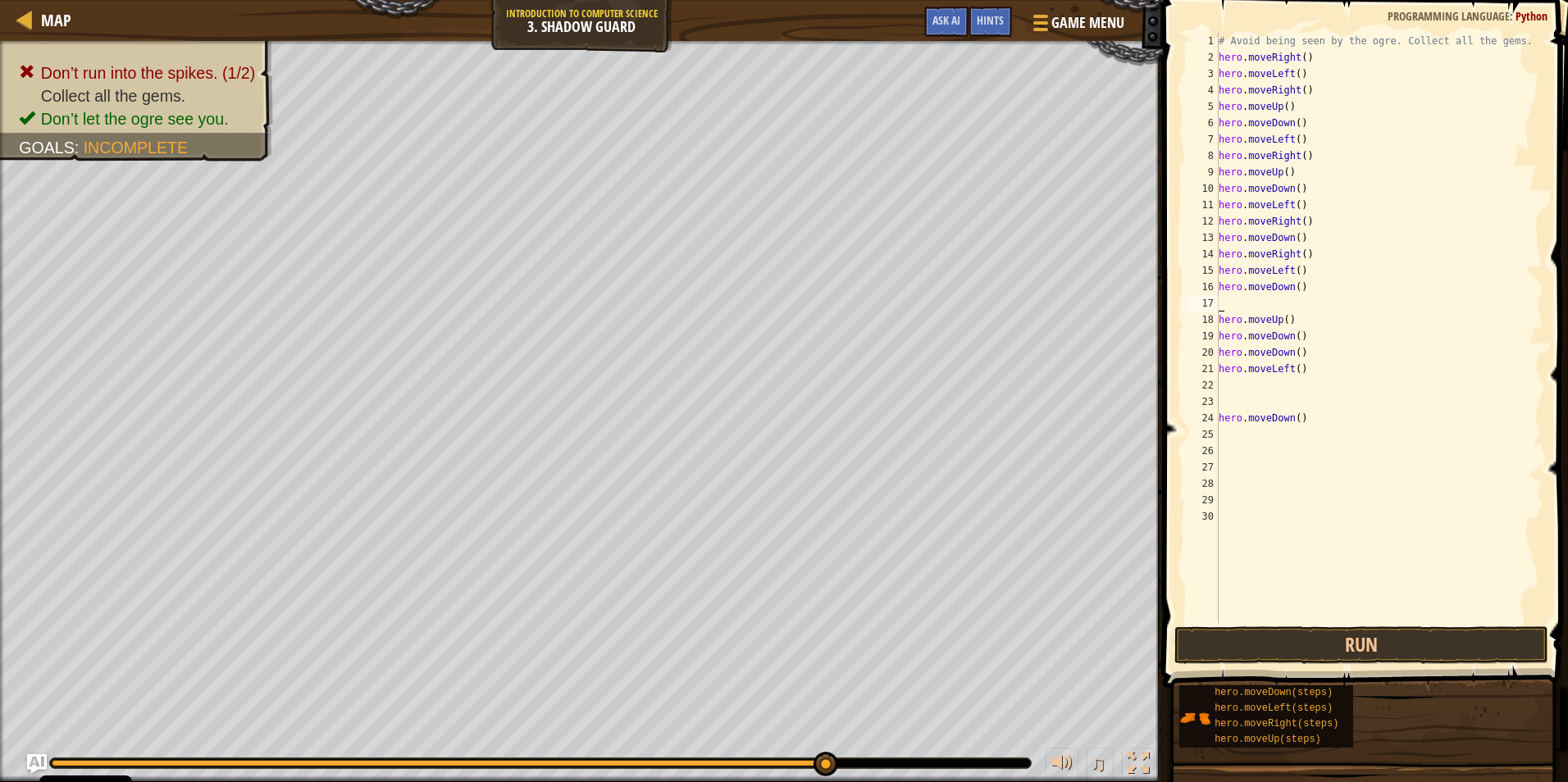
scroll to position [8, 0]
click at [1246, 305] on div "# Avoid being seen by the ogre. Collect all the gems. hero . moveRight ( ) hero…" at bounding box center [1380, 344] width 328 height 623
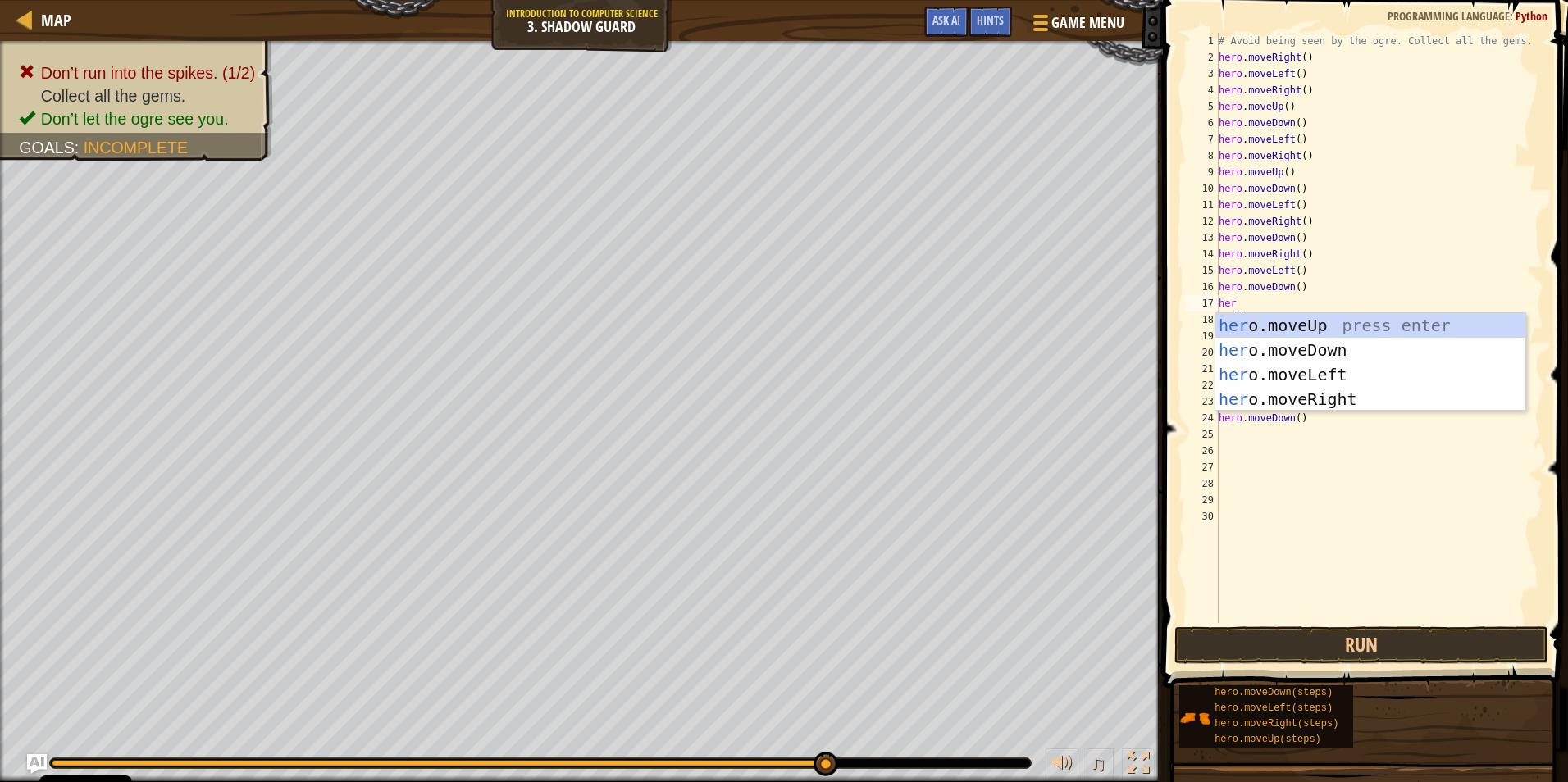
scroll to position [8, 1]
type textarea "hero"
click at [1325, 324] on div "hero .moveUp press enter hero .moveDown press enter hero .moveLeft press enter …" at bounding box center [1370, 387] width 310 height 147
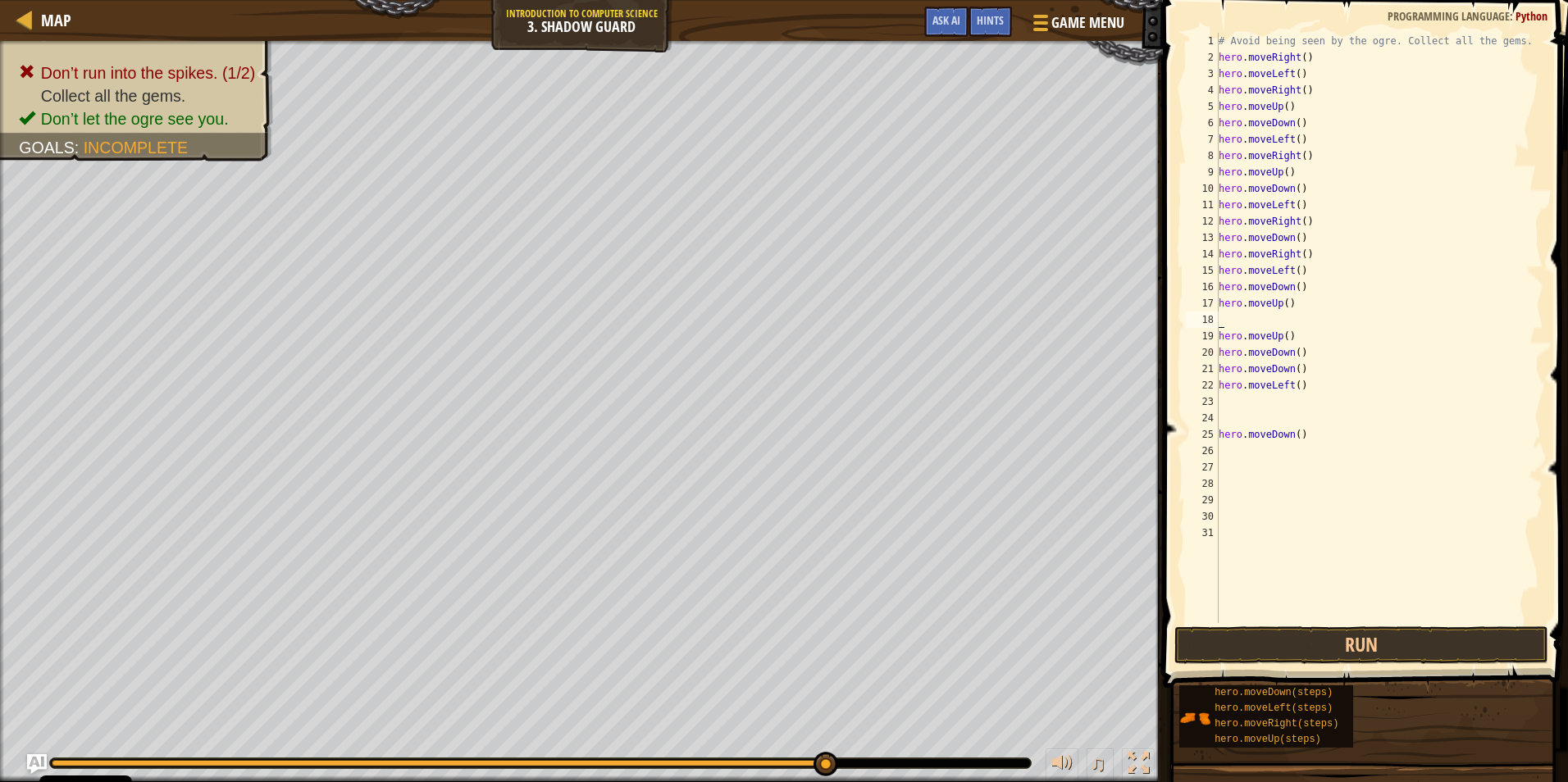
click at [1235, 316] on div "# Avoid being seen by the ogre. Collect all the gems. hero . moveRight ( ) hero…" at bounding box center [1380, 344] width 328 height 623
click at [1272, 650] on button "Run" at bounding box center [1360, 645] width 374 height 38
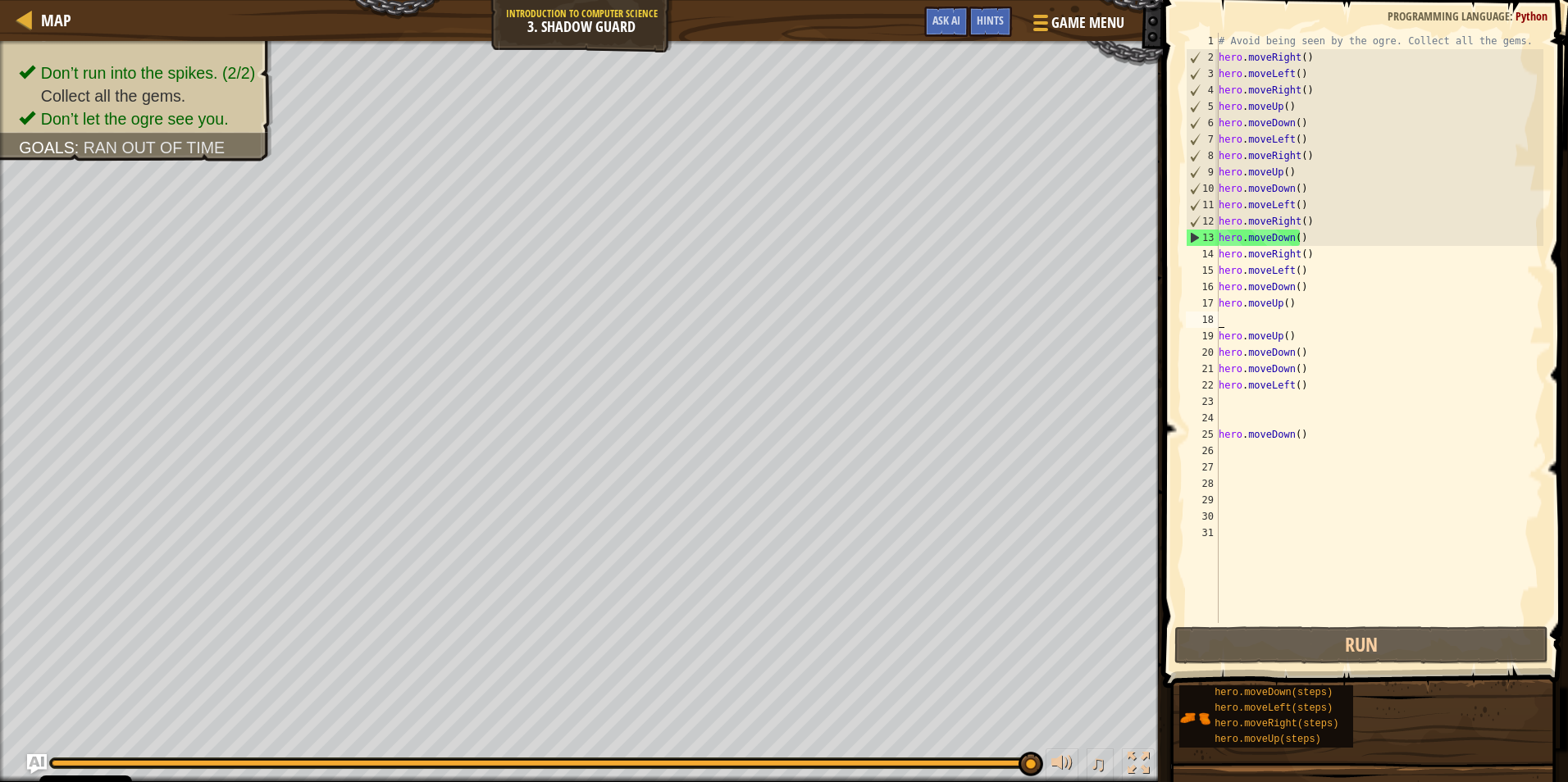
click at [1315, 256] on div "# Avoid being seen by the ogre. Collect all the gems. hero . moveRight ( ) hero…" at bounding box center [1380, 344] width 328 height 623
drag, startPoint x: 1300, startPoint y: 257, endPoint x: 1210, endPoint y: 257, distance: 90.0
click at [1210, 257] on div "hero.moveRight() 1 2 3 4 5 6 7 8 9 10 11 12 13 14 15 16 17 18 19 20 21 22 23 24…" at bounding box center [1363, 328] width 361 height 591
click at [1306, 262] on div "# Avoid being seen by the ogre. Collect all the gems. hero . moveRight ( ) hero…" at bounding box center [1380, 344] width 328 height 623
click at [1304, 257] on div "# Avoid being seen by the ogre. Collect all the gems. hero . moveRight ( ) hero…" at bounding box center [1380, 344] width 328 height 623
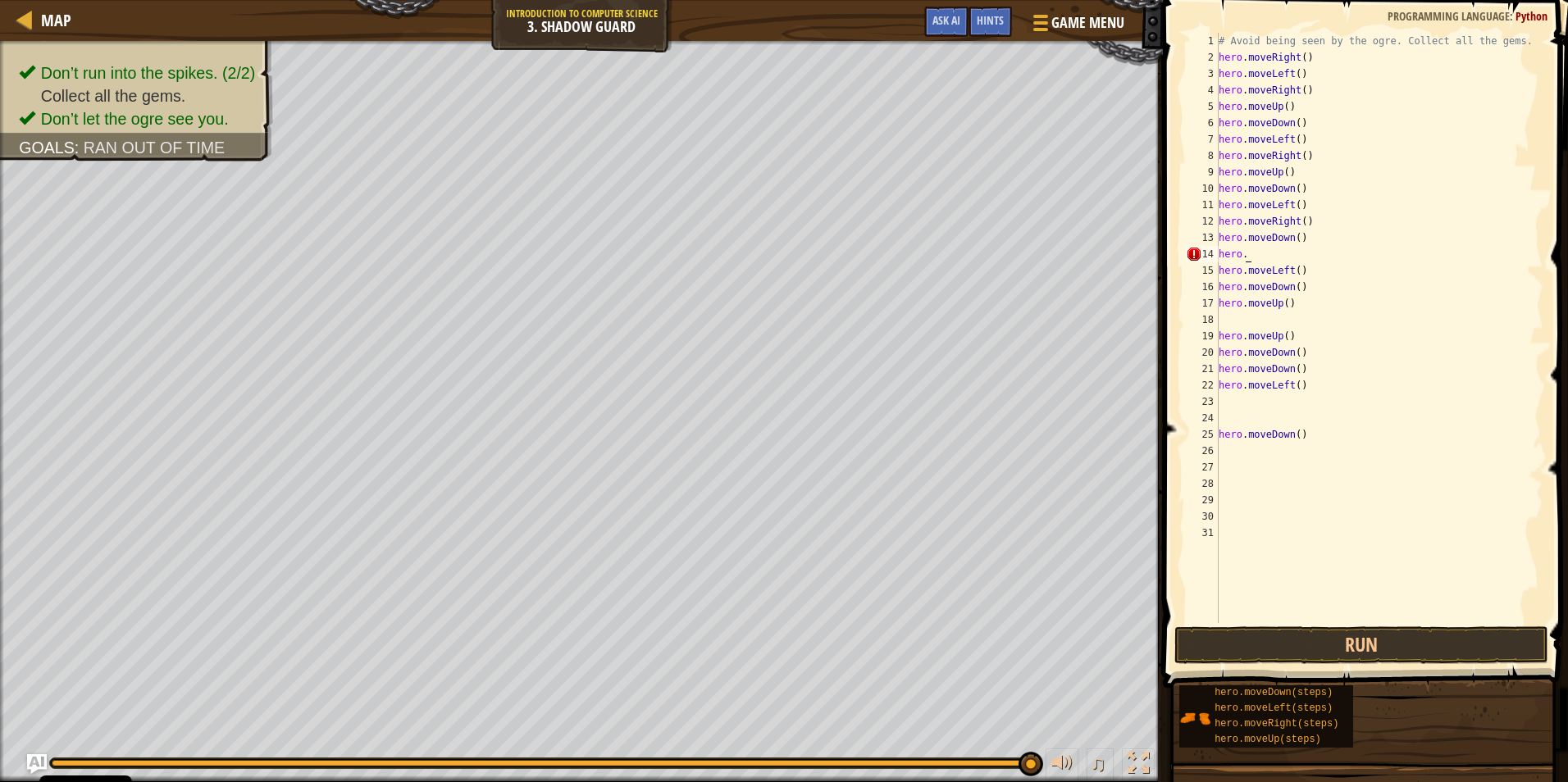
click at [1248, 256] on div "# Avoid being seen by the ogre. Collect all the gems. hero . moveRight ( ) hero…" at bounding box center [1380, 344] width 328 height 623
type textarea "h"
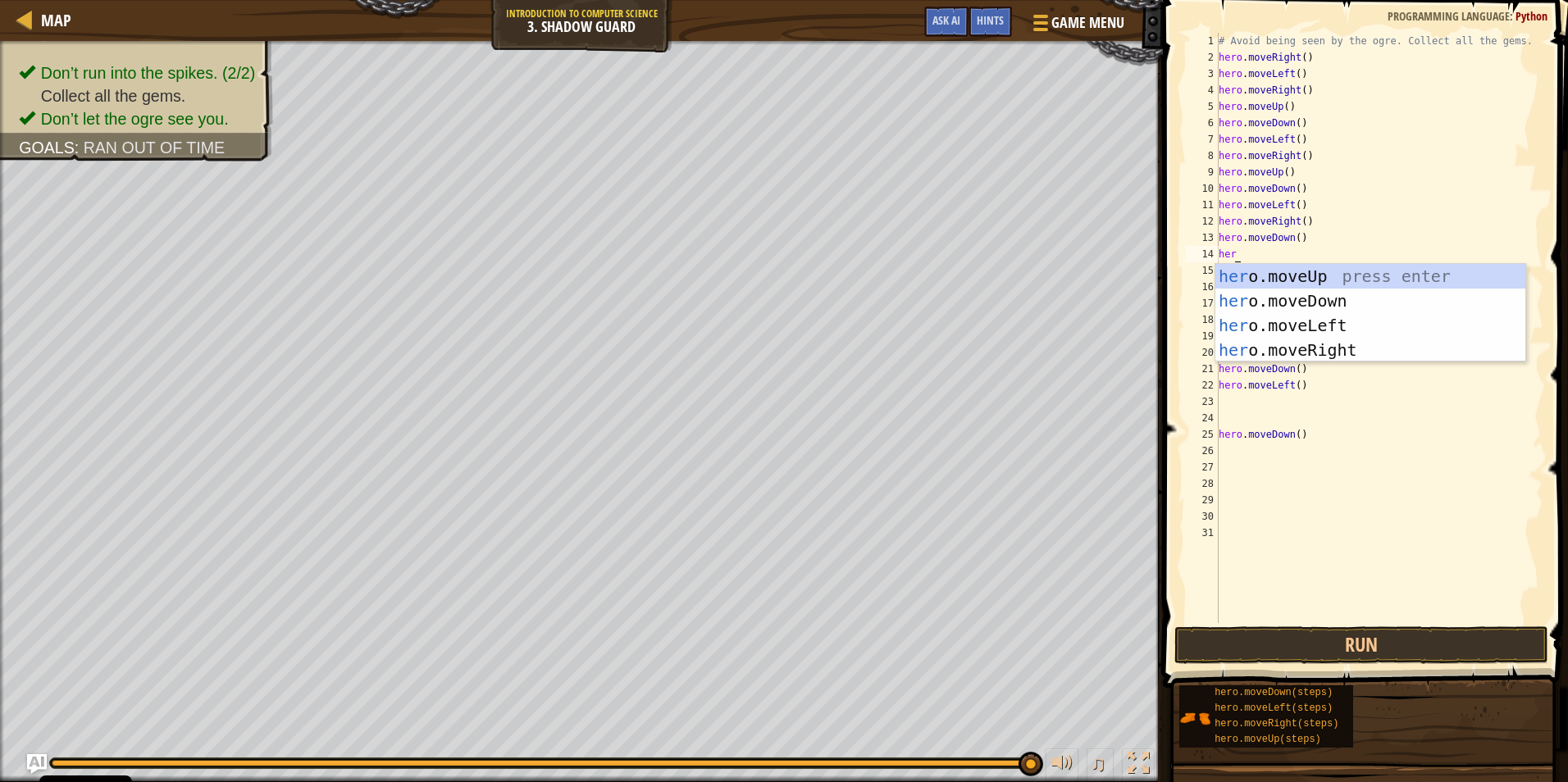
scroll to position [8, 1]
type textarea "hero"
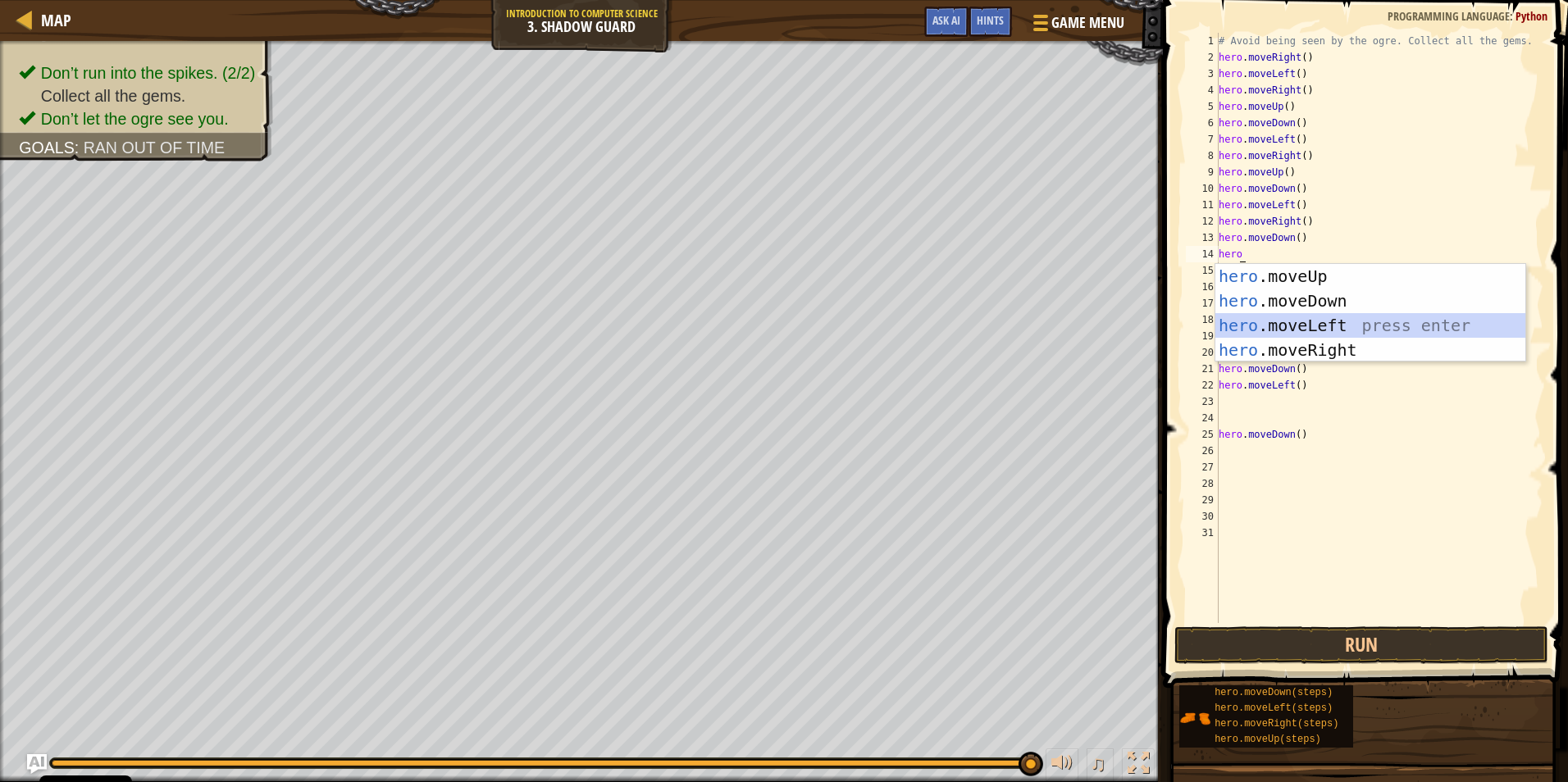
click at [1267, 321] on div "hero .moveUp press enter hero .moveDown press enter hero .moveLeft press enter …" at bounding box center [1370, 338] width 310 height 147
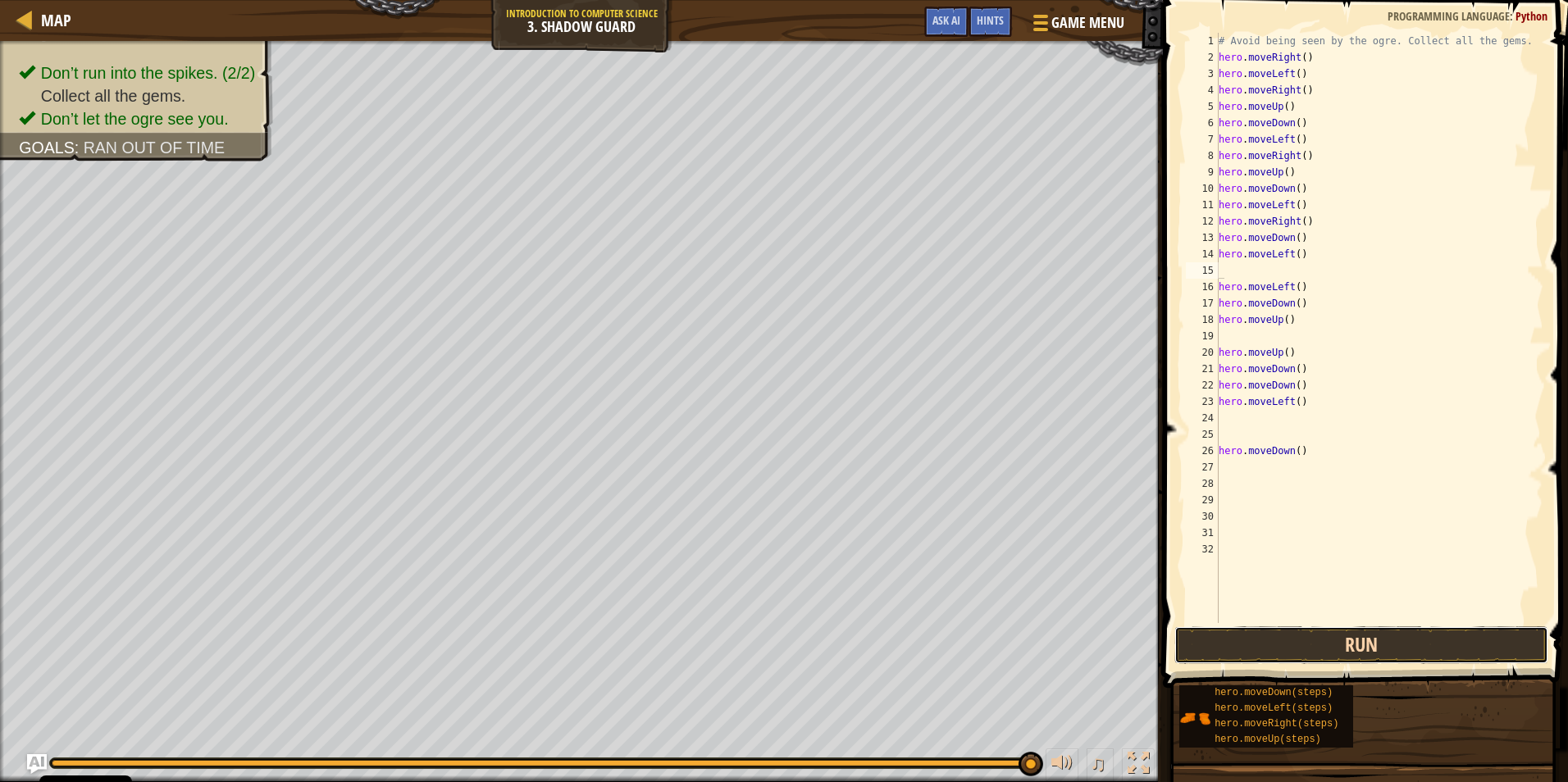
click at [1290, 641] on button "Run" at bounding box center [1360, 645] width 374 height 38
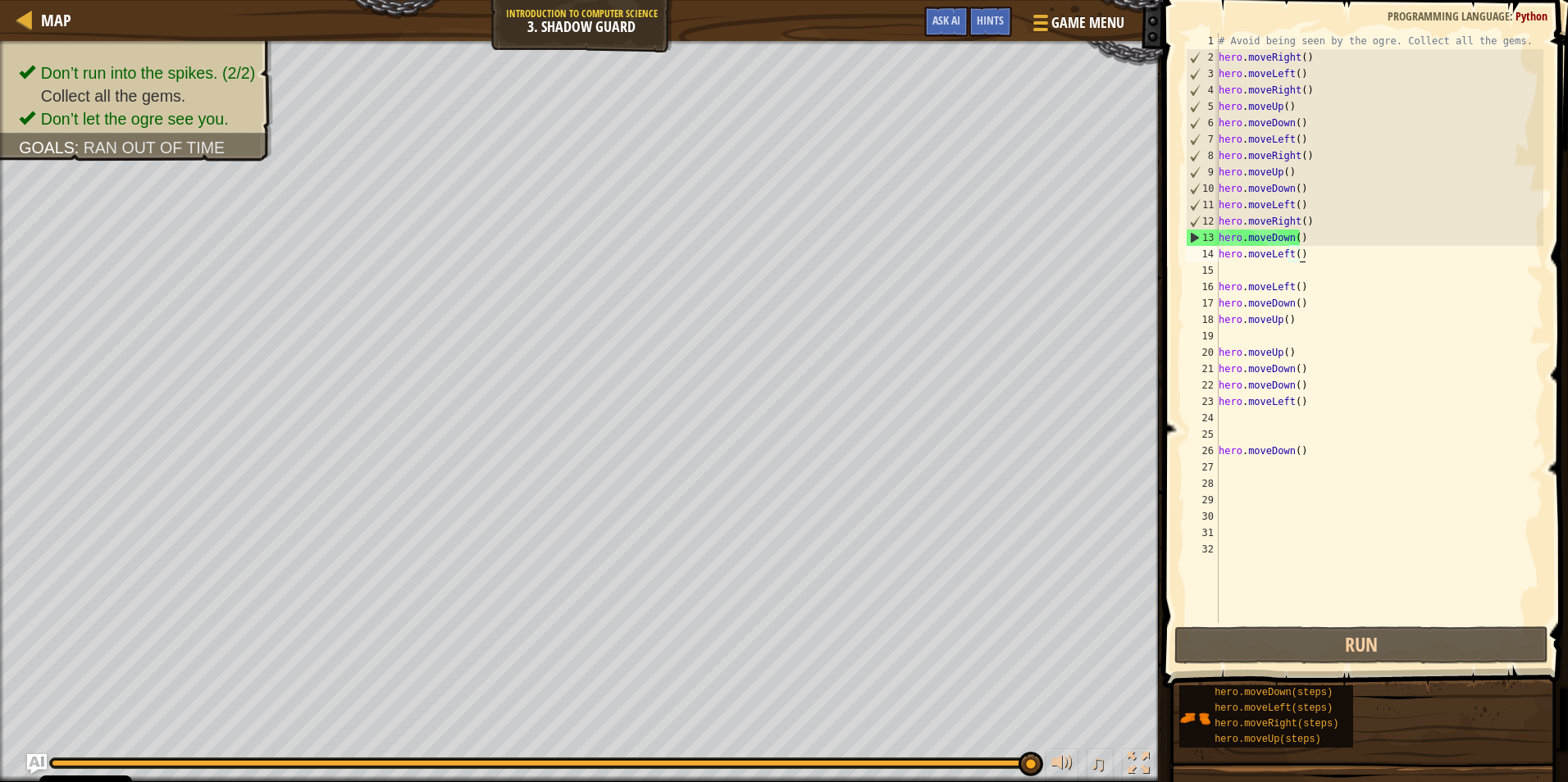
click at [1303, 250] on div "# Avoid being seen by the ogre. Collect all the gems. hero . moveRight ( ) hero…" at bounding box center [1380, 344] width 328 height 623
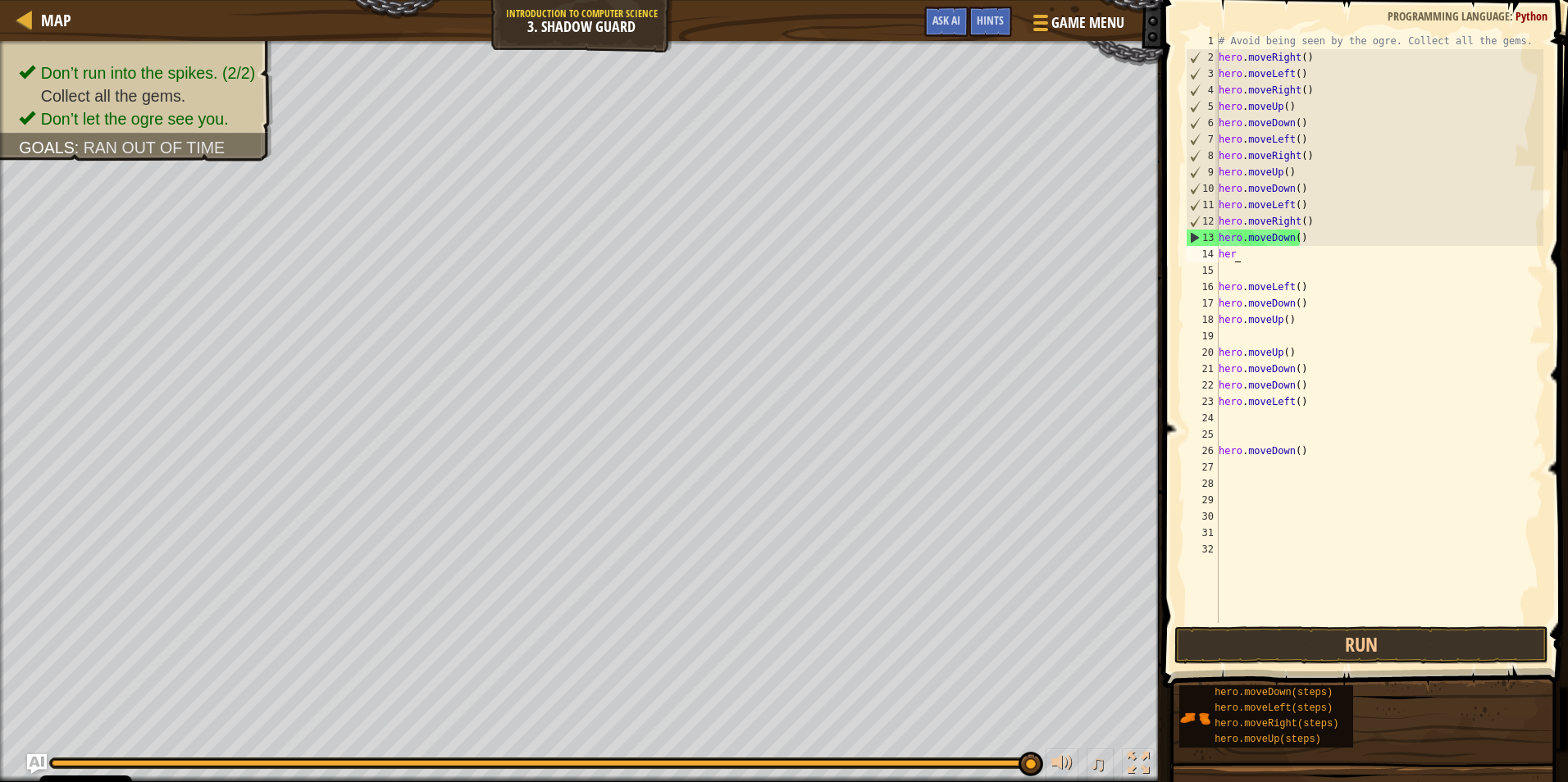
type textarea "h"
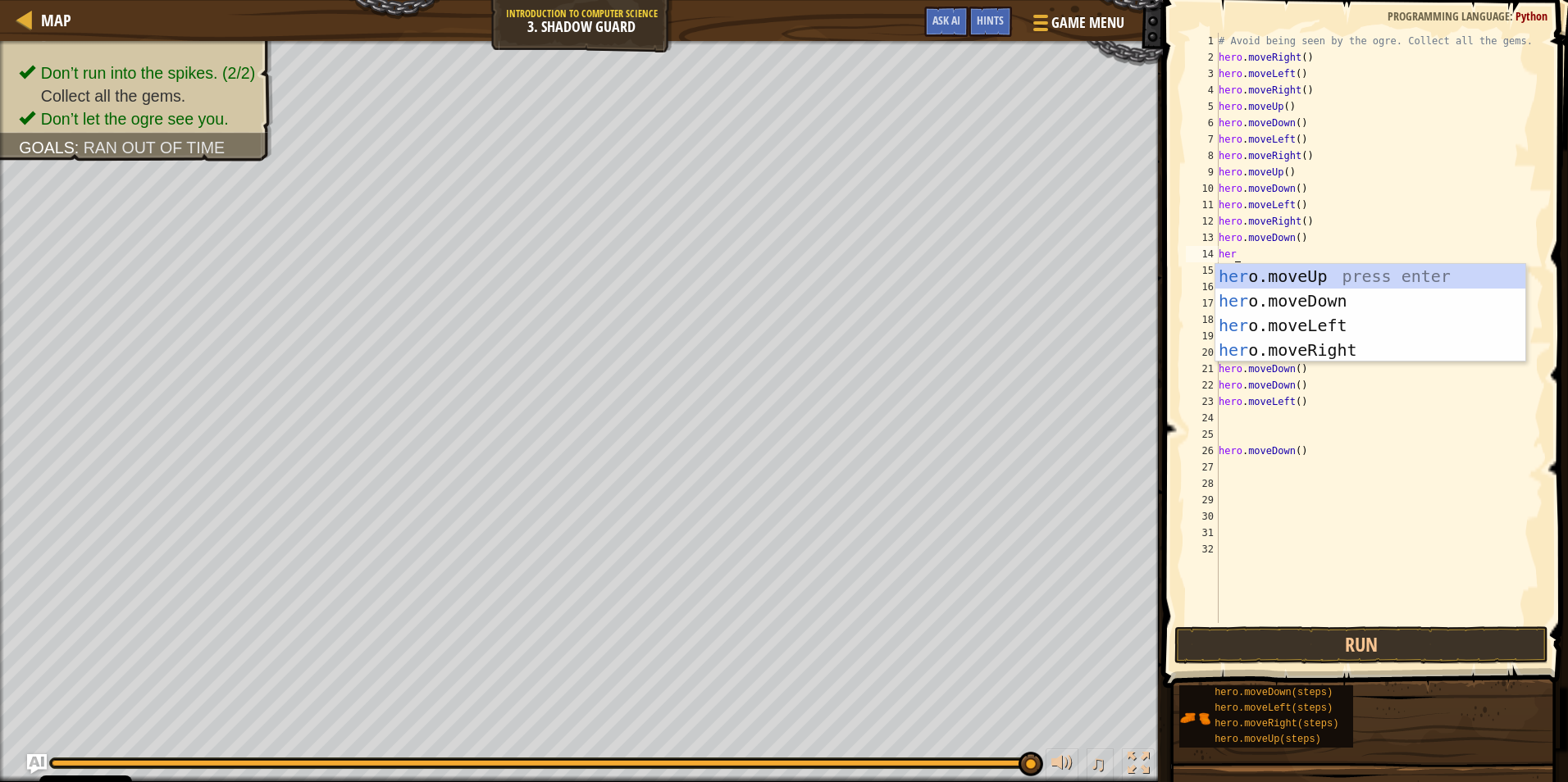
scroll to position [8, 1]
type textarea "hero"
click at [1277, 346] on div "hero .moveUp press enter hero .moveDown press enter hero .moveLeft press enter …" at bounding box center [1370, 338] width 310 height 147
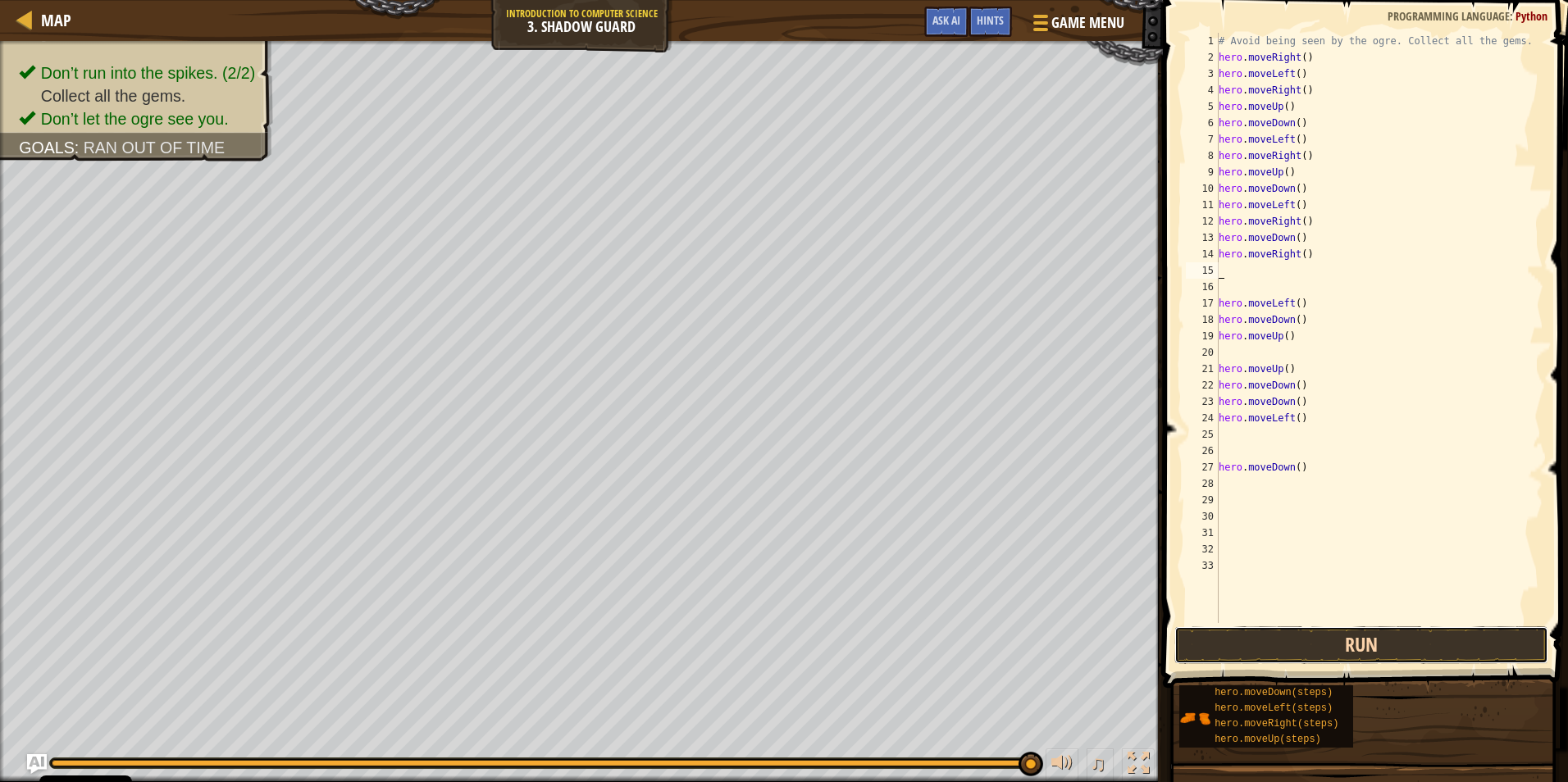
click at [1310, 633] on button "Run" at bounding box center [1360, 645] width 374 height 38
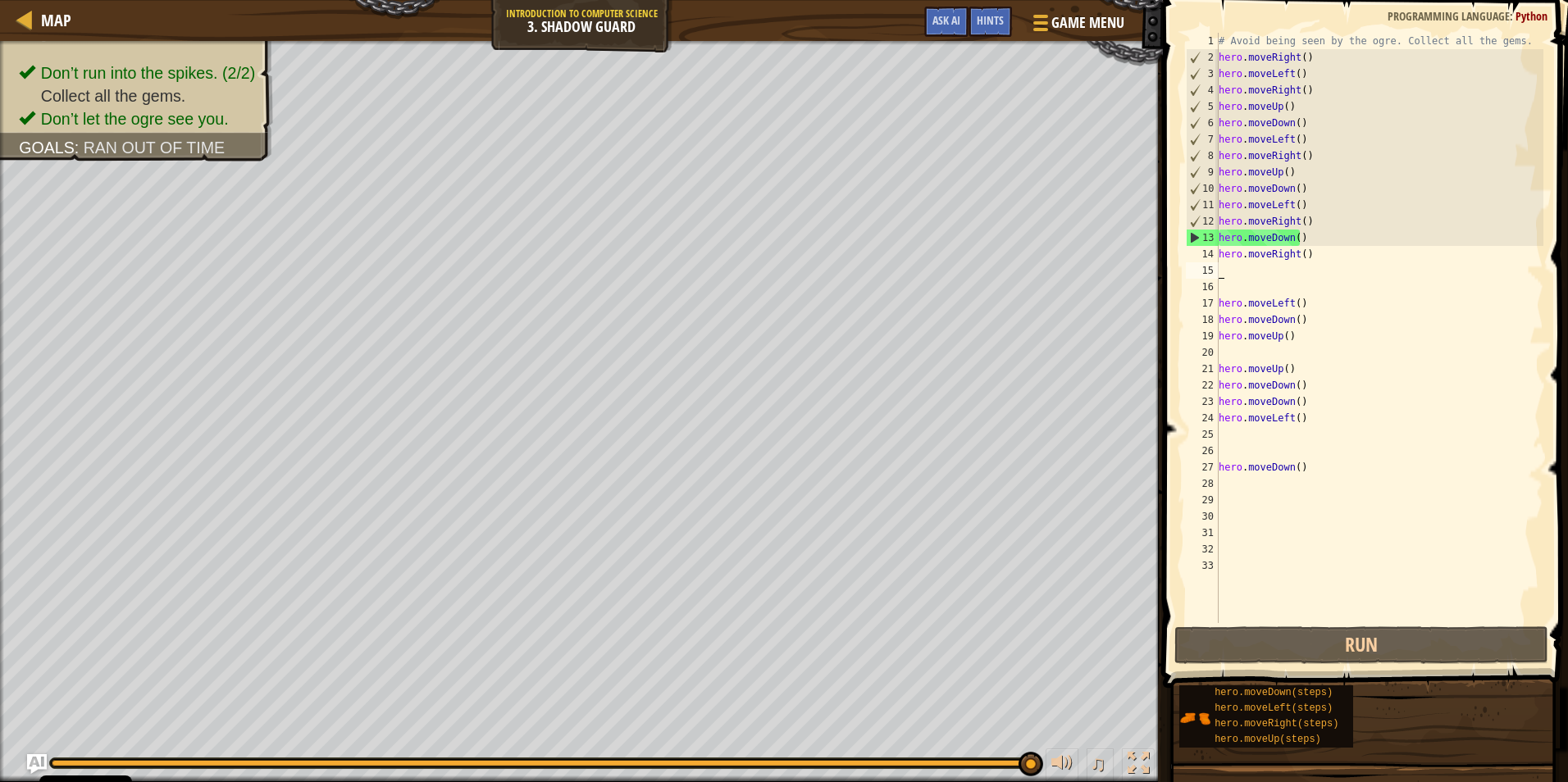
click at [1221, 273] on div "# Avoid being seen by the ogre. Collect all the gems. hero . moveRight ( ) hero…" at bounding box center [1380, 344] width 328 height 623
click at [1224, 270] on div "# Avoid being seen by the ogre. Collect all the gems. hero . moveRight ( ) hero…" at bounding box center [1380, 344] width 328 height 623
click at [1306, 259] on div "# Avoid being seen by the ogre. Collect all the gems. hero . moveRight ( ) hero…" at bounding box center [1380, 344] width 328 height 623
click at [1306, 259] on div "# Avoid being seen by the ogre. Collect all the gems. hero . moveRight ( ) hero…" at bounding box center [1380, 328] width 328 height 591
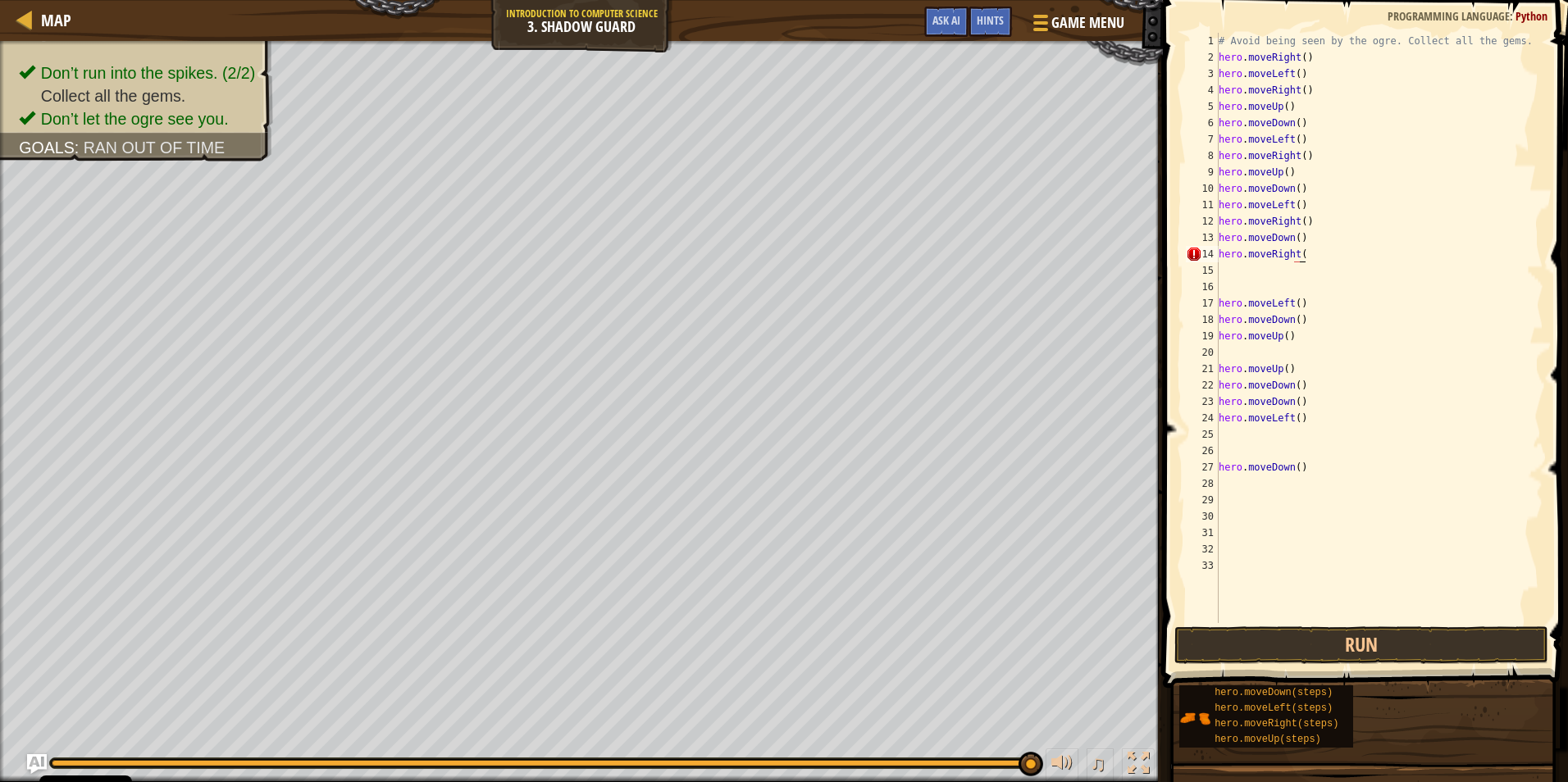
click at [1300, 260] on div "# Avoid being seen by the ogre. Collect all the gems. hero . moveRight ( ) hero…" at bounding box center [1380, 344] width 328 height 623
type textarea "h"
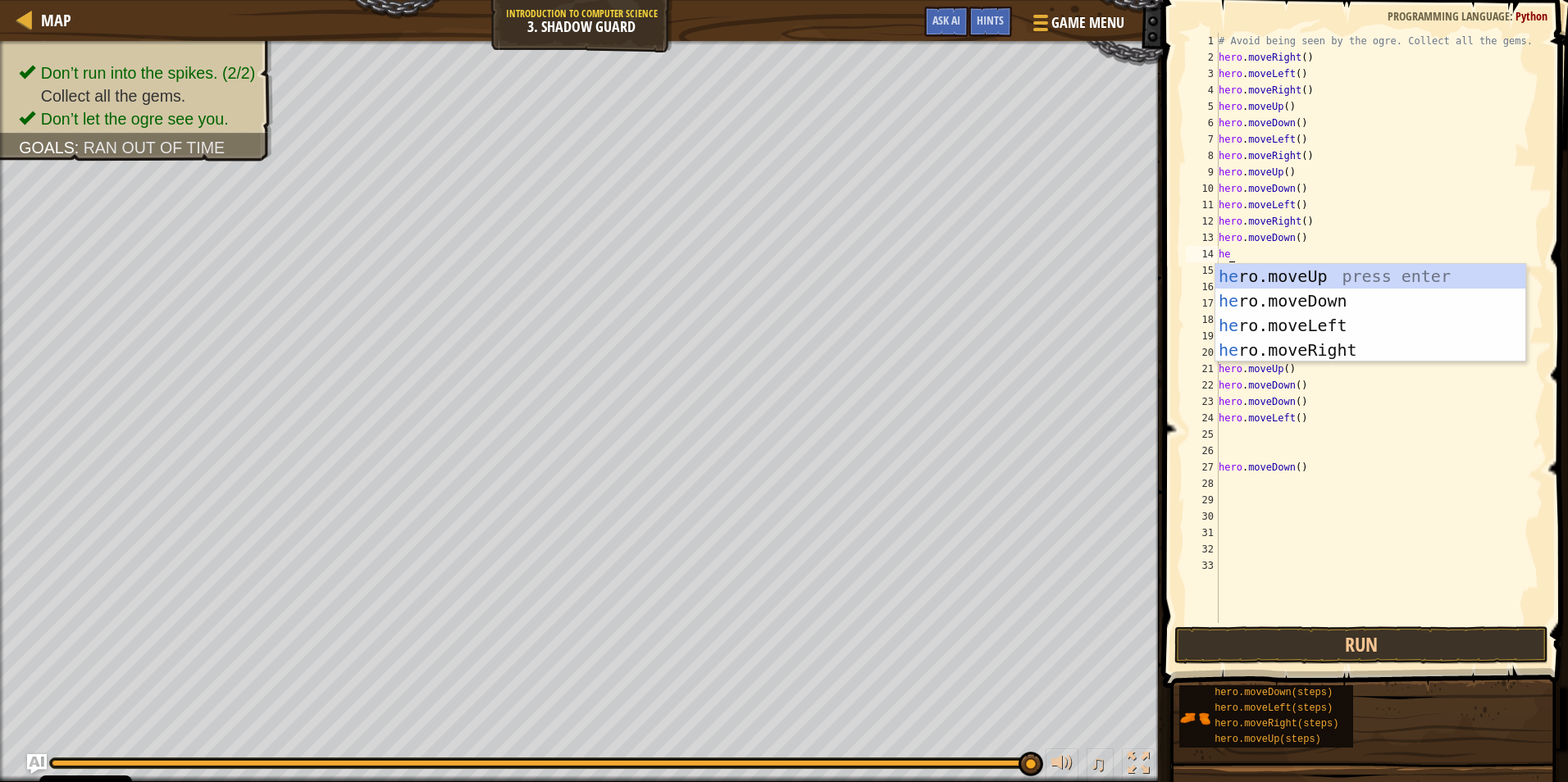
scroll to position [8, 1]
type textarea "hero"
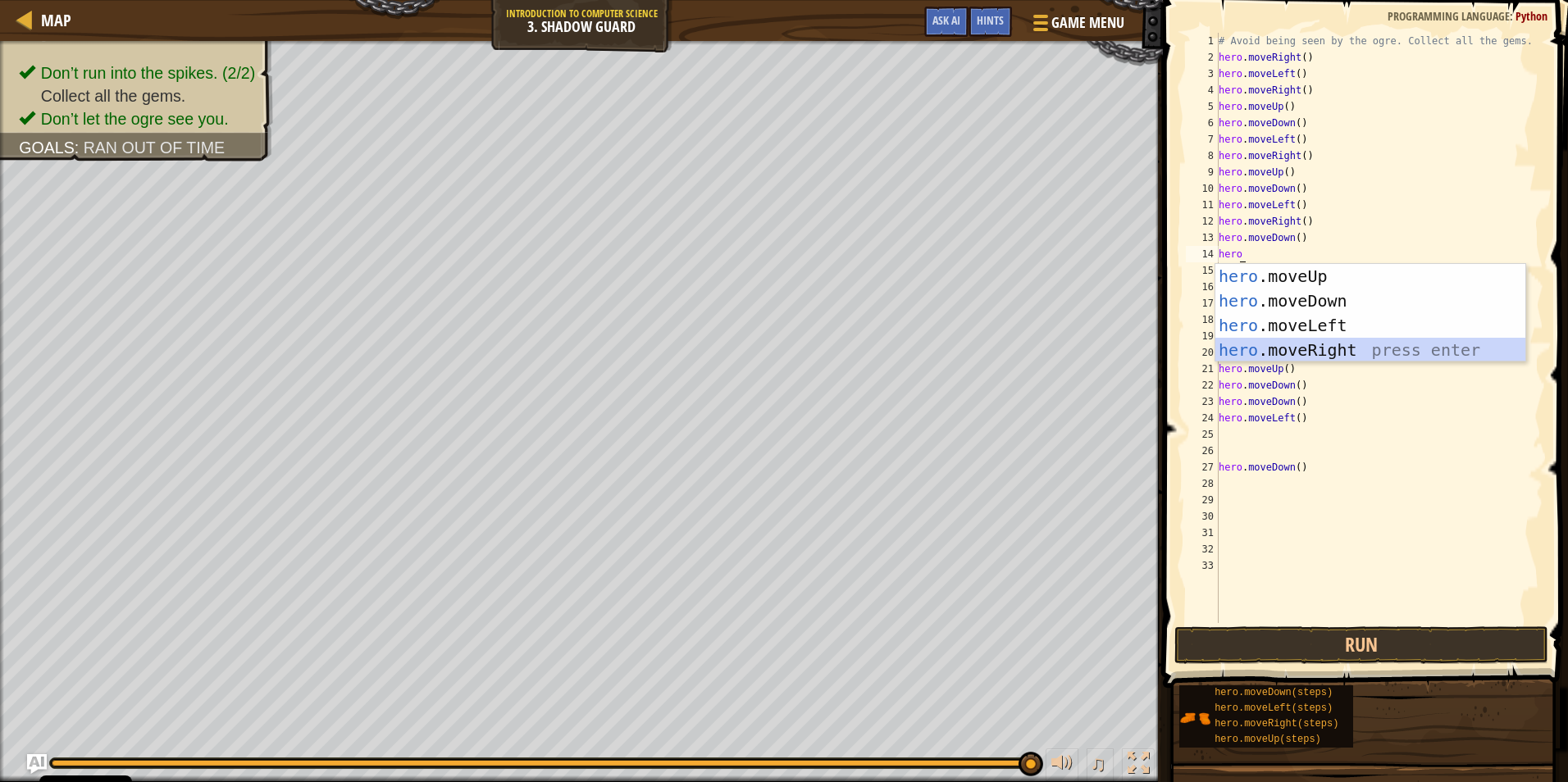
click at [1301, 342] on div "hero .moveUp press enter hero .moveDown press enter hero .moveLeft press enter …" at bounding box center [1370, 338] width 310 height 147
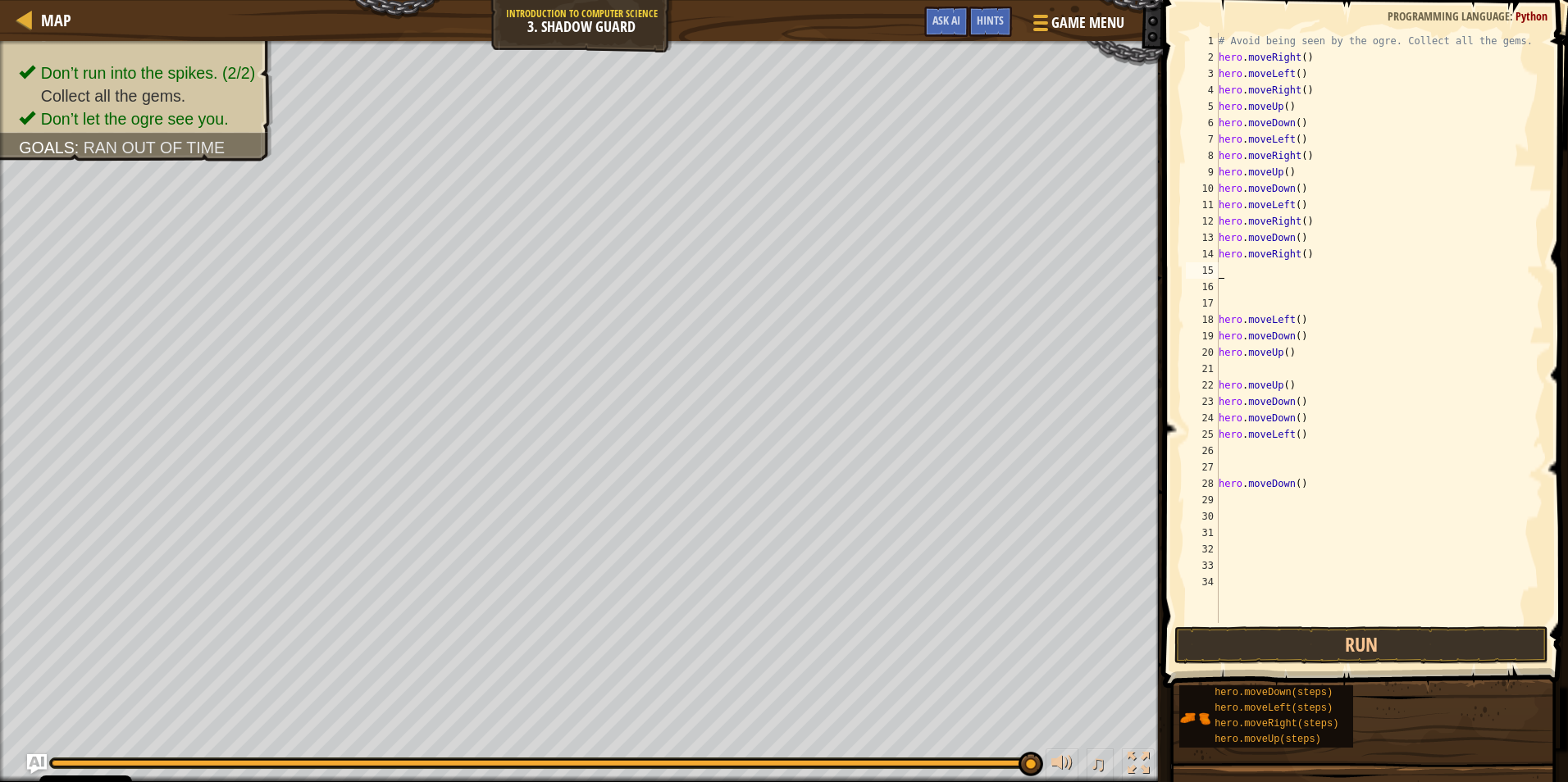
scroll to position [8, 0]
click at [1264, 652] on button "Run" at bounding box center [1360, 645] width 374 height 38
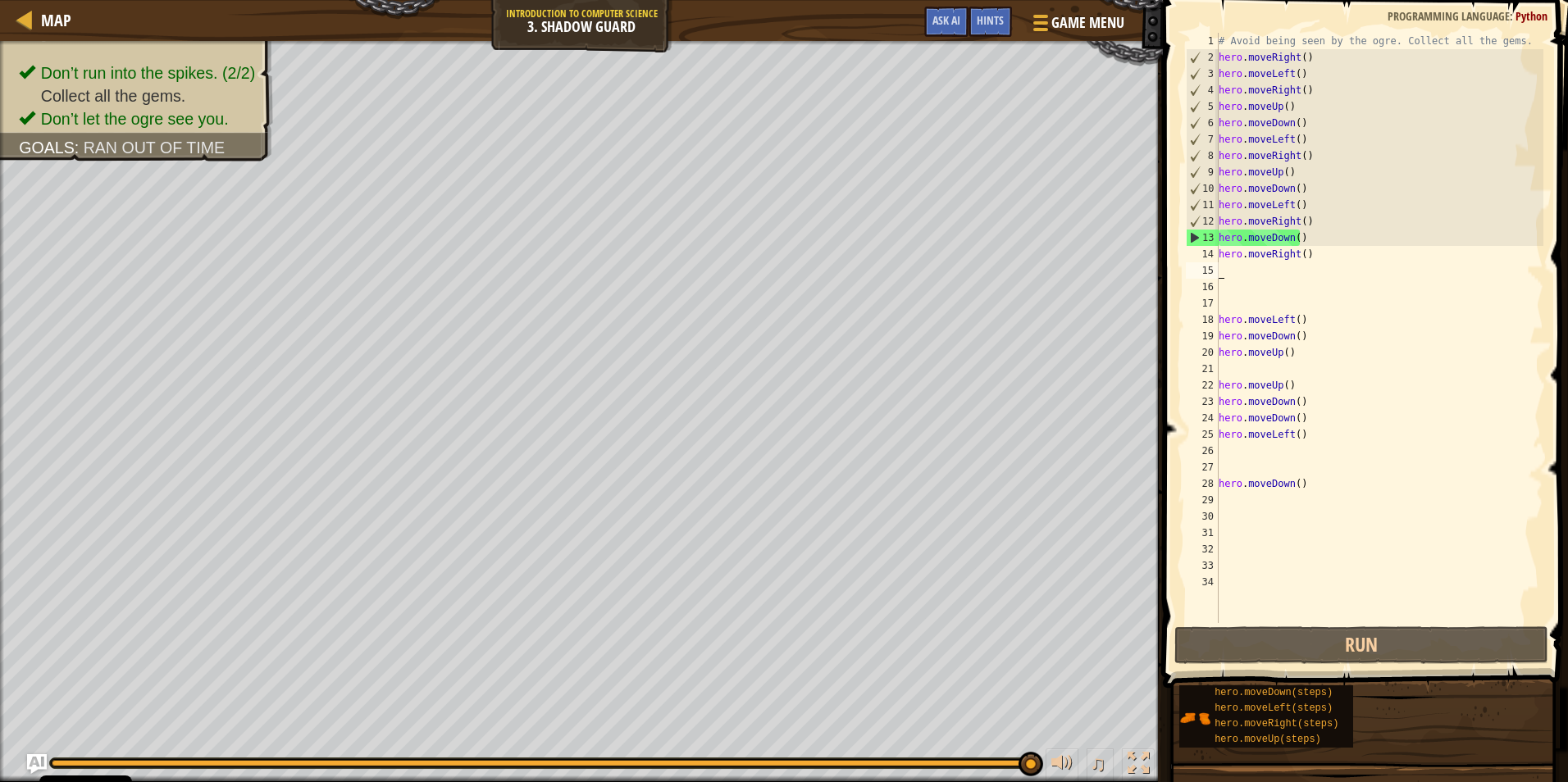
click at [1300, 254] on div "# Avoid being seen by the ogre. Collect all the gems. hero . moveRight ( ) hero…" at bounding box center [1380, 344] width 328 height 623
type textarea "hero.moveRight(7)"
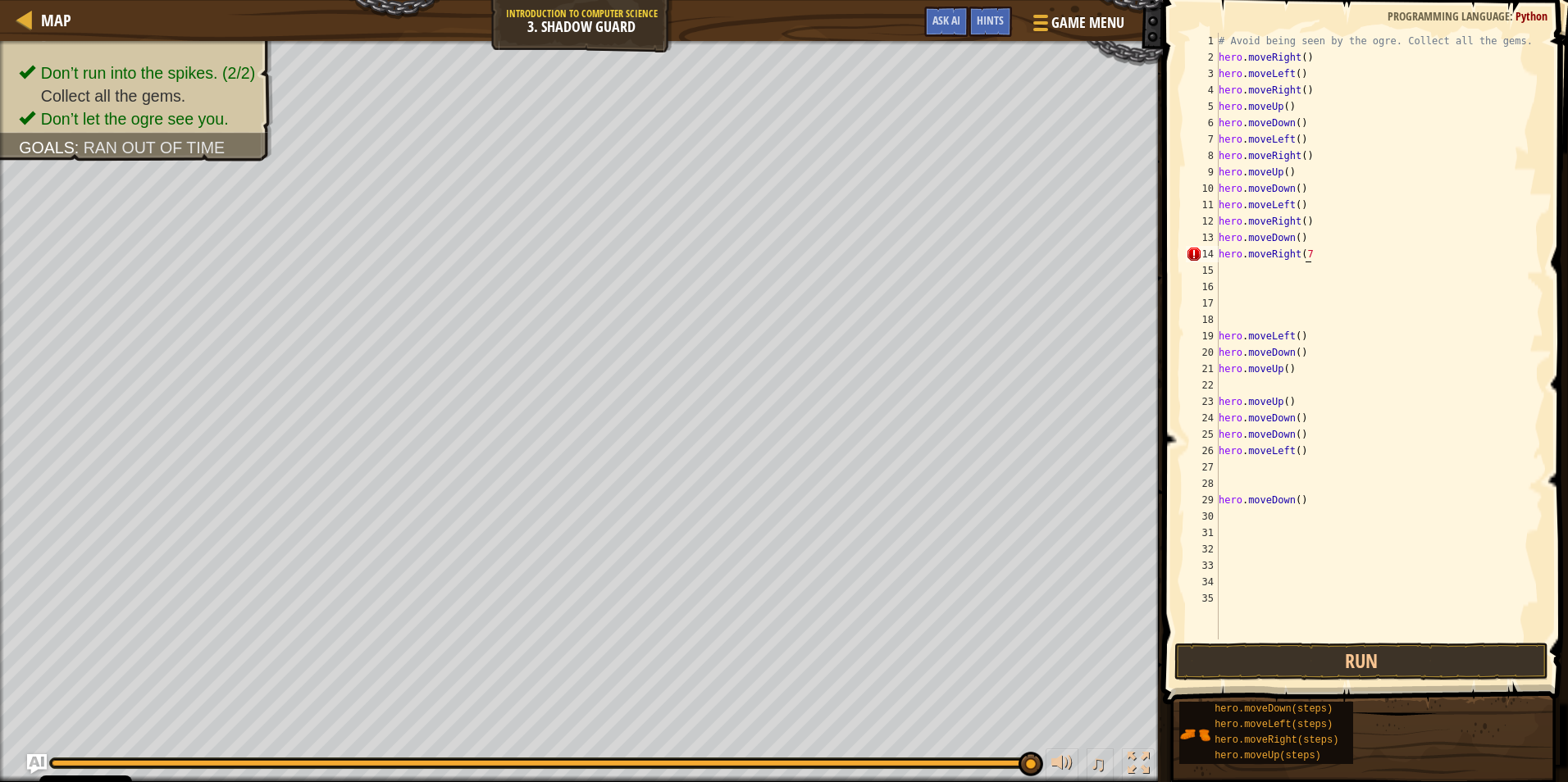
click at [1308, 255] on div "# Avoid being seen by the ogre. Collect all the gems. hero . moveRight ( ) hero…" at bounding box center [1380, 352] width 328 height 639
type textarea "h"
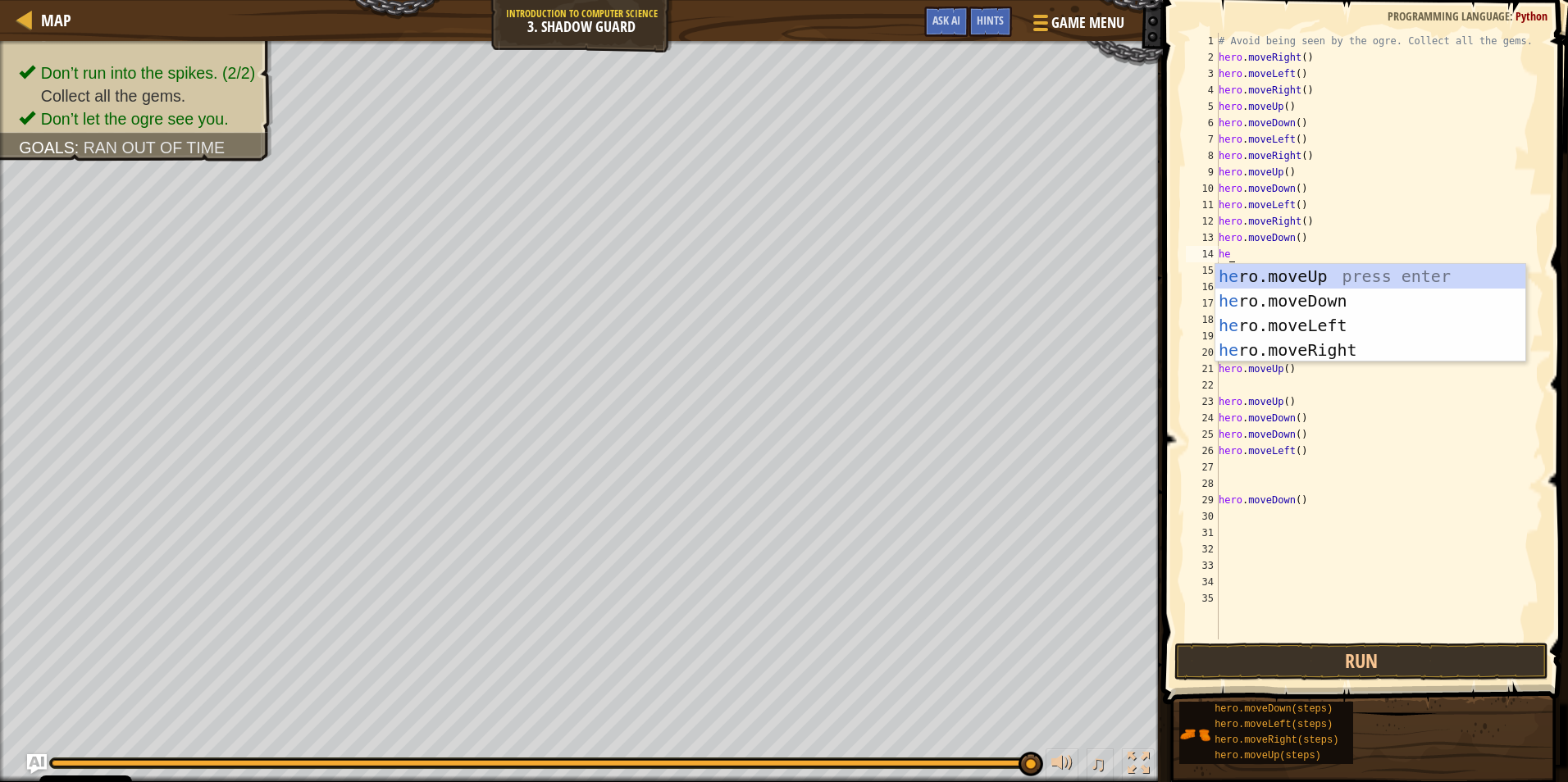
scroll to position [8, 1]
type textarea "herol"
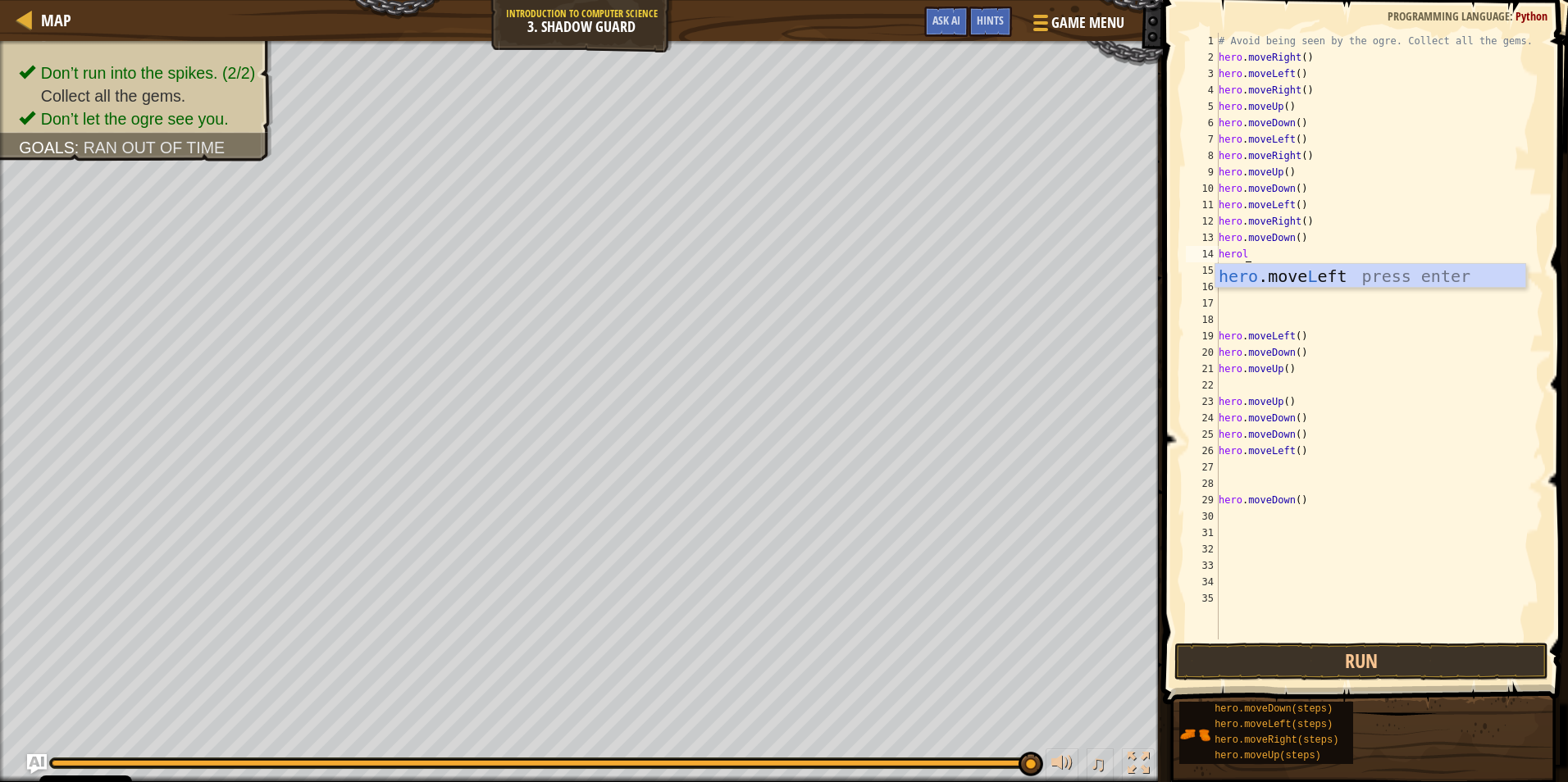
scroll to position [8, 2]
click at [1284, 278] on div "hero .move L eft press enter" at bounding box center [1370, 301] width 310 height 74
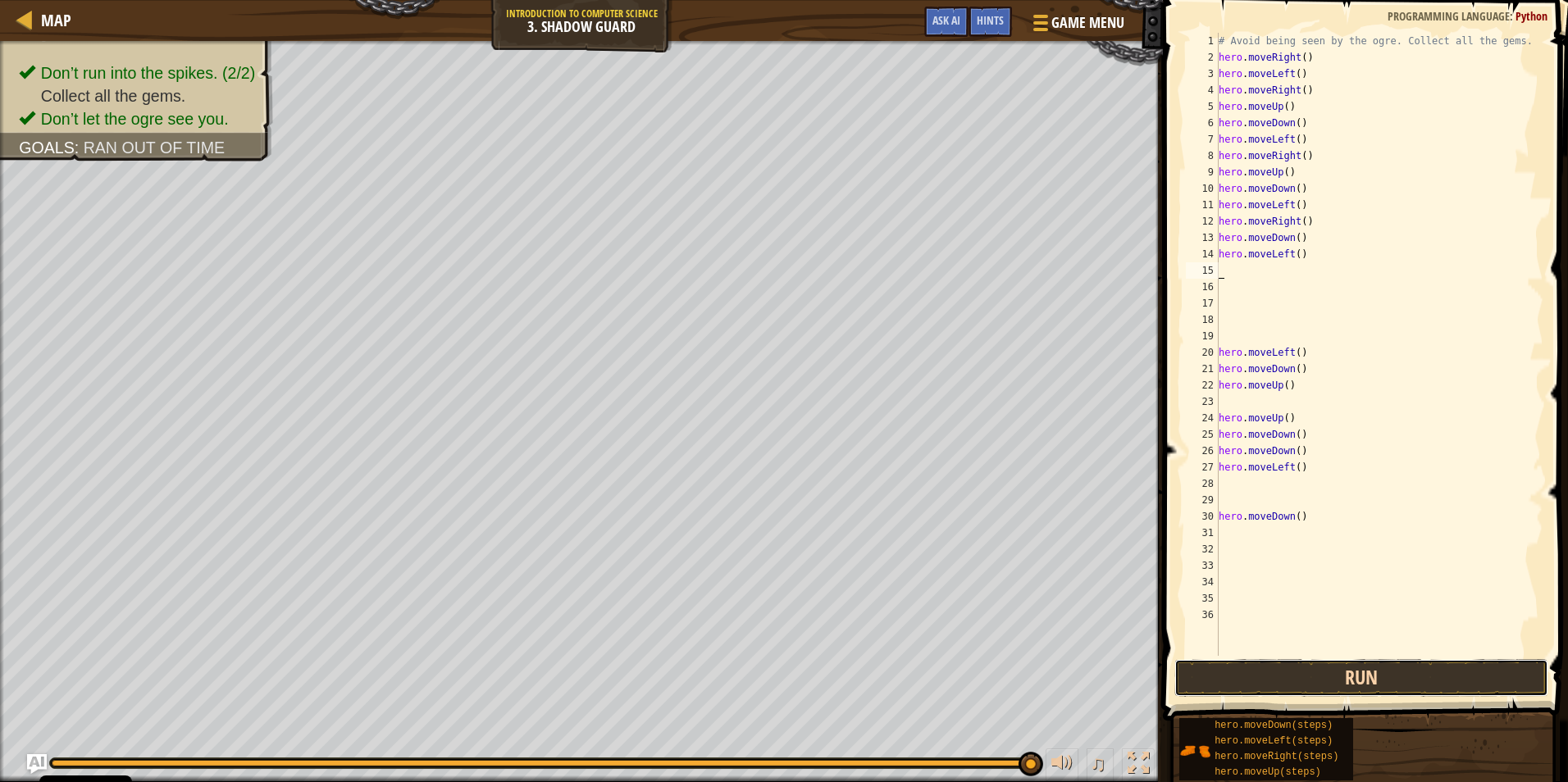
click at [1301, 680] on button "Run" at bounding box center [1360, 678] width 374 height 38
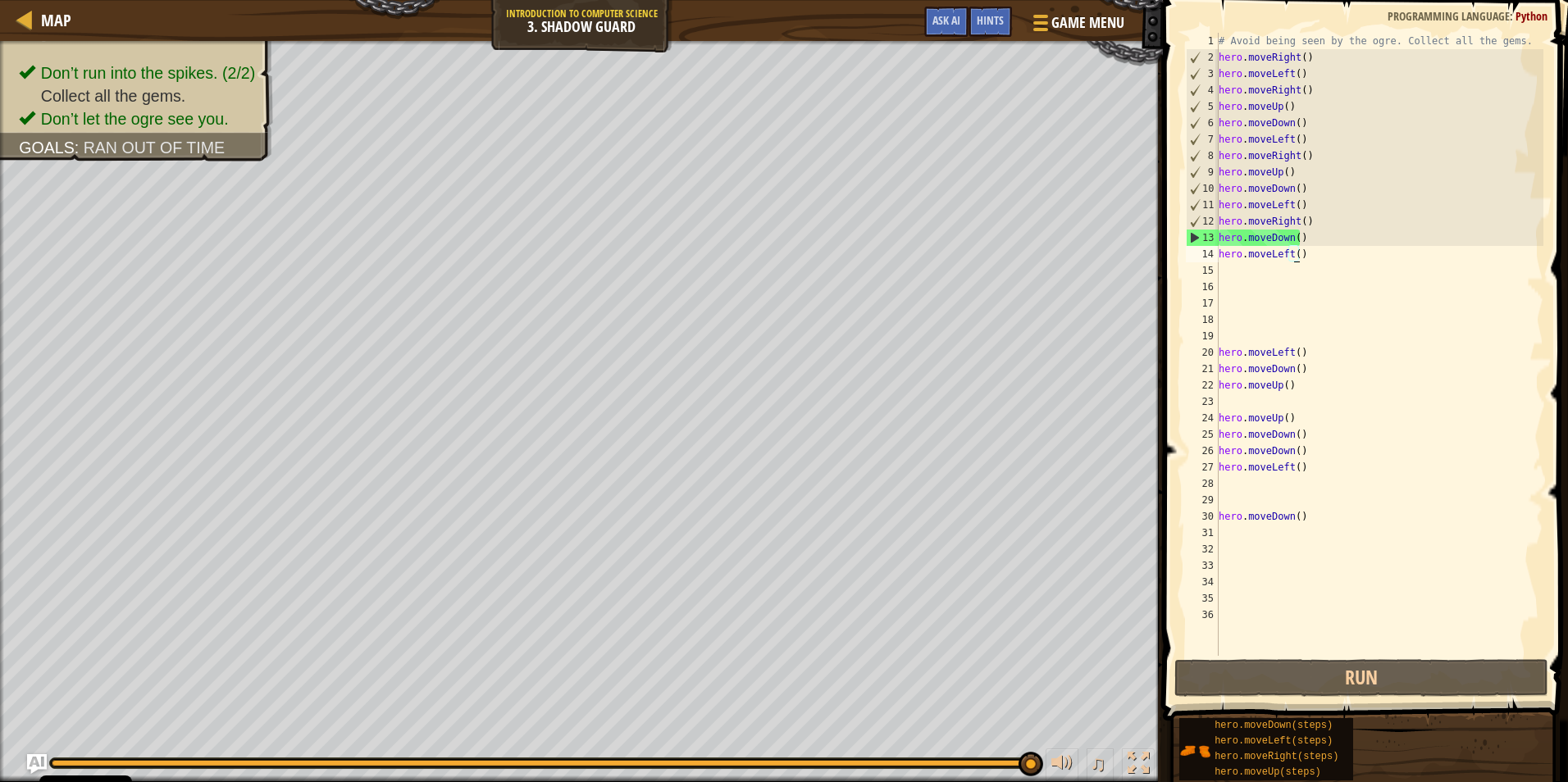
click at [1294, 257] on div "# Avoid being seen by the ogre. Collect all the gems. hero . moveRight ( ) hero…" at bounding box center [1380, 361] width 328 height 656
click at [1295, 255] on div "# Avoid being seen by the ogre. Collect all the gems. hero . moveRight ( ) hero…" at bounding box center [1380, 361] width 328 height 656
click at [1298, 236] on div "# Avoid being seen by the ogre. Collect all the gems. hero . moveRight ( ) hero…" at bounding box center [1380, 361] width 328 height 656
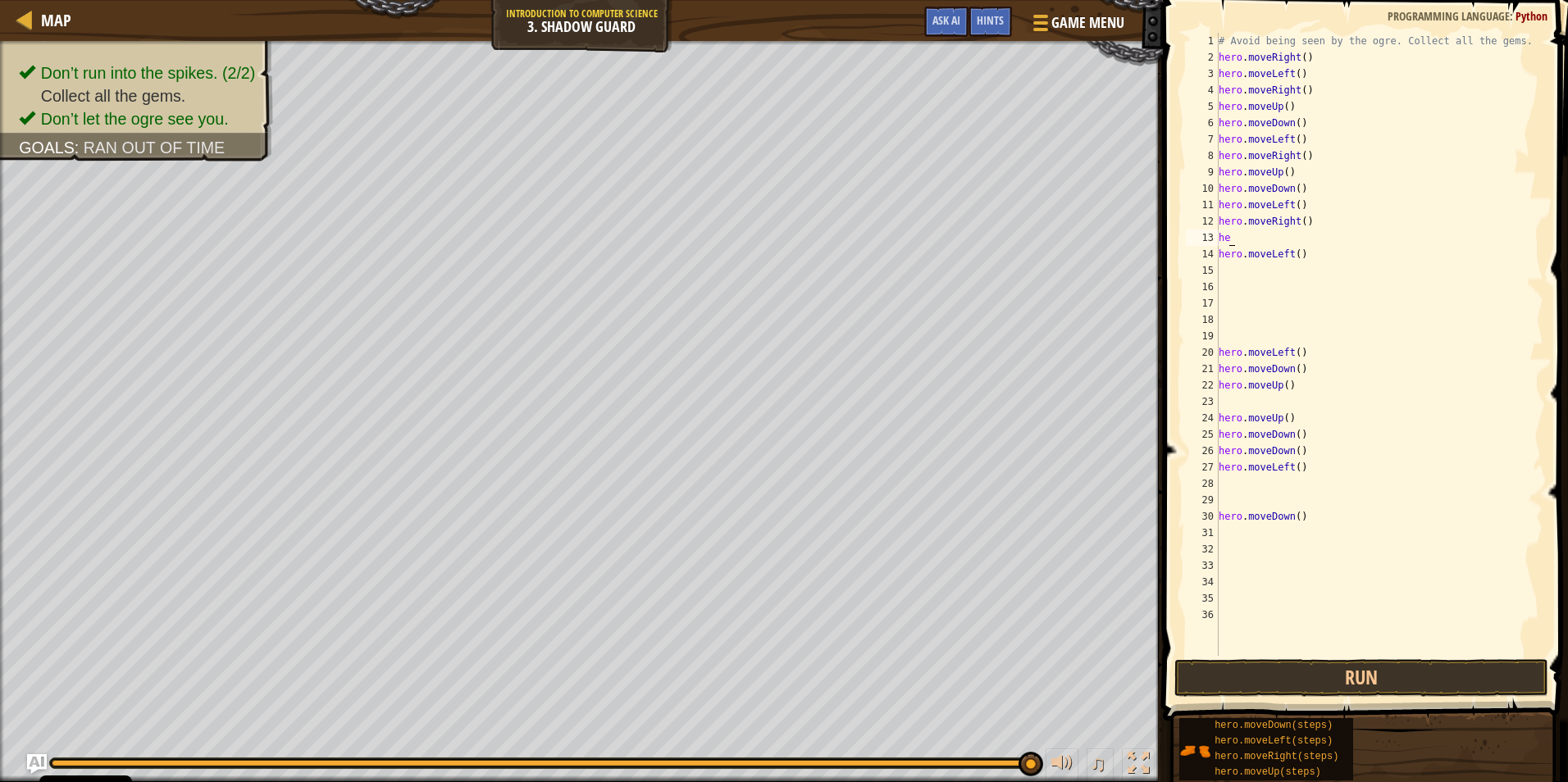
type textarea "h"
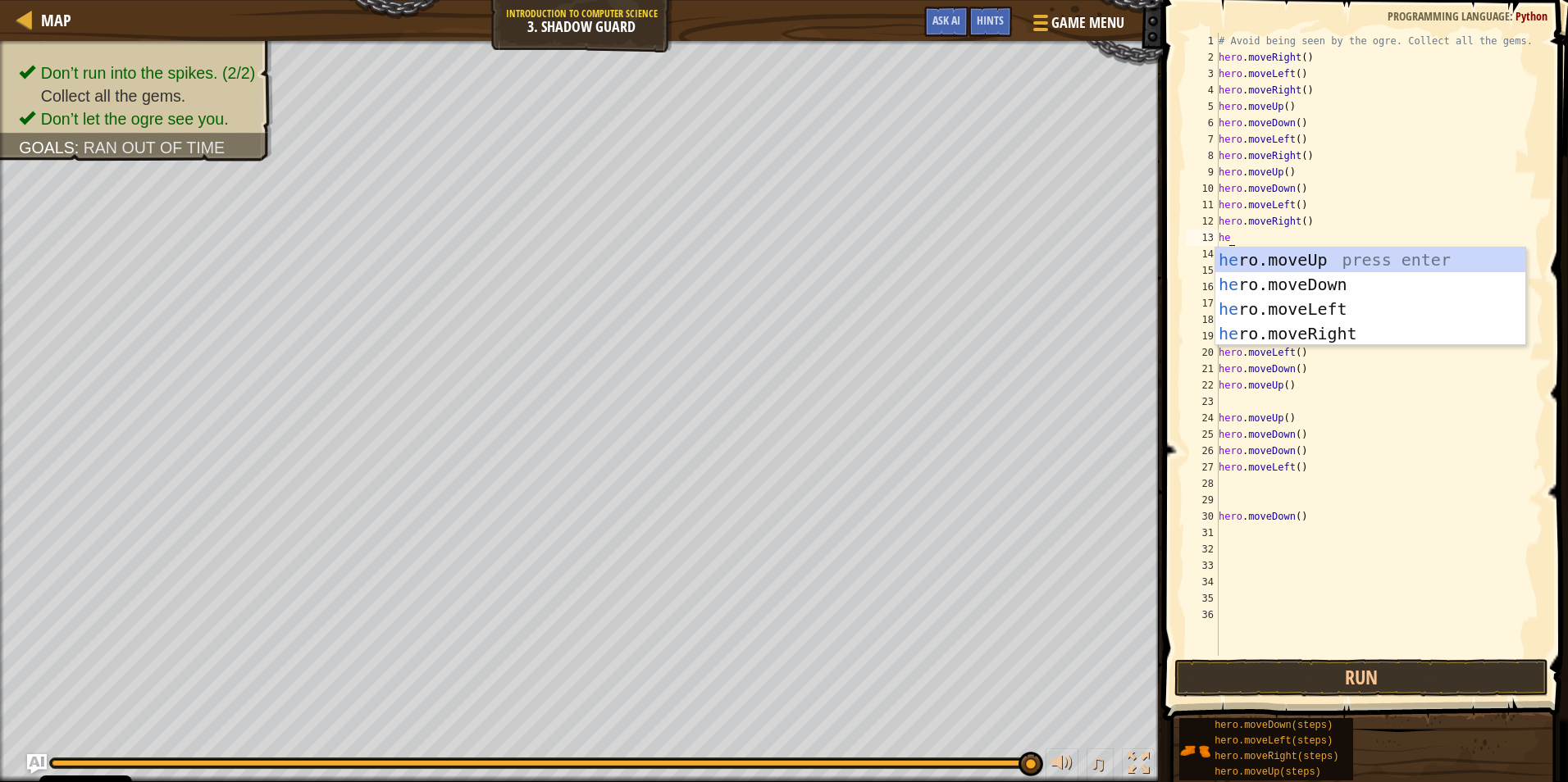
scroll to position [8, 1]
type textarea "hero"
click at [1261, 306] on div "hero .moveUp press enter hero .moveDown press enter hero .moveLeft press enter …" at bounding box center [1370, 321] width 310 height 147
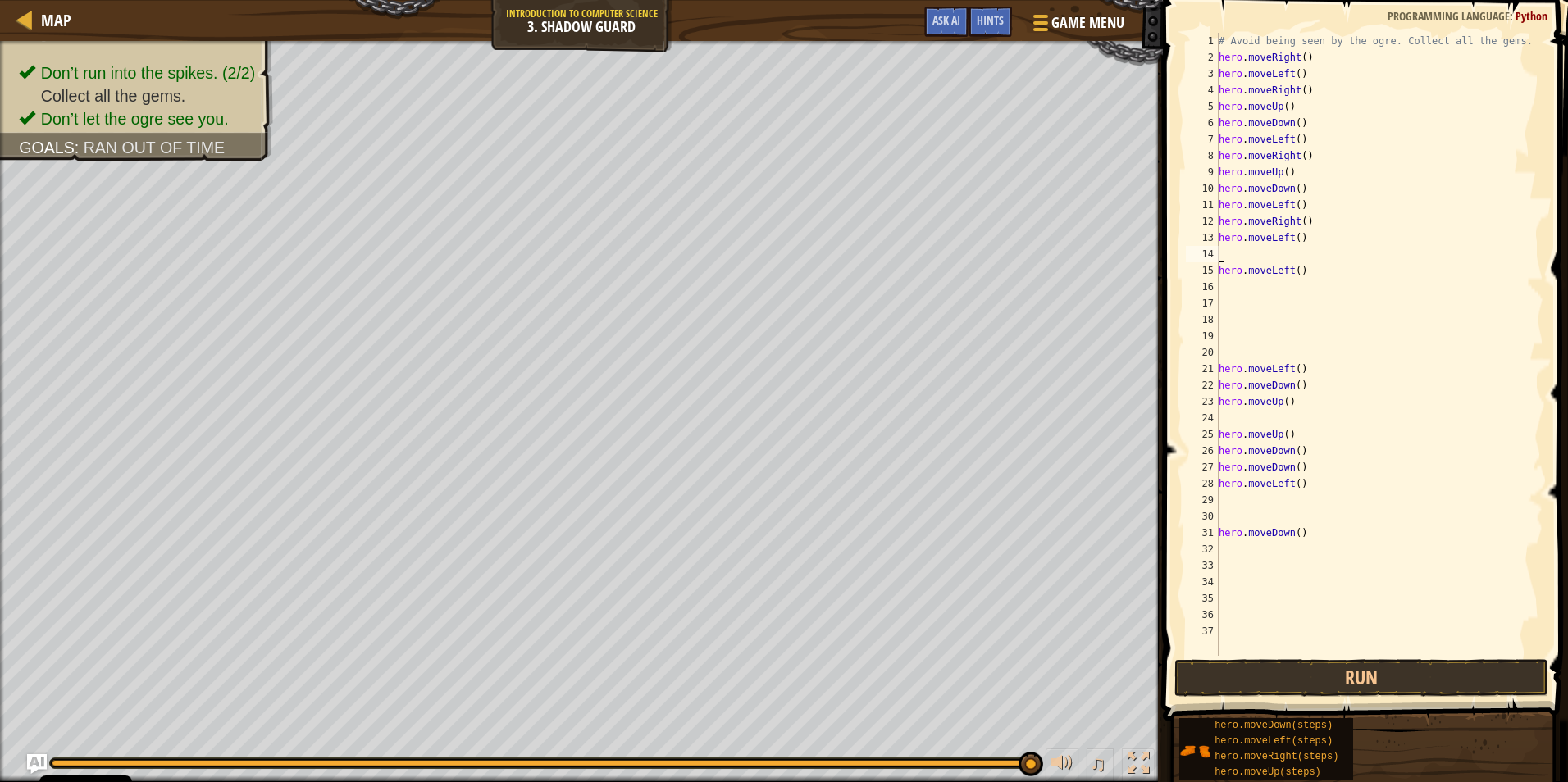
scroll to position [8, 0]
click at [1285, 675] on button "Run" at bounding box center [1360, 678] width 374 height 38
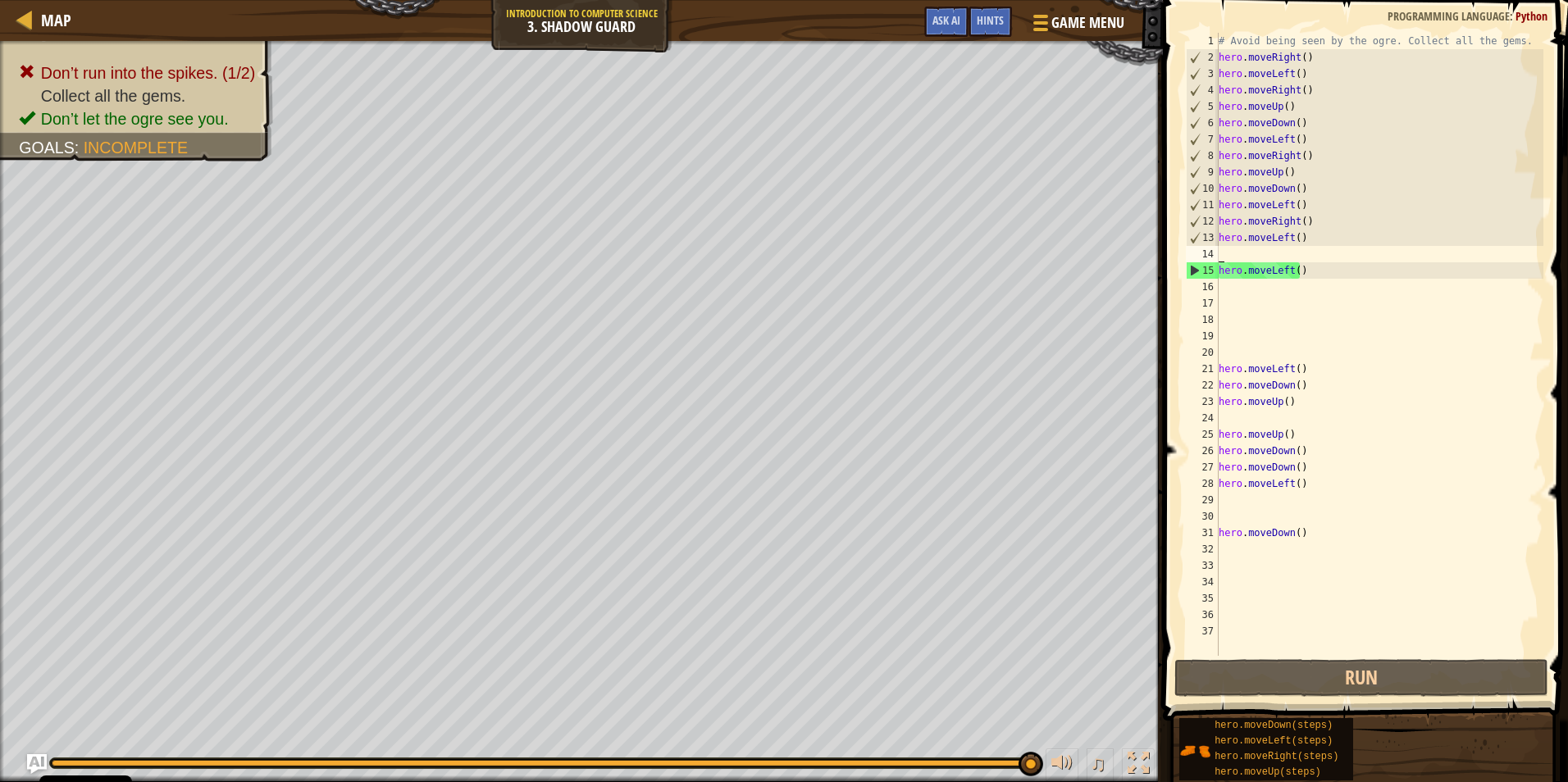
click at [1235, 257] on div "# Avoid being seen by the ogre. Collect all the gems. hero . moveRight ( ) hero…" at bounding box center [1380, 361] width 328 height 656
click at [1236, 251] on div "# Avoid being seen by the ogre. Collect all the gems. hero . moveRight ( ) hero…" at bounding box center [1380, 361] width 328 height 656
click at [1225, 256] on div "# Avoid being seen by the ogre. Collect all the gems. hero . moveRight ( ) hero…" at bounding box center [1380, 361] width 328 height 656
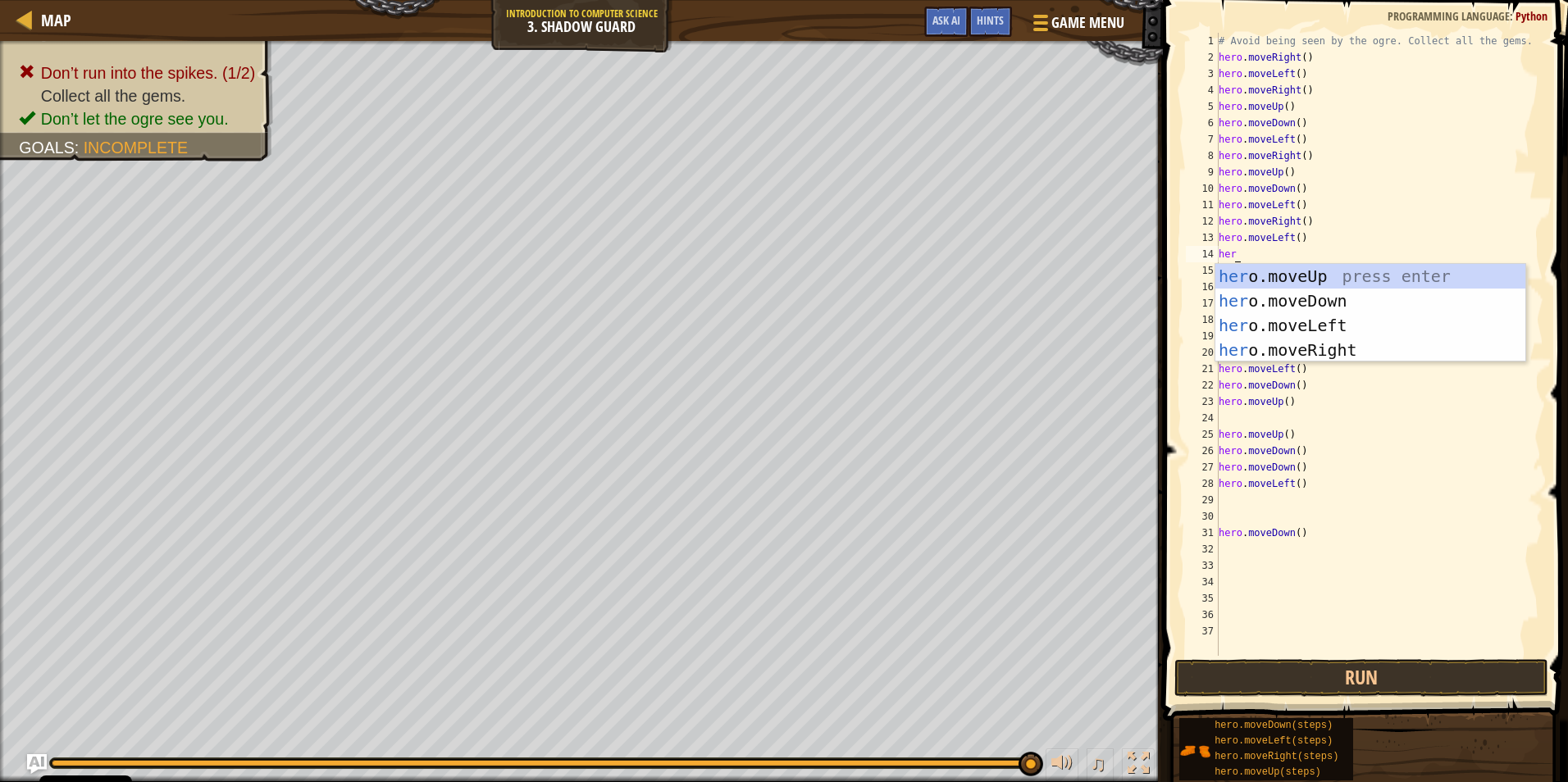
scroll to position [8, 1]
type textarea "hero"
click at [1279, 352] on div "hero .moveUp press enter hero .moveDown press enter hero .moveLeft press enter …" at bounding box center [1370, 338] width 310 height 147
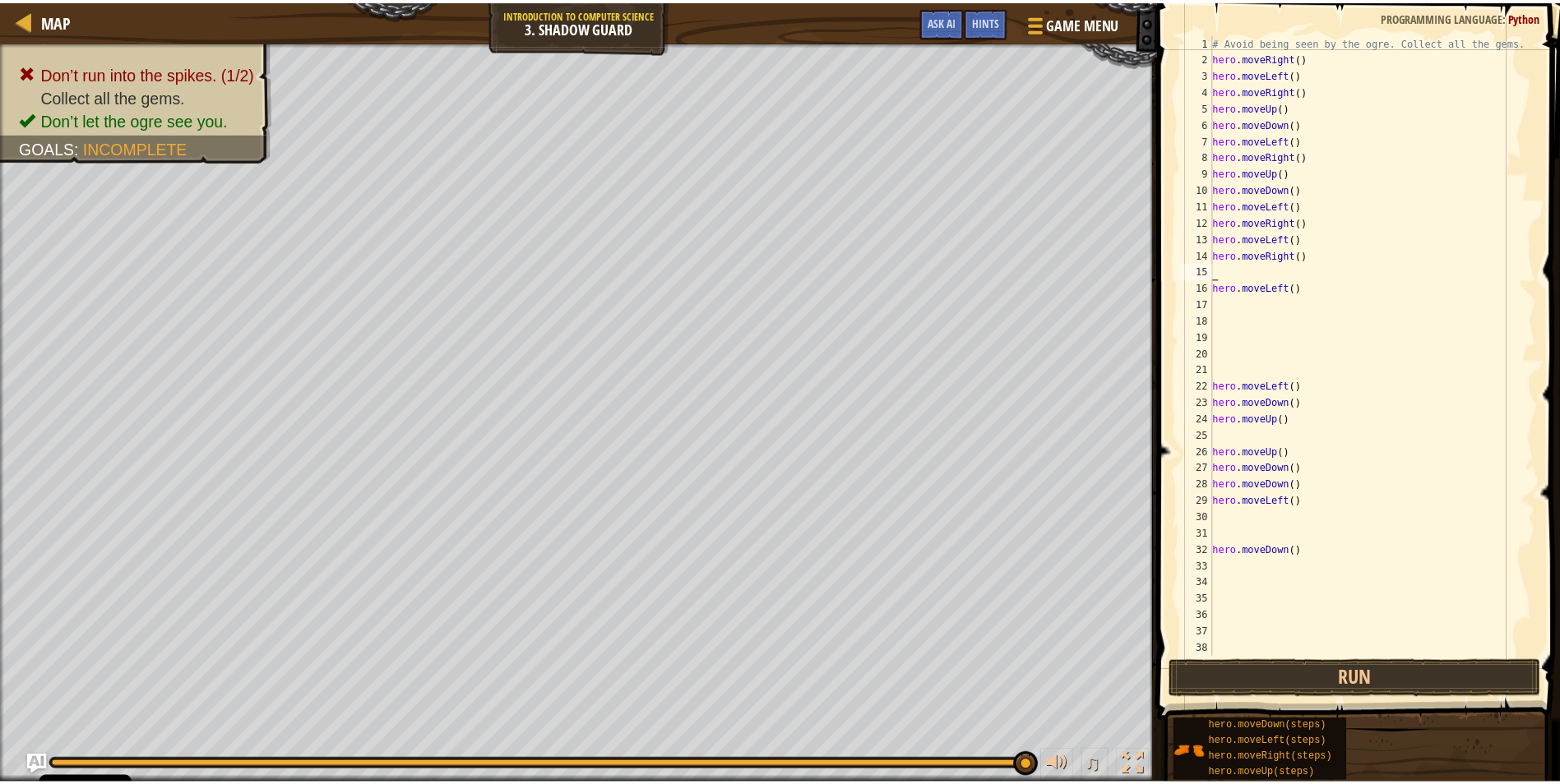
scroll to position [8, 0]
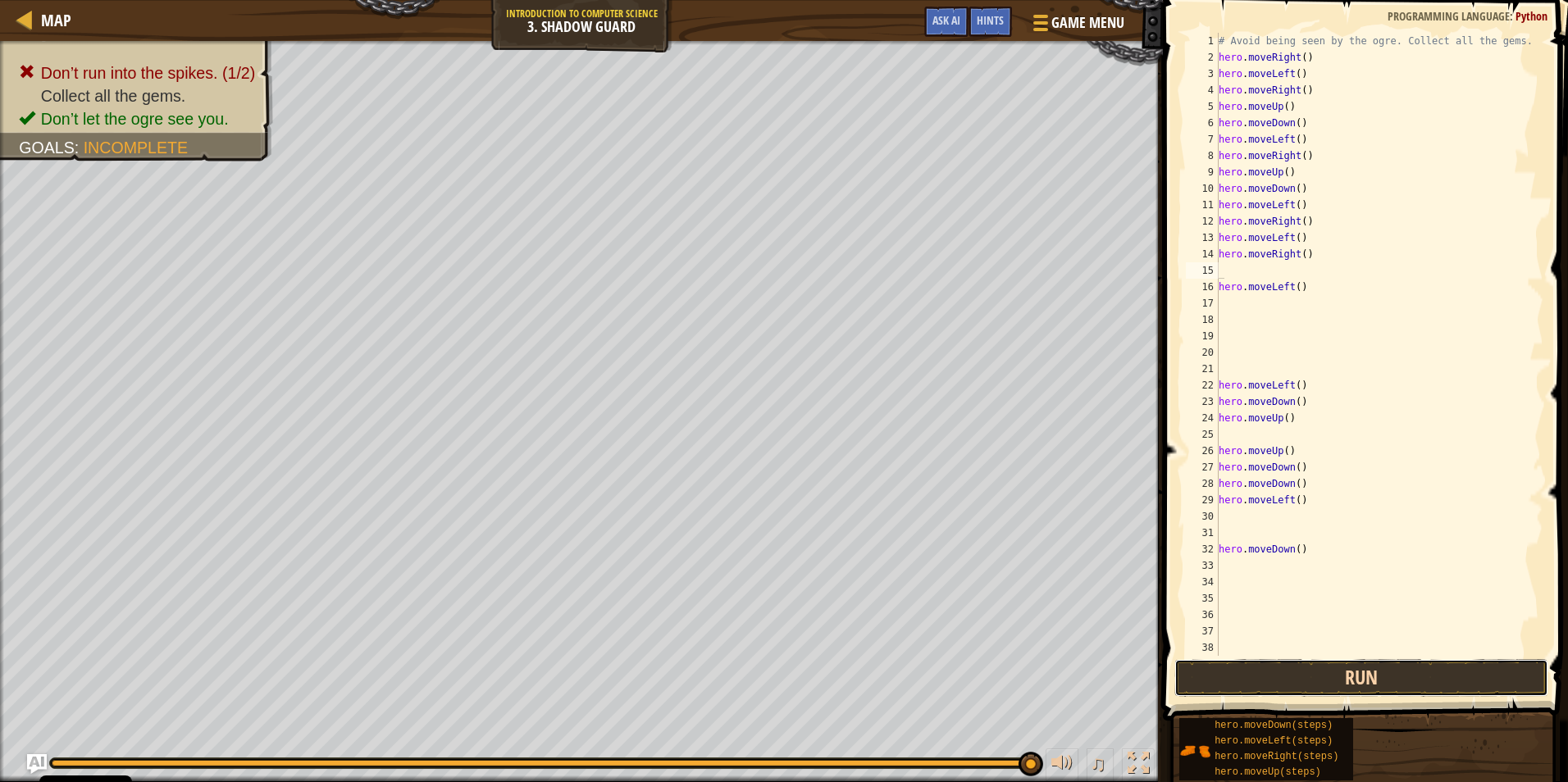
click at [1276, 690] on button "Run" at bounding box center [1360, 678] width 374 height 38
